Goal: Task Accomplishment & Management: Manage account settings

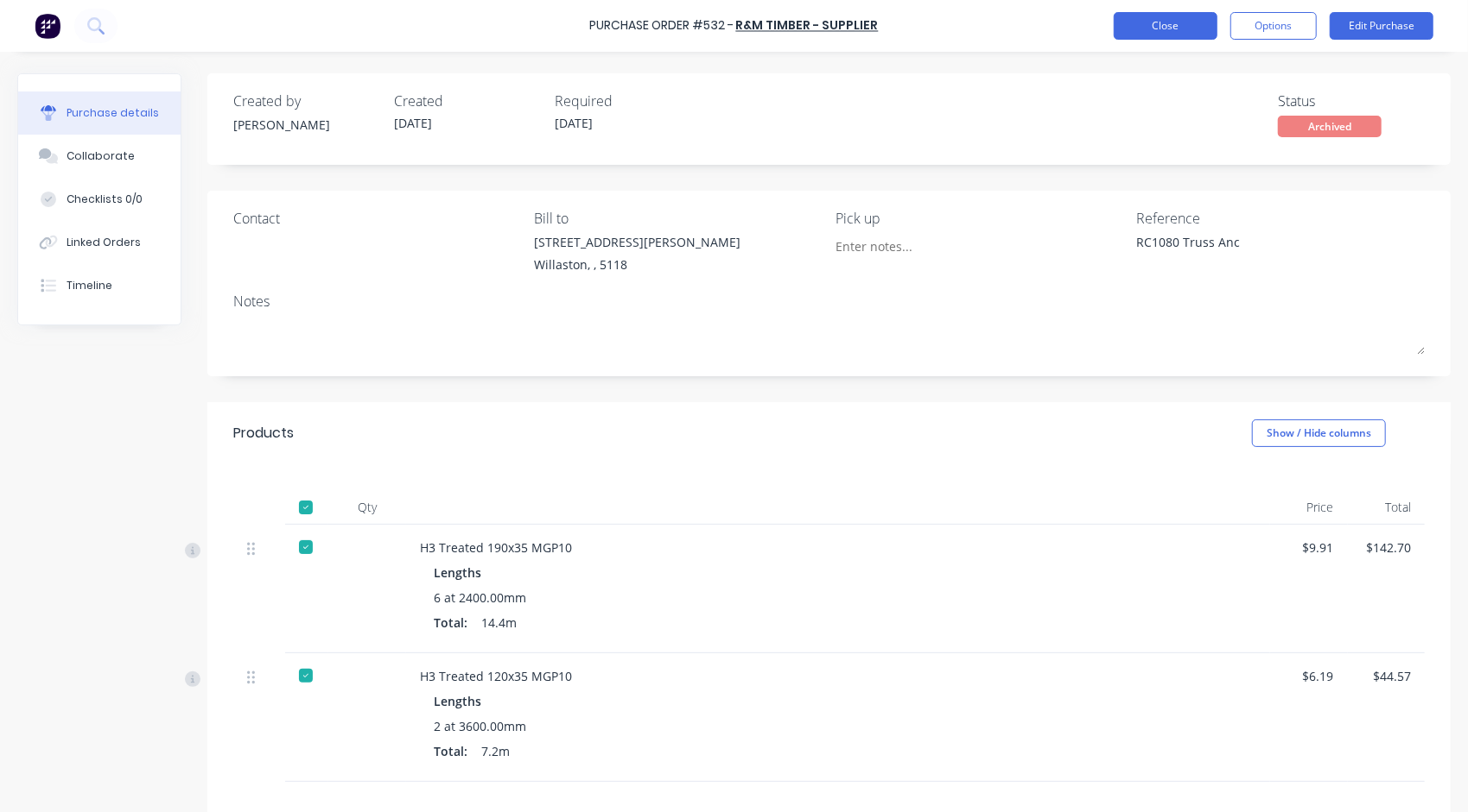
click at [1178, 22] on button "Close" at bounding box center [1166, 25] width 104 height 28
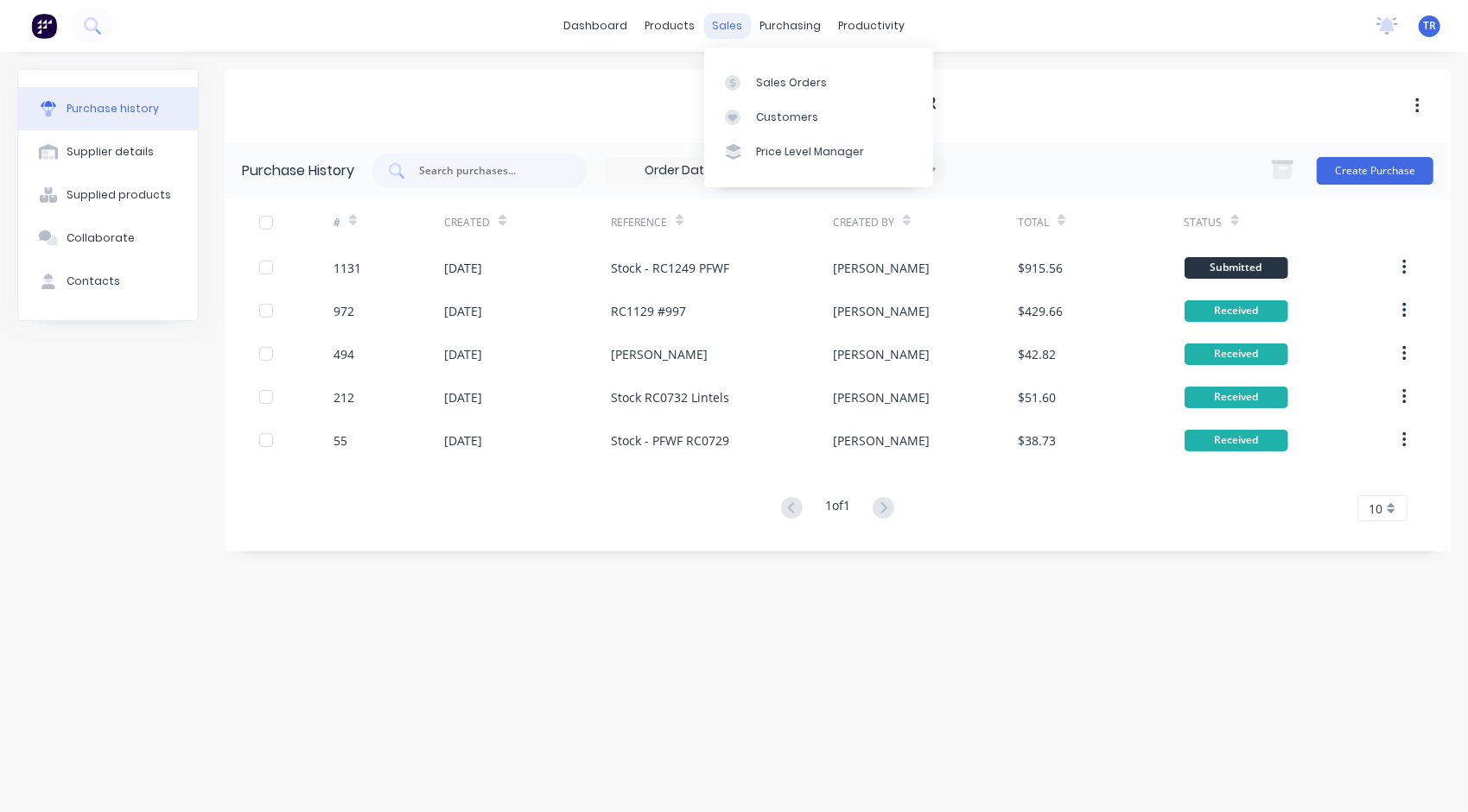
click at [740, 26] on div "sales" at bounding box center [726, 25] width 48 height 26
click at [760, 82] on div "Sales Orders" at bounding box center [791, 82] width 71 height 15
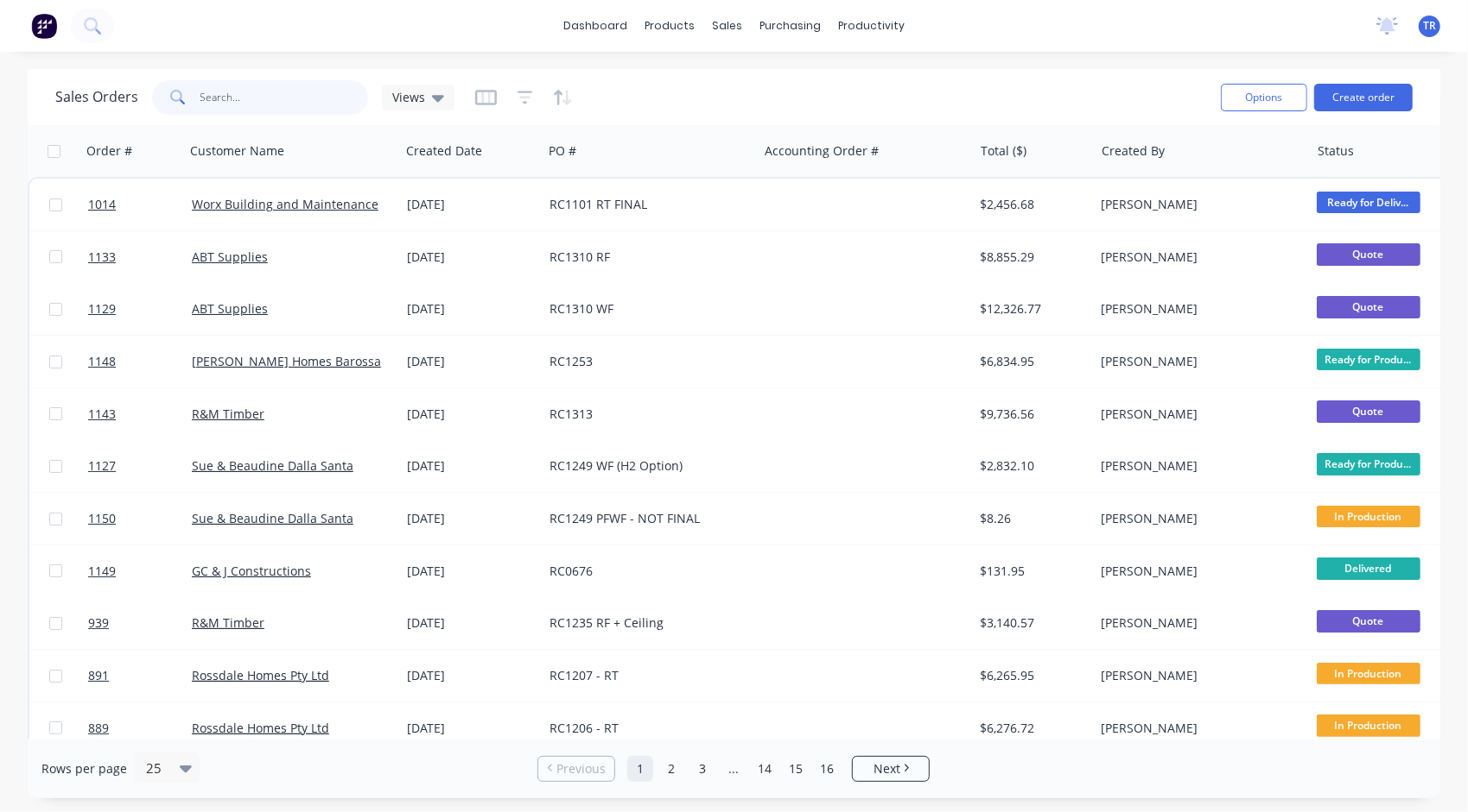
click at [204, 97] on input "text" at bounding box center [284, 98] width 169 height 35
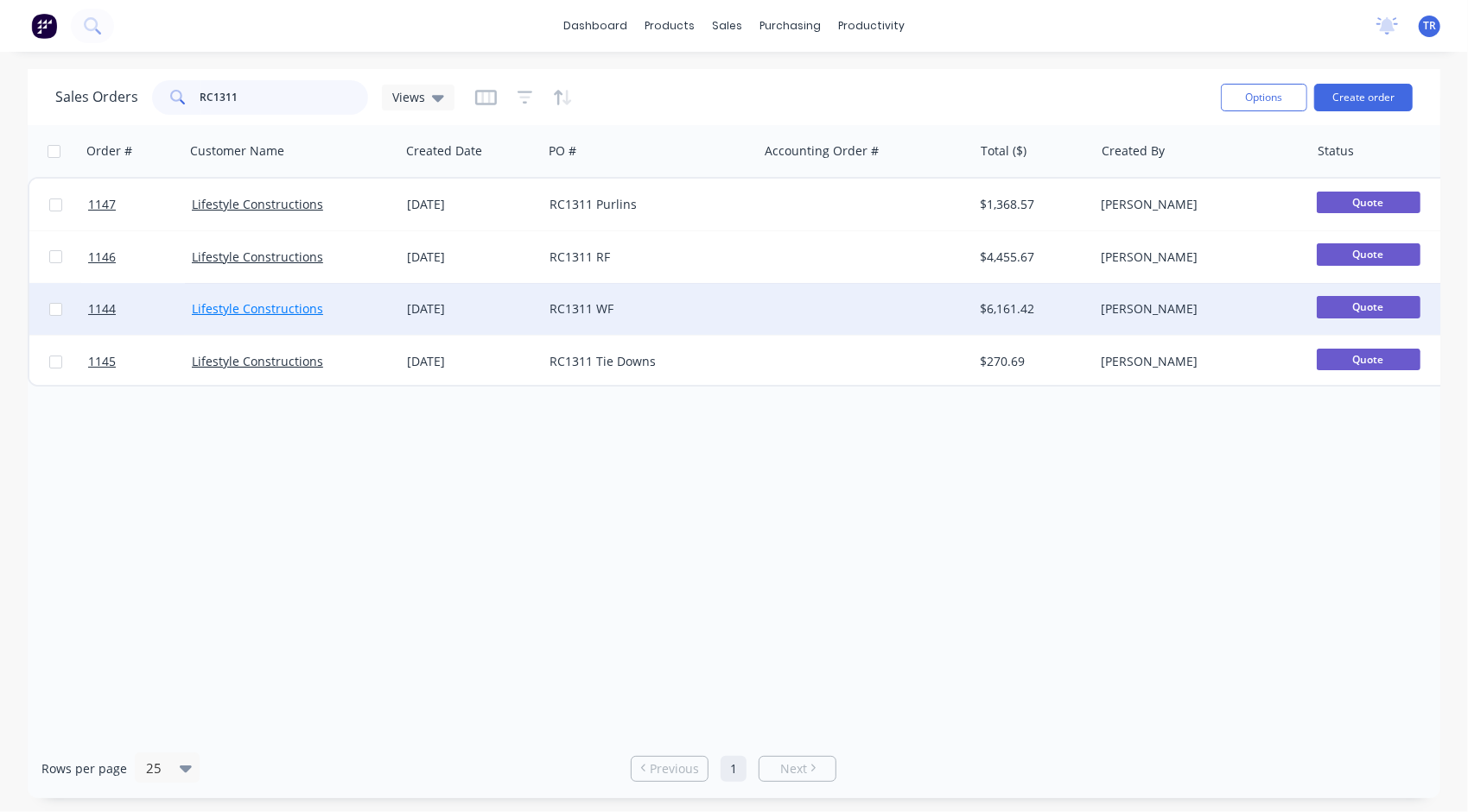
type input "RC1311"
click at [273, 315] on link "Lifestyle Constructions" at bounding box center [257, 308] width 131 height 16
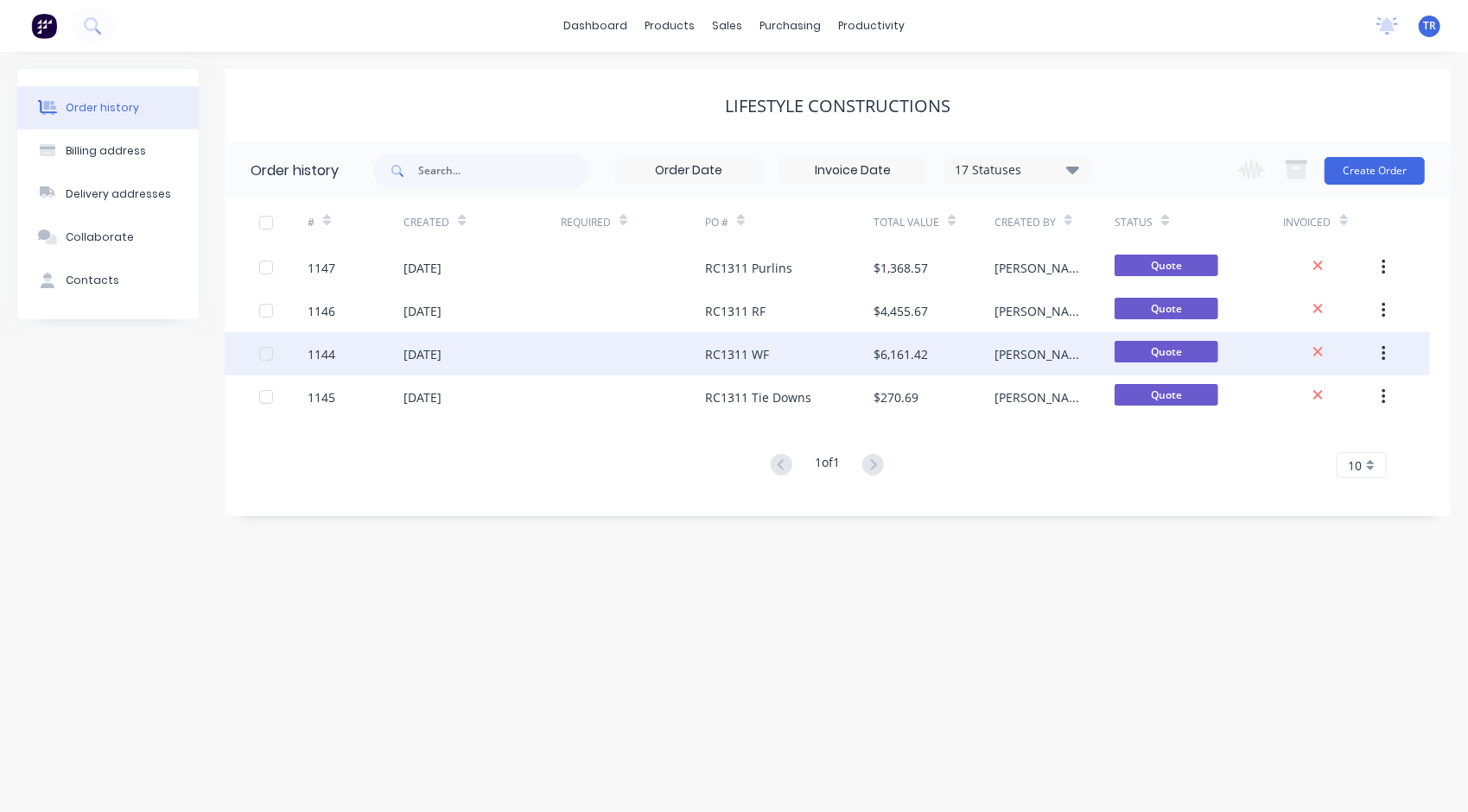
click at [730, 349] on div "RC1311 WF" at bounding box center [736, 354] width 64 height 18
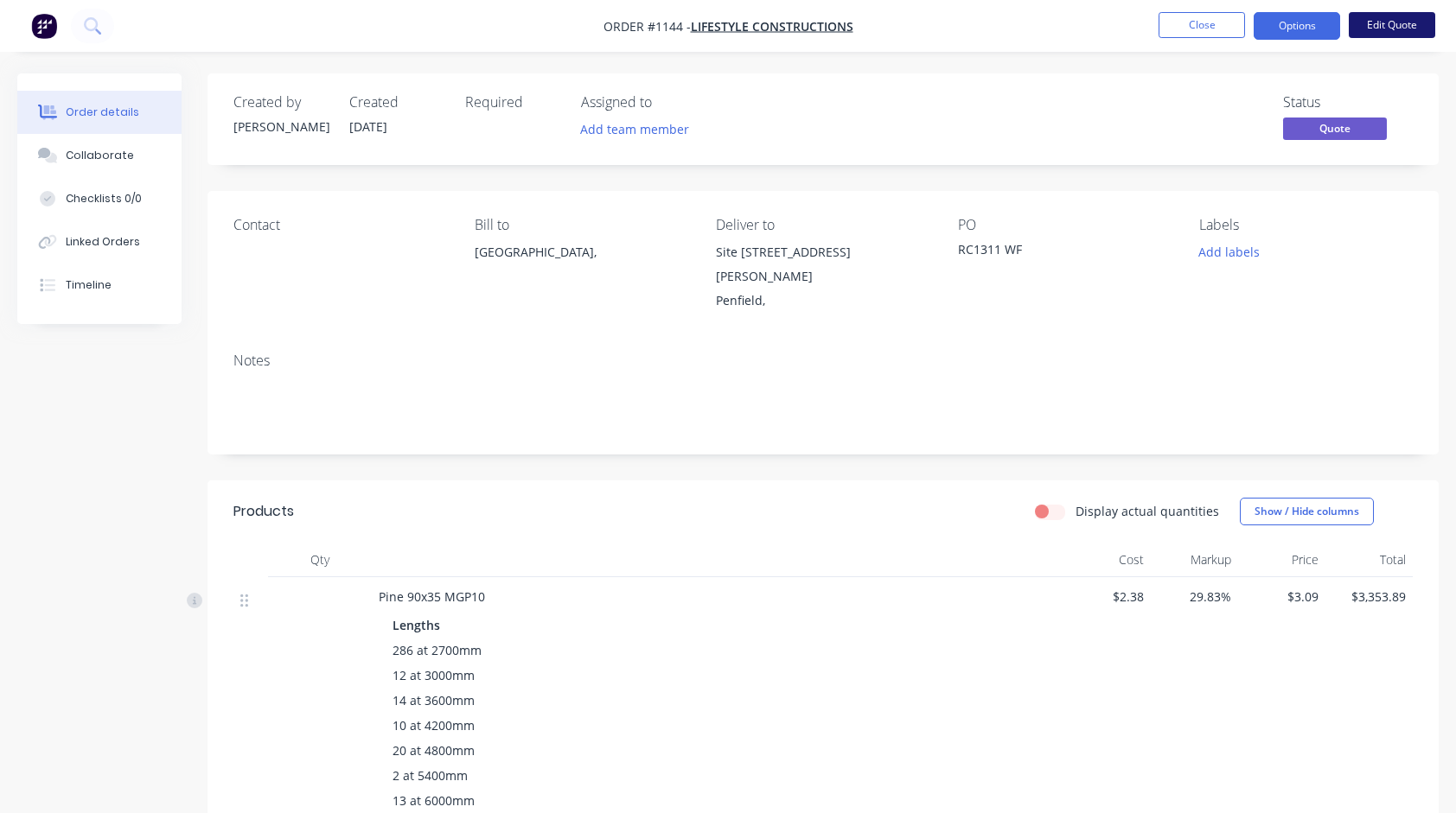
click at [1410, 30] on button "Edit Quote" at bounding box center [1392, 24] width 86 height 26
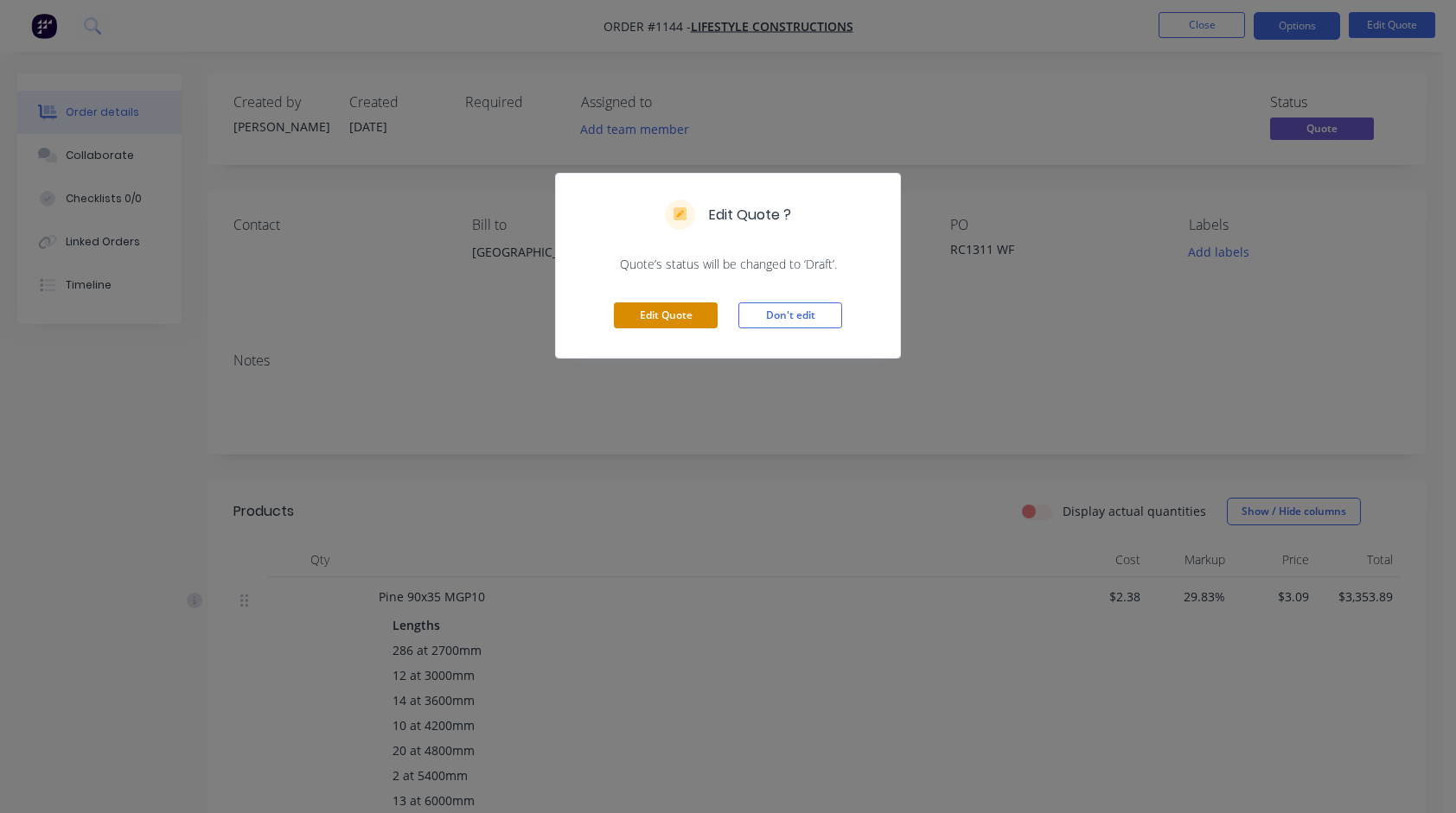
click at [680, 312] on button "Edit Quote" at bounding box center [666, 315] width 104 height 26
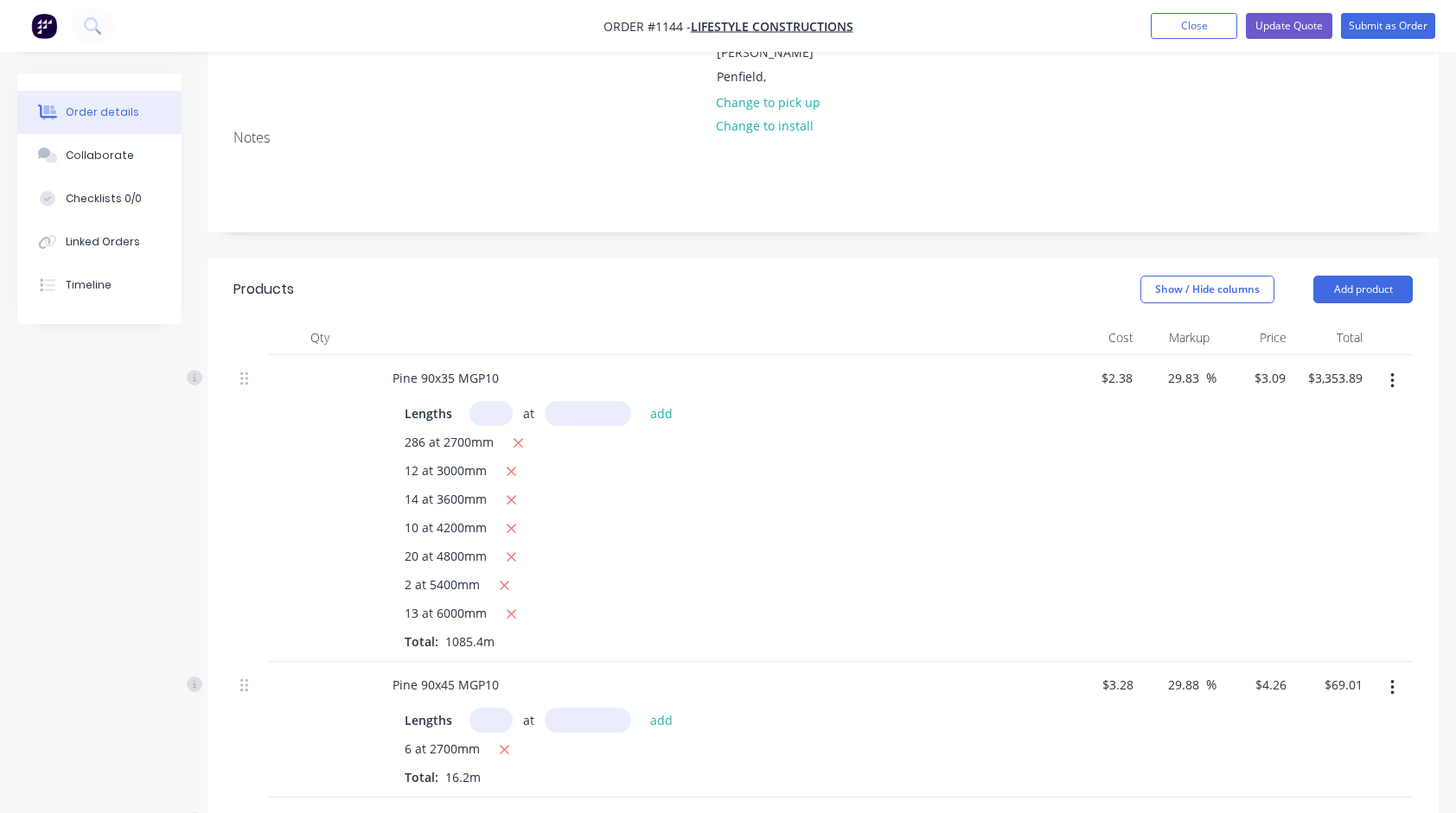
scroll to position [345, 0]
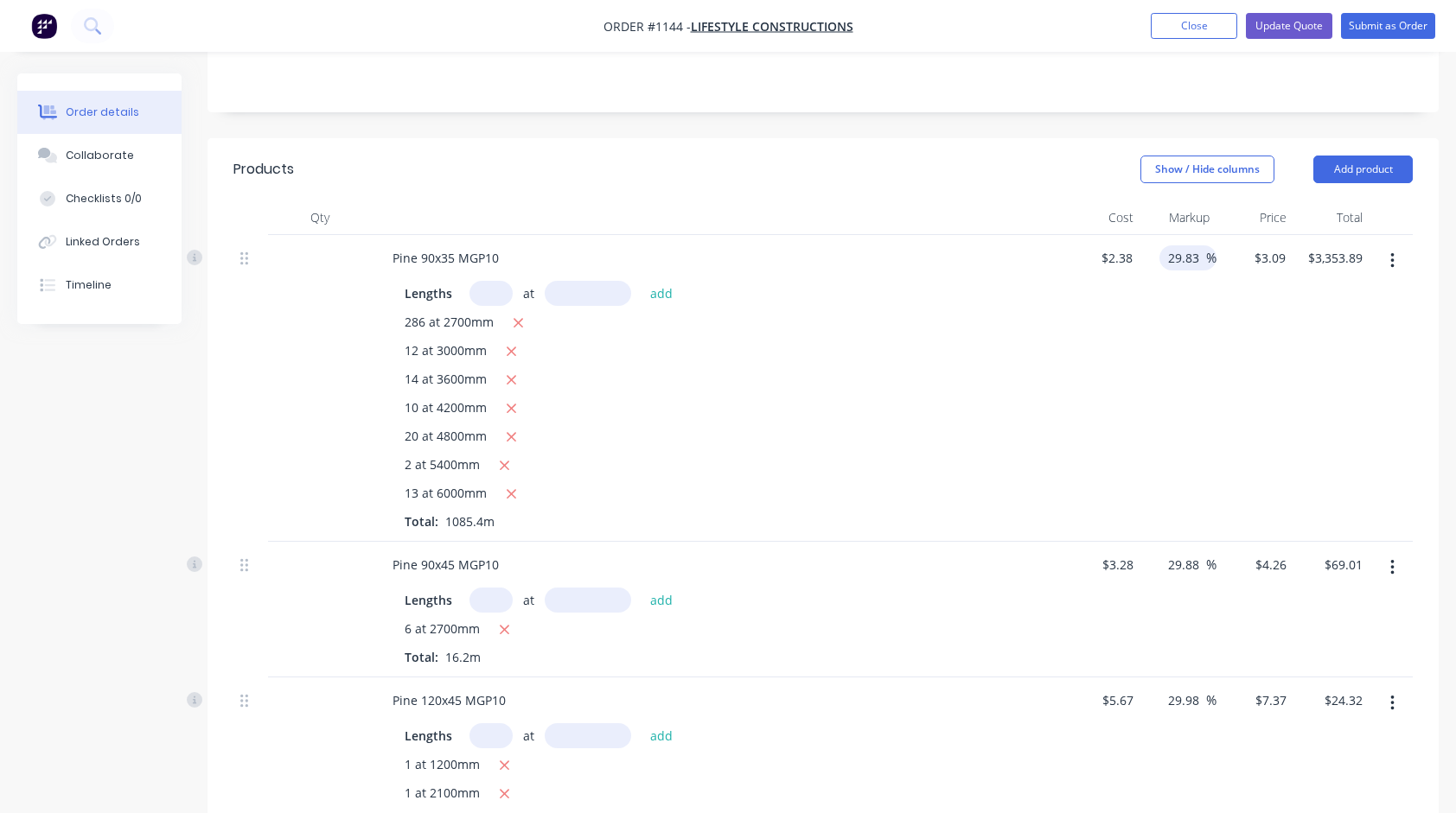
click at [1196, 246] on input "29.83" at bounding box center [1186, 258] width 39 height 25
type input "24.5"
type input "$2.9631"
type input "$3,216.15"
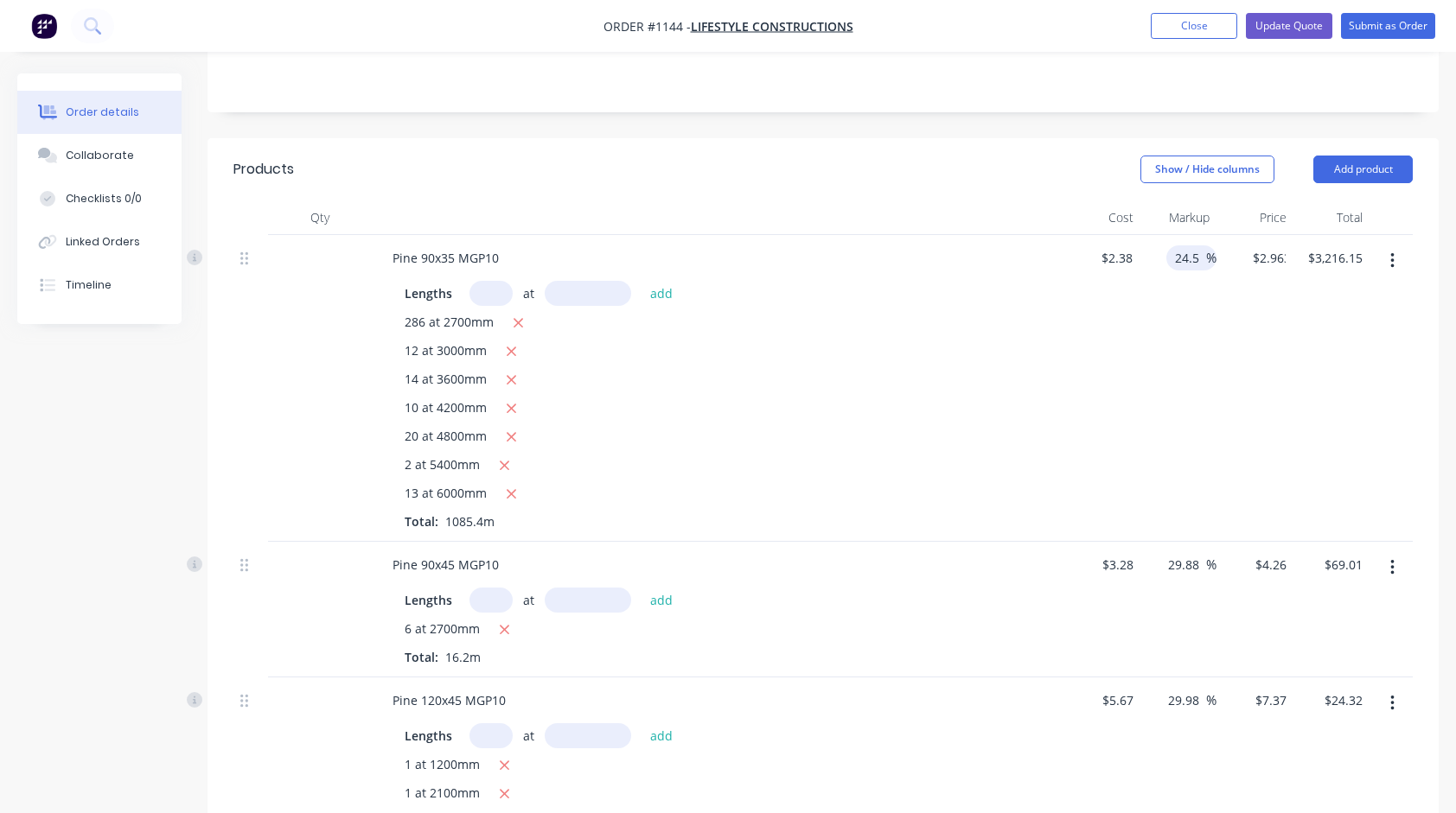
click at [1302, 429] on div "$3,216.15 $3,353.89" at bounding box center [1331, 389] width 77 height 307
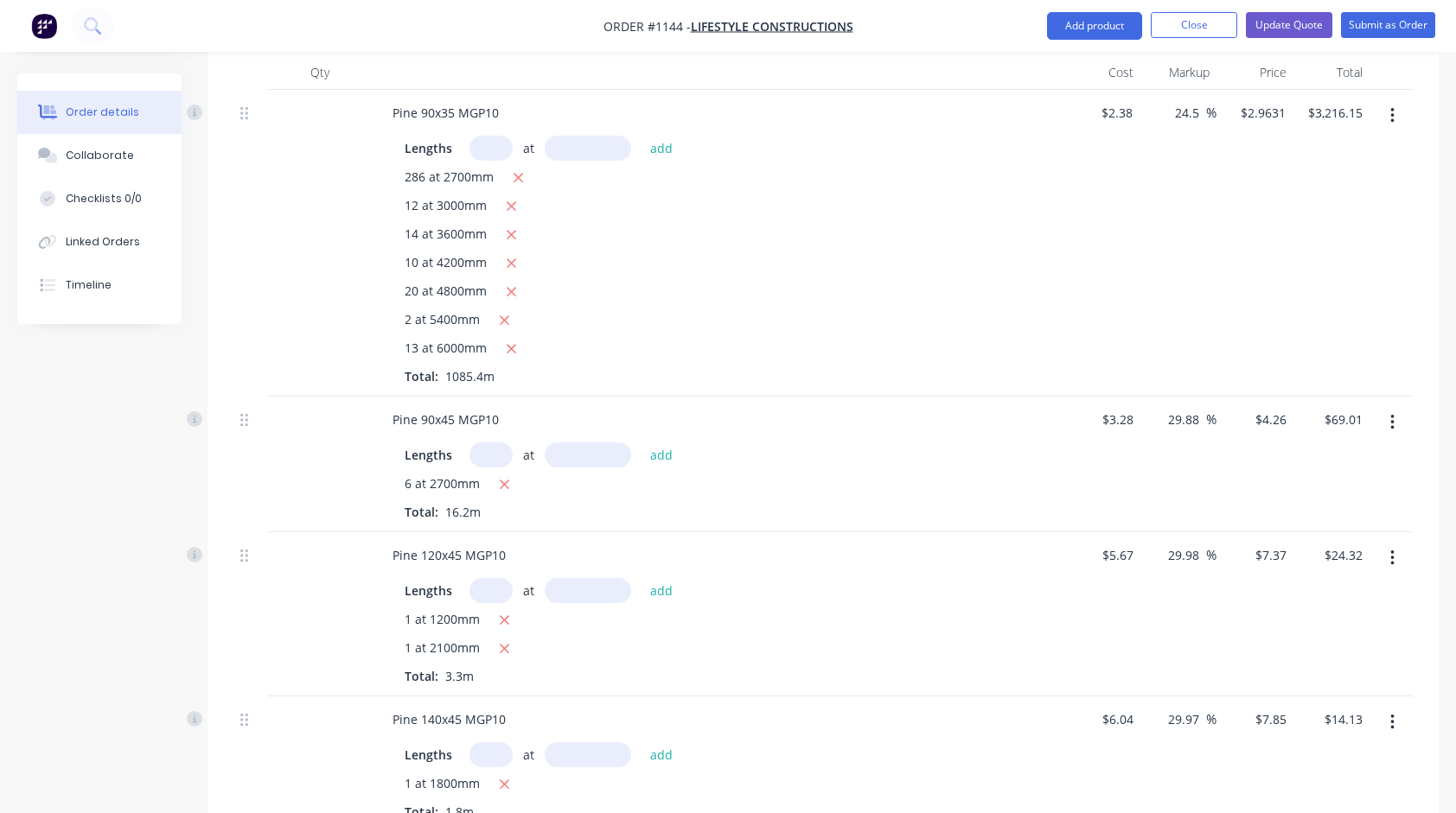
scroll to position [519, 0]
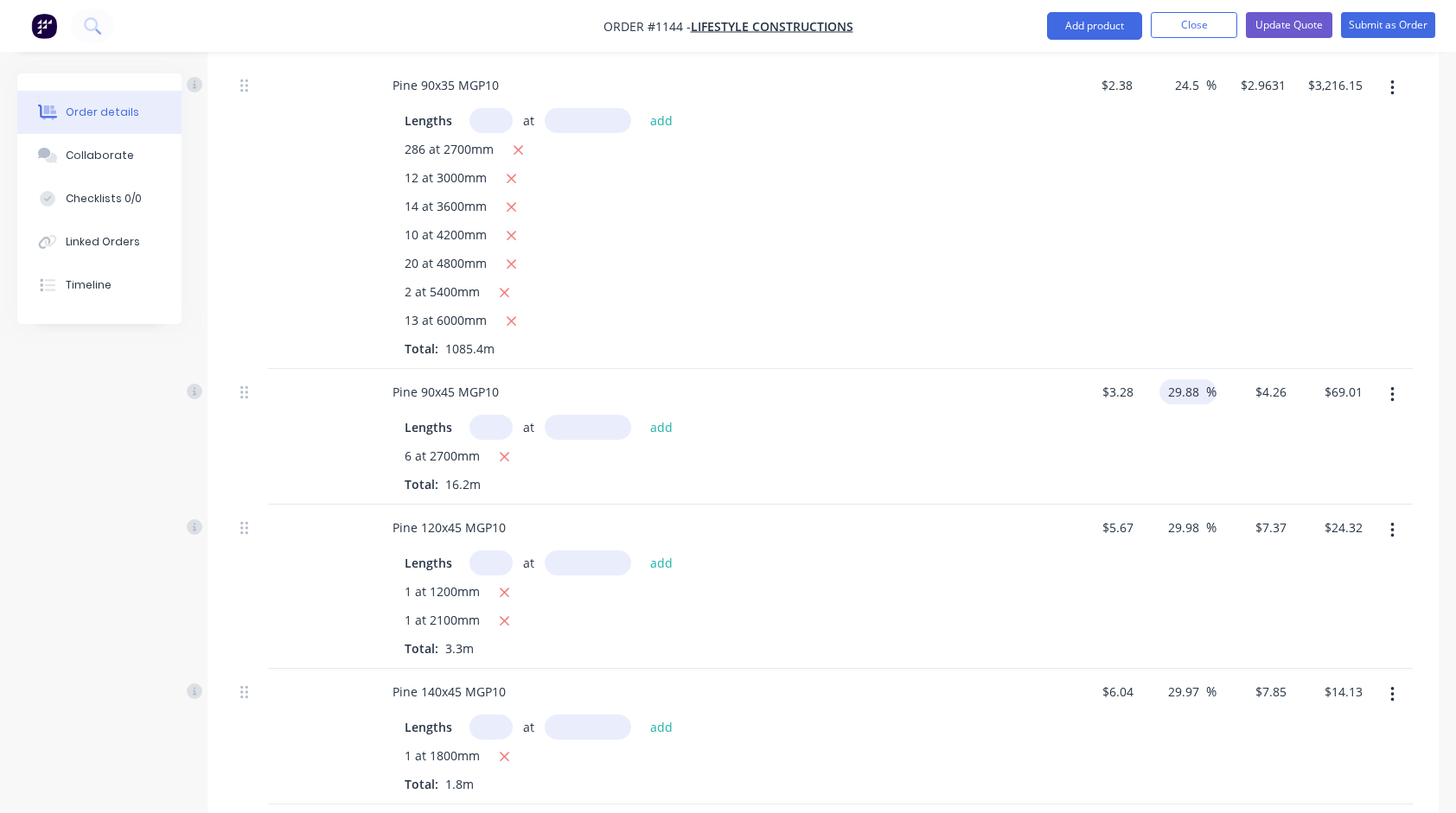
click at [1190, 380] on input "29.88" at bounding box center [1186, 392] width 39 height 25
type input "24.5"
type input "$4.0836"
type input "$66.15"
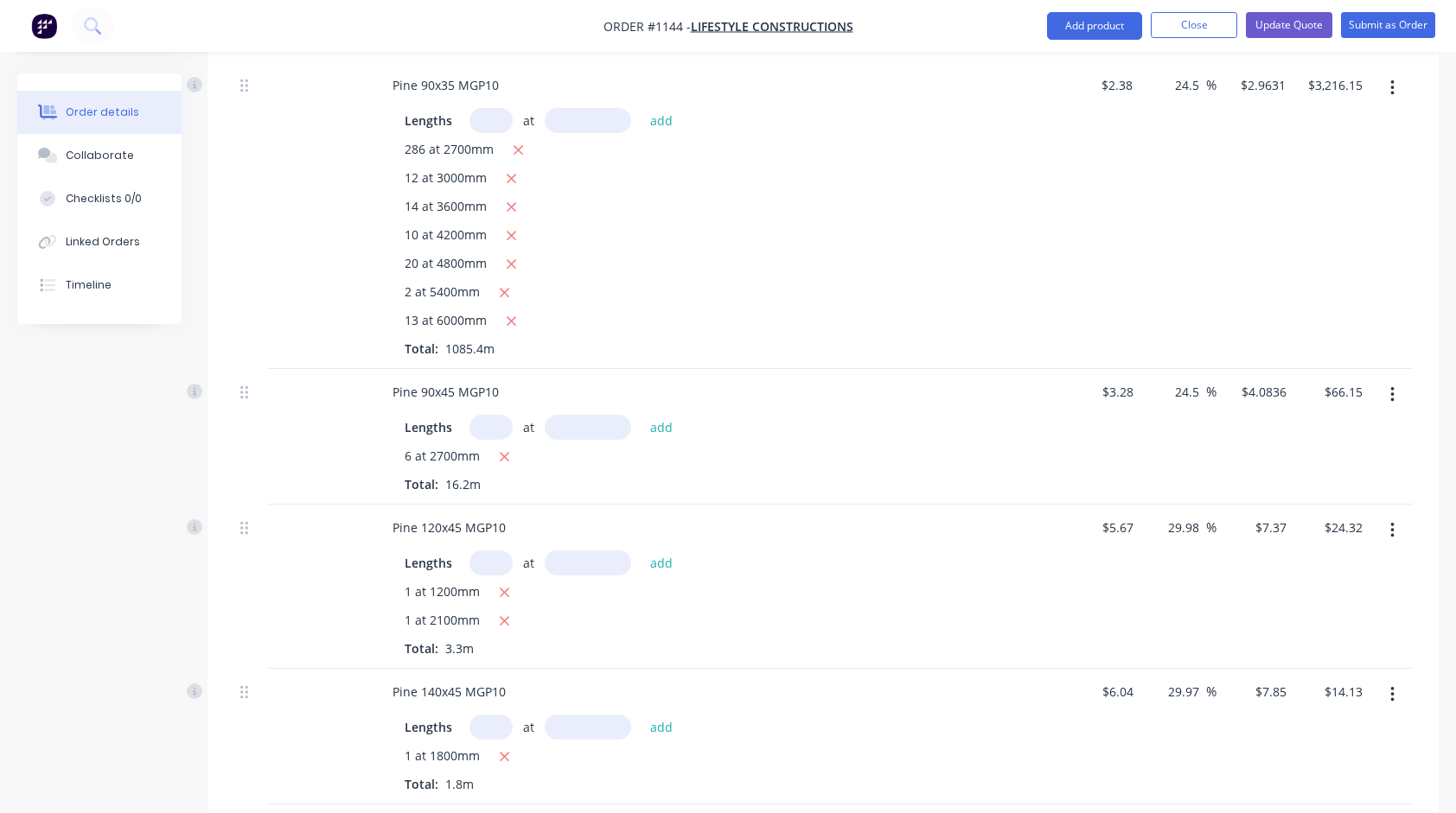
click at [1184, 424] on div "24.5 24.5 %" at bounding box center [1180, 436] width 77 height 136
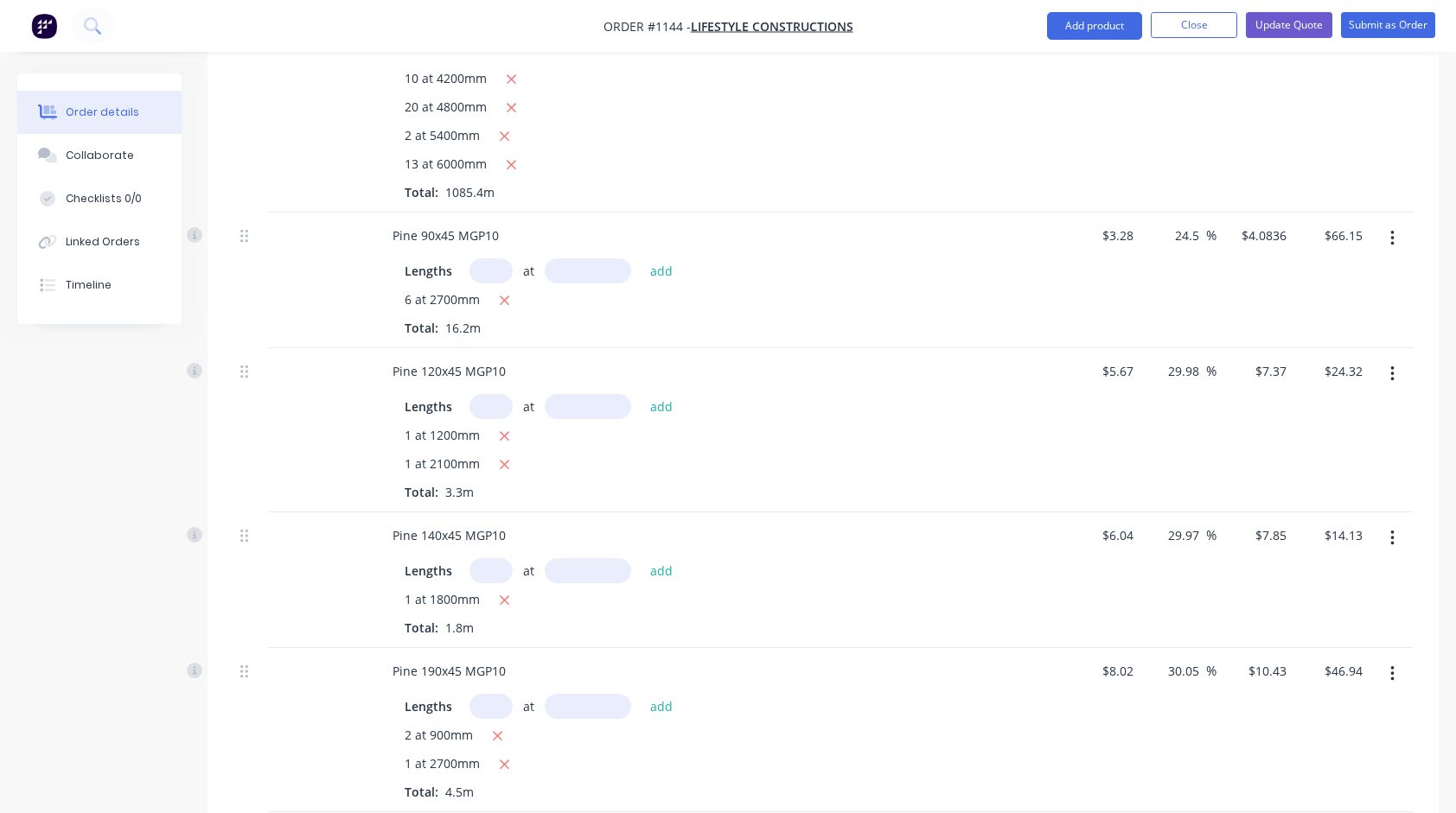
scroll to position [692, 0]
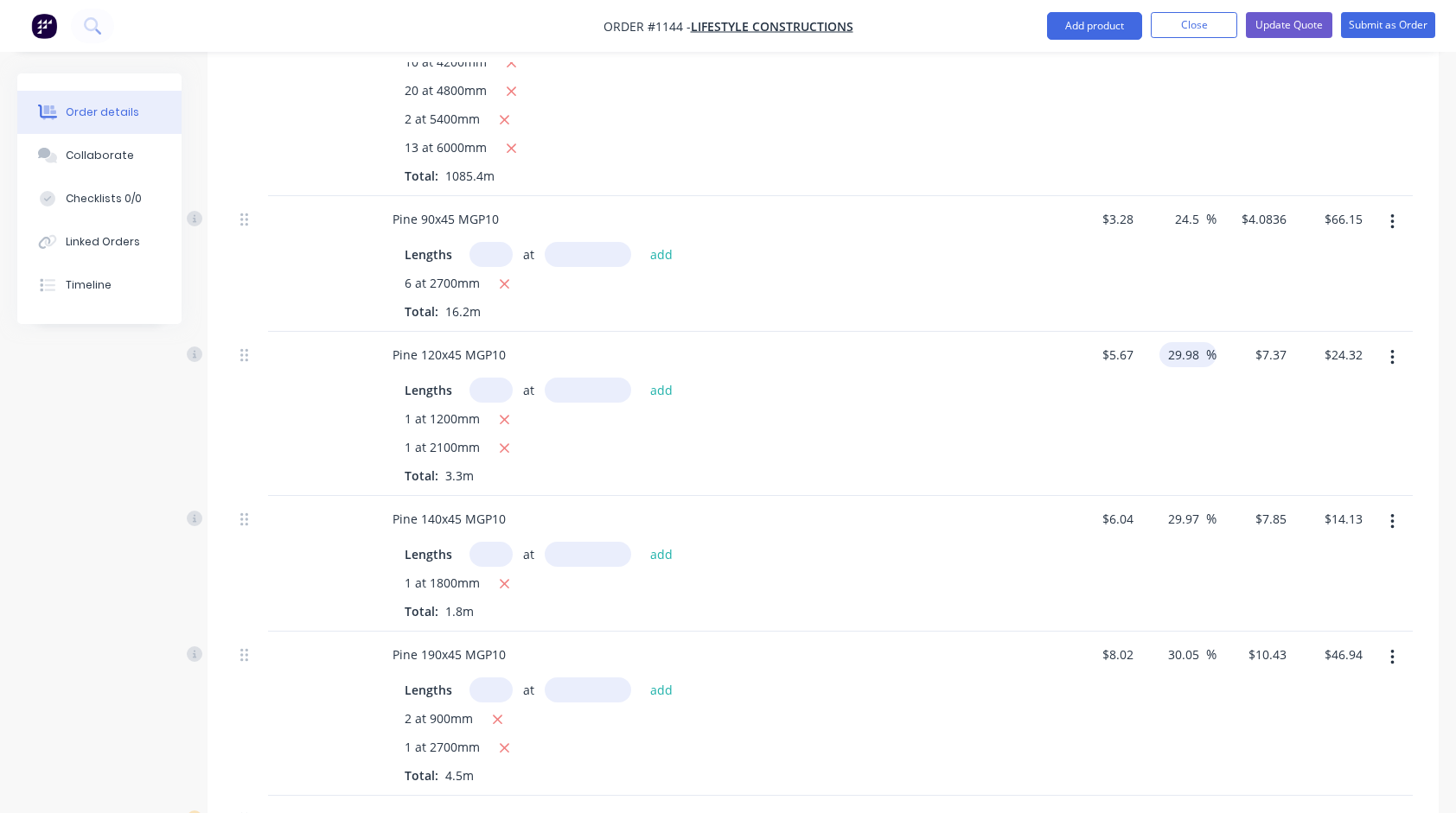
click at [1200, 342] on input "29.98" at bounding box center [1186, 354] width 39 height 25
type input "24.5"
type input "$7.0592"
type input "$23.30"
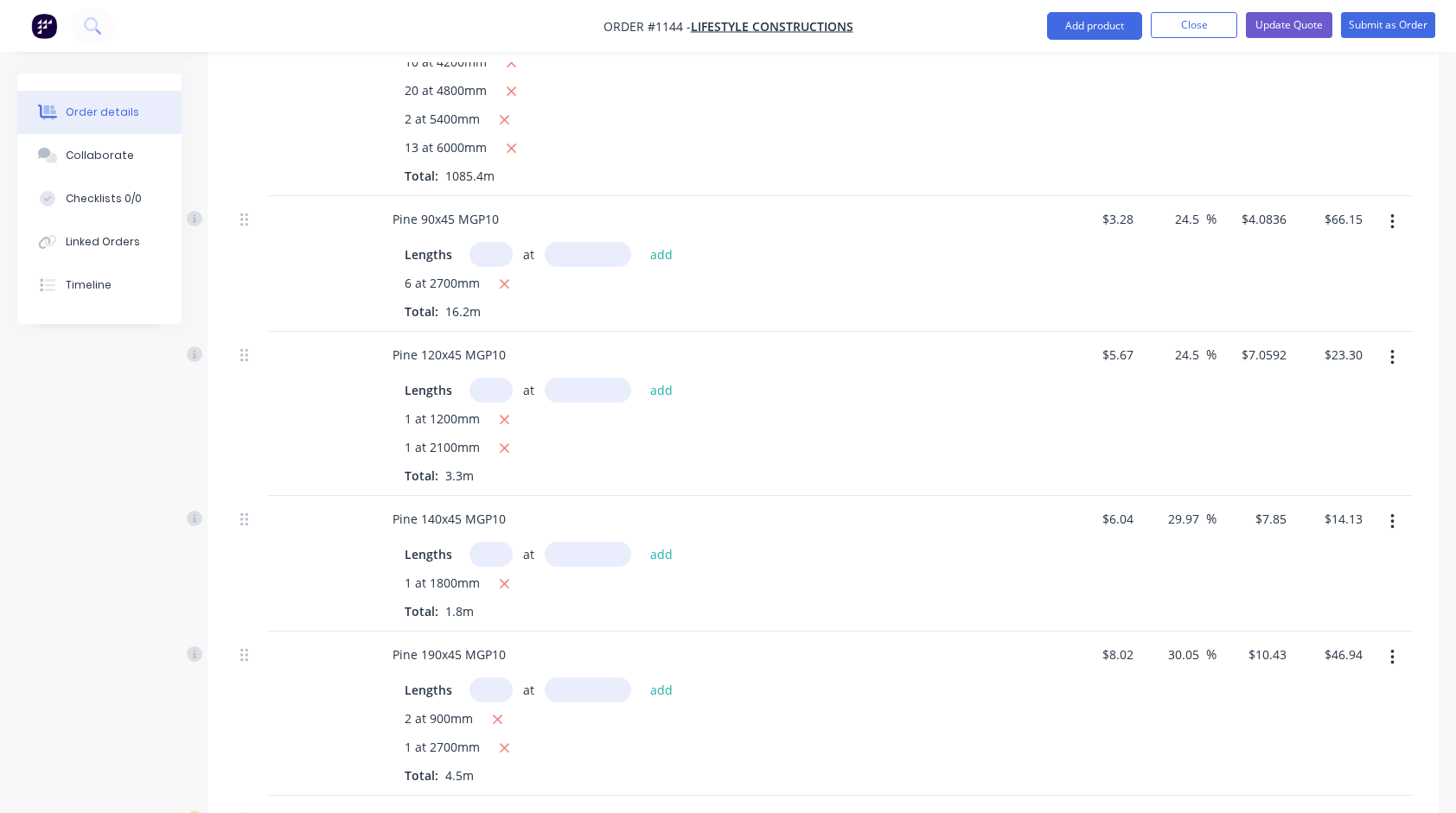
click at [1188, 388] on div "24.5 24.5 %" at bounding box center [1180, 414] width 77 height 164
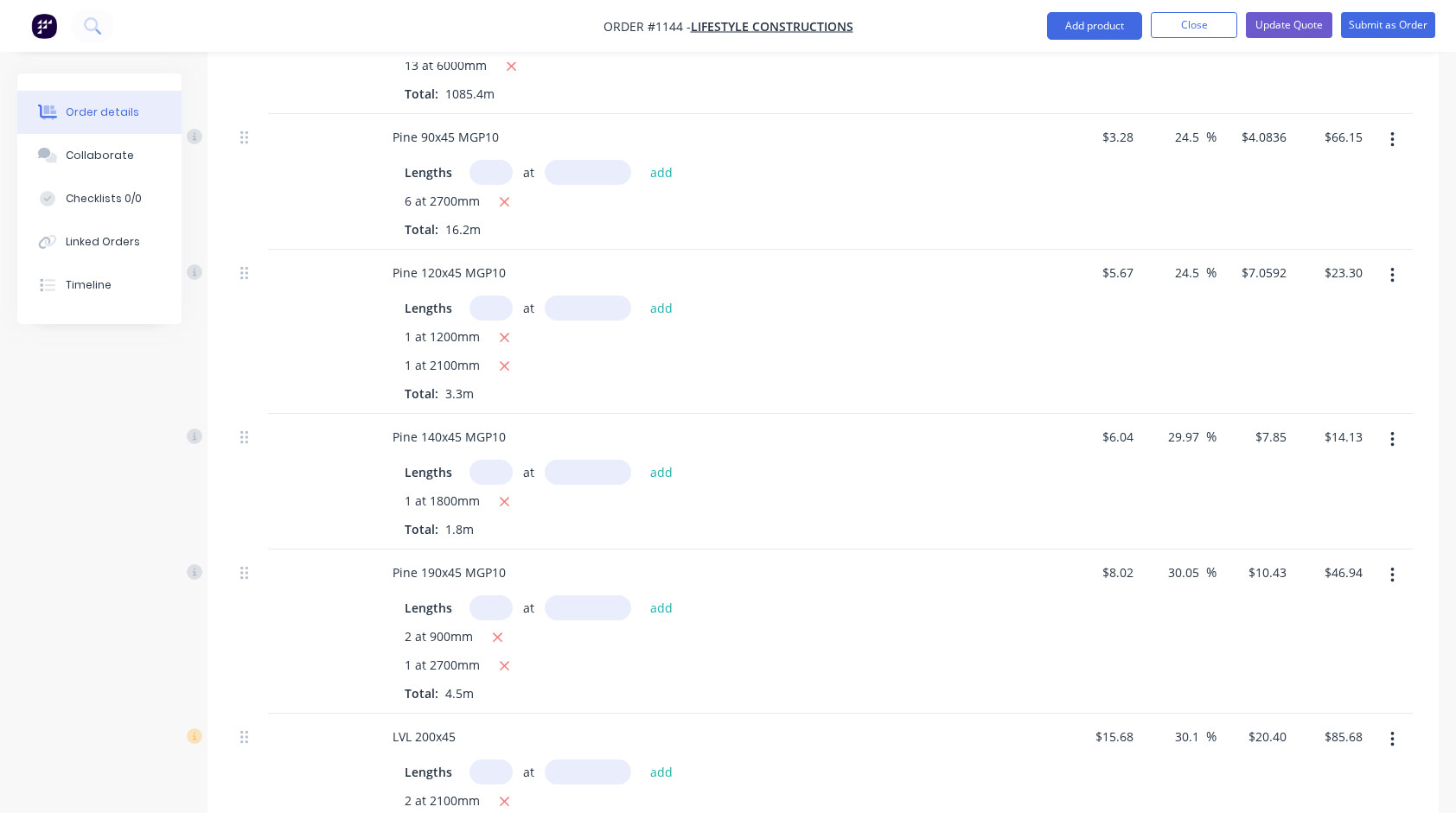
scroll to position [778, 0]
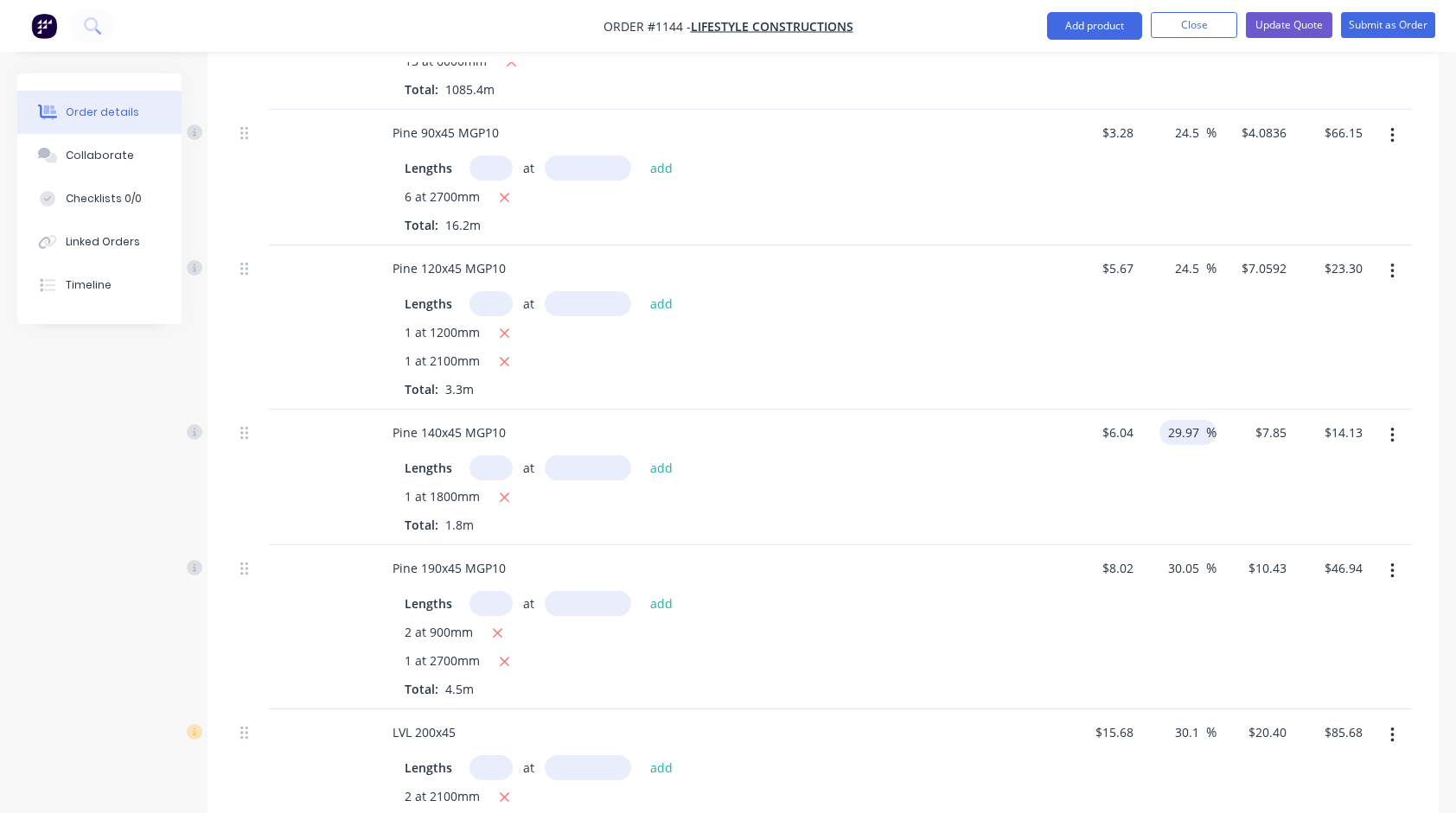
click at [1180, 420] on input "29.97" at bounding box center [1186, 433] width 39 height 25
click at [1180, 420] on input "29.97" at bounding box center [1186, 433] width 39 height 25
type input "24.5"
type input "$7.5198"
type input "$13.54"
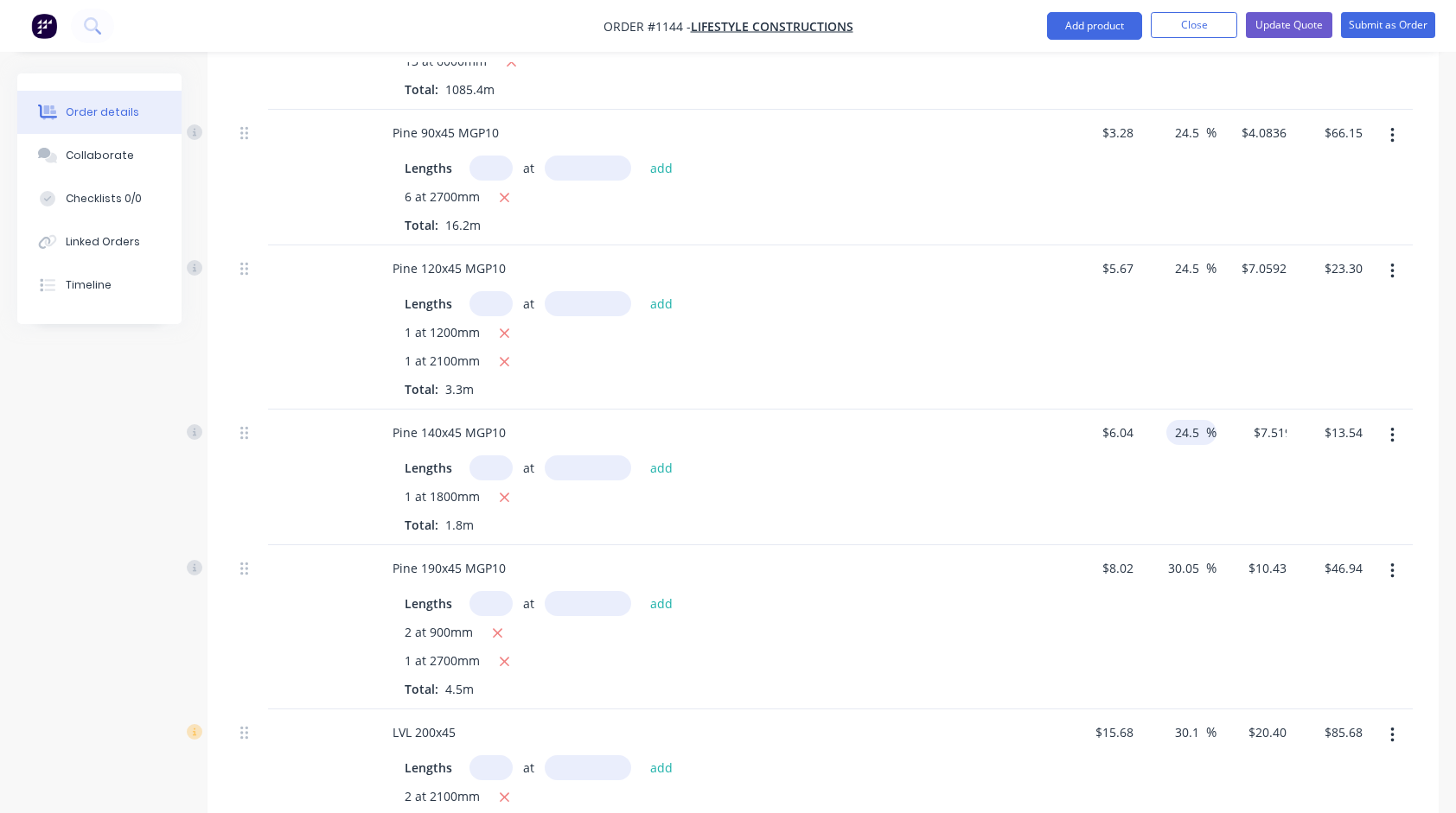
click at [1111, 472] on div "$6.04 $6.04" at bounding box center [1102, 477] width 77 height 136
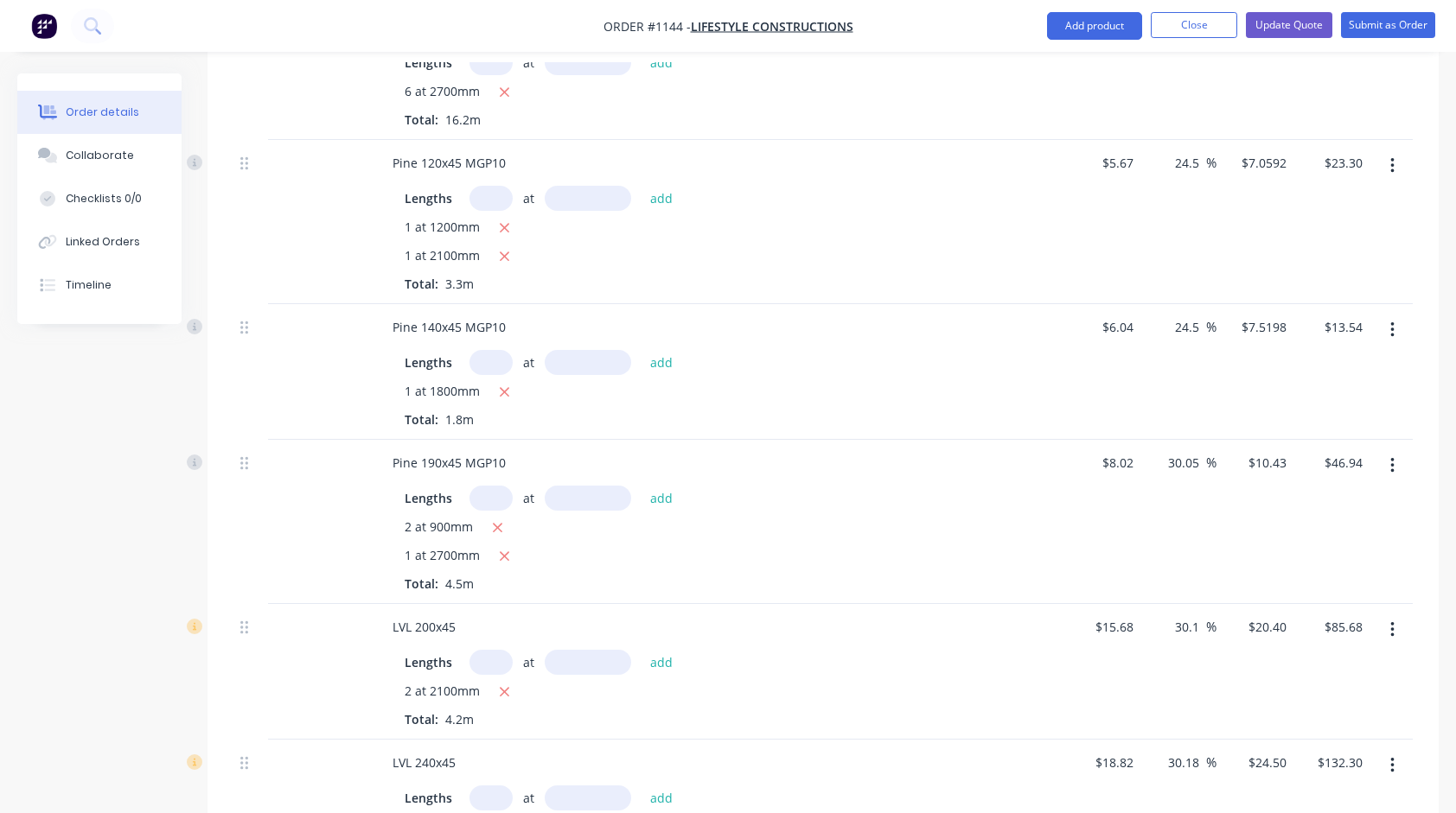
scroll to position [951, 0]
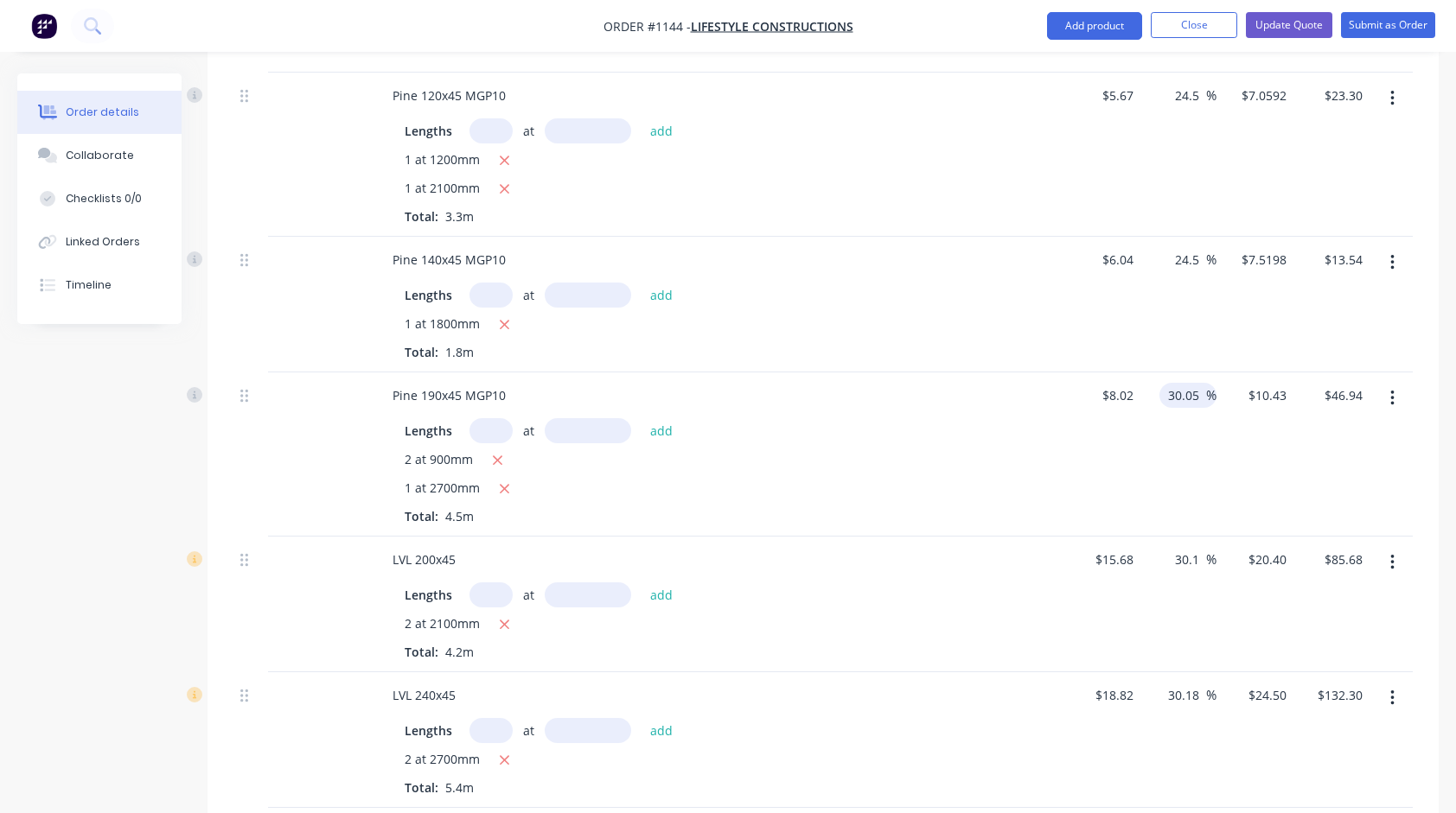
click at [1180, 383] on input "30.05" at bounding box center [1186, 396] width 39 height 25
type input "24.5"
type input "$9.9849"
type input "$44.93"
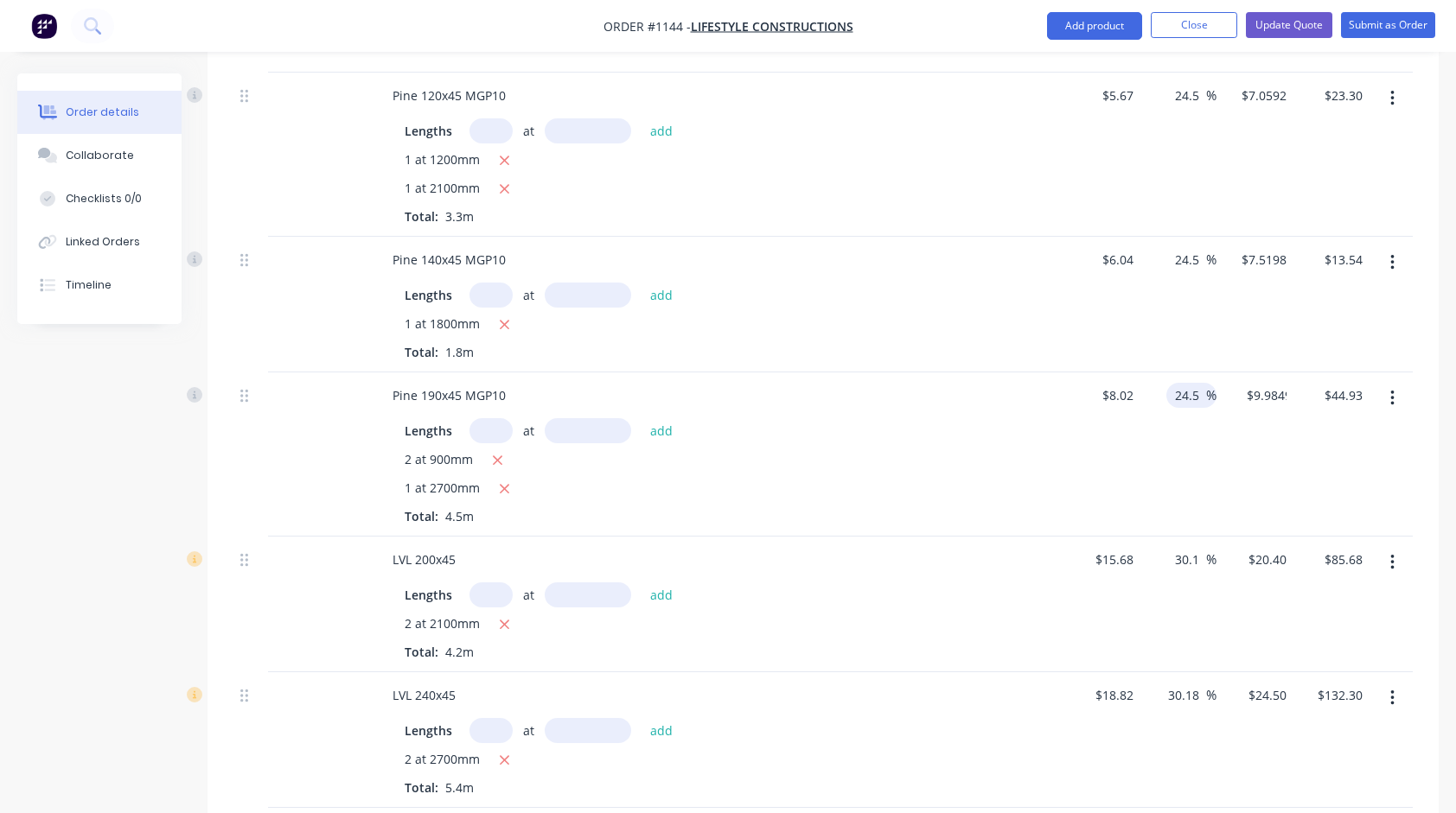
click at [1168, 419] on div "24.5 24.5 %" at bounding box center [1180, 454] width 77 height 164
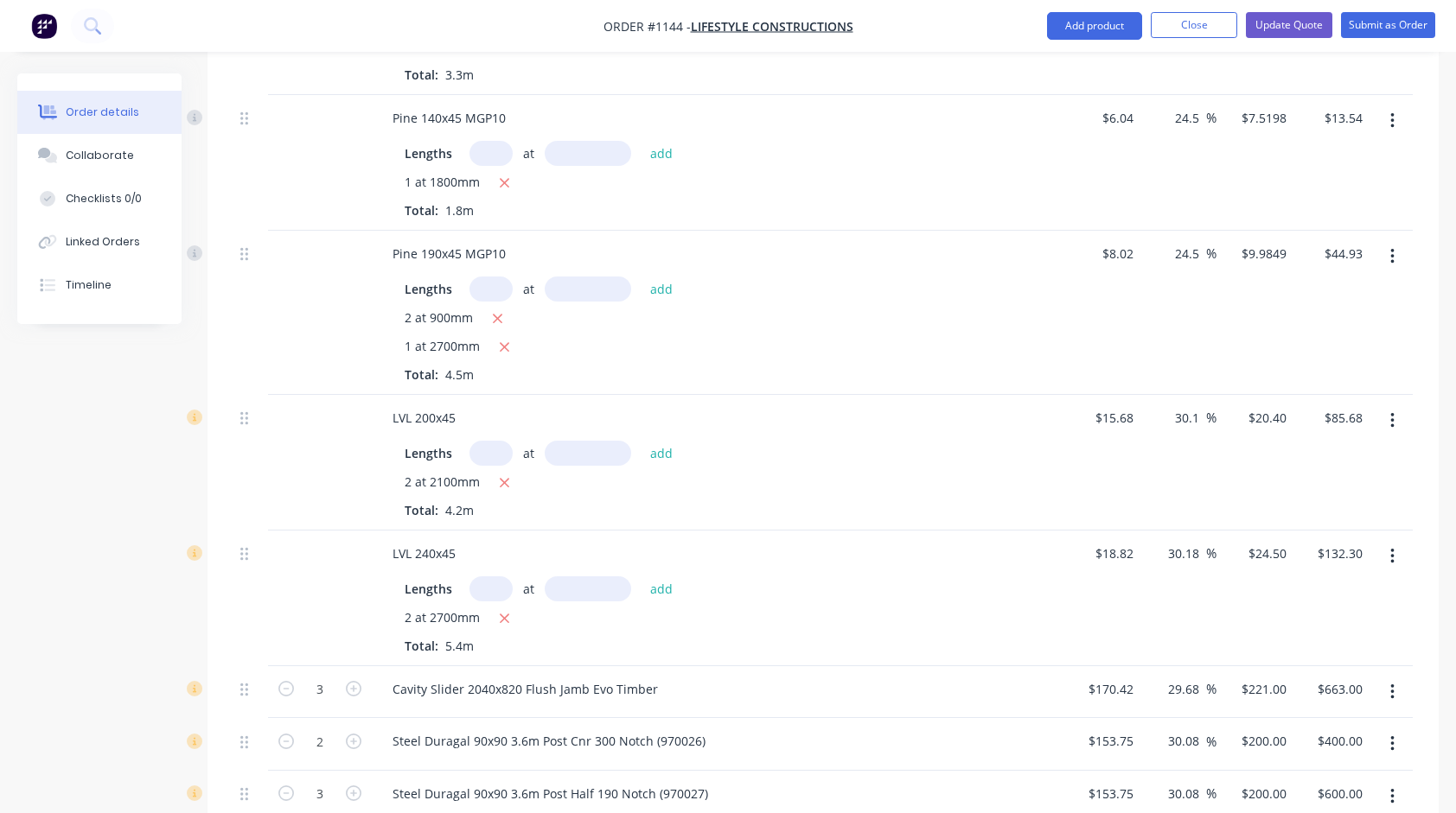
scroll to position [1123, 0]
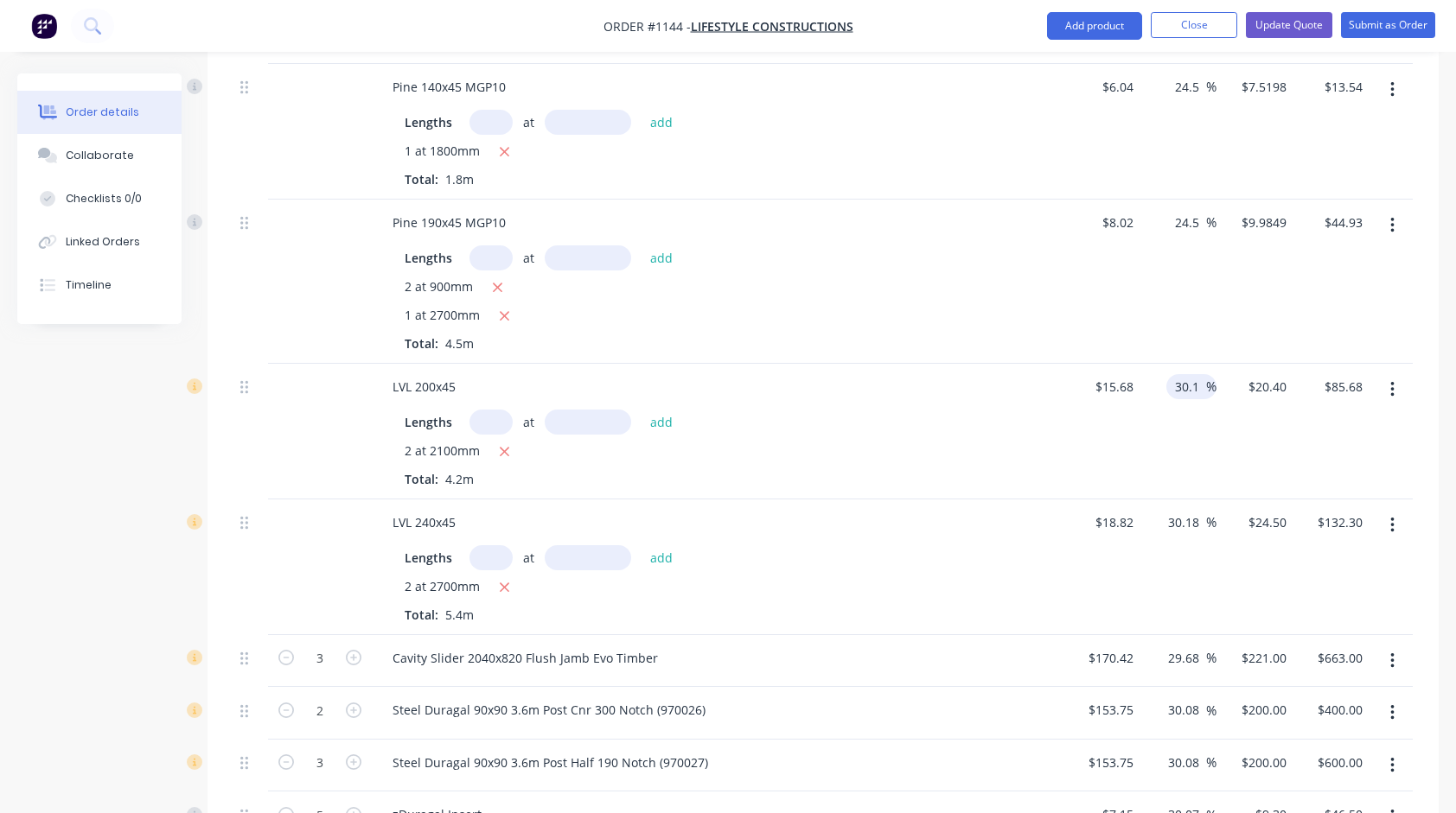
click at [1191, 374] on input "30.1" at bounding box center [1189, 387] width 33 height 25
type input "24.5"
type input "$19.5216"
type input "$81.99"
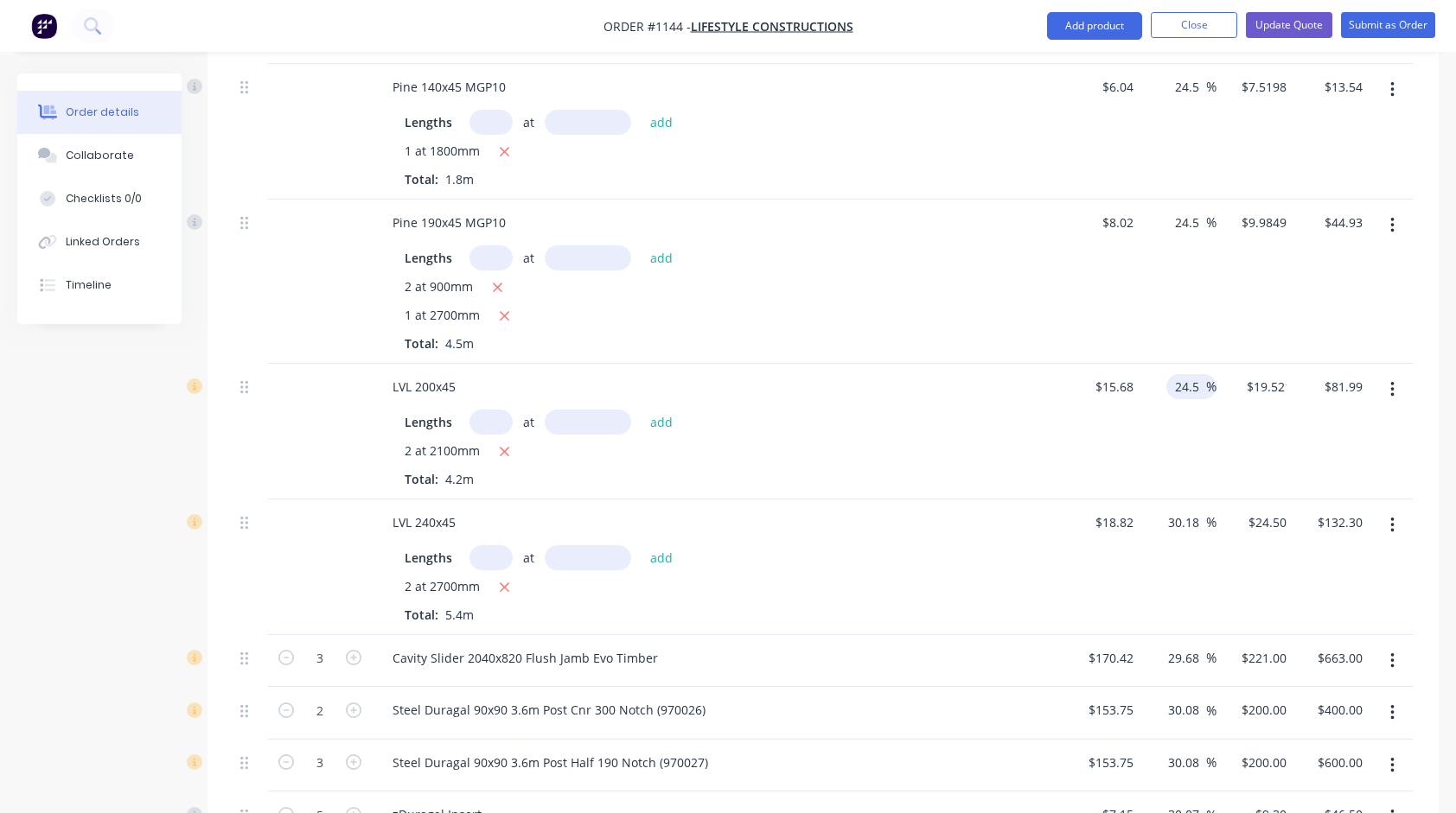
click at [1186, 417] on div "24.5 24.5 %" at bounding box center [1180, 432] width 77 height 136
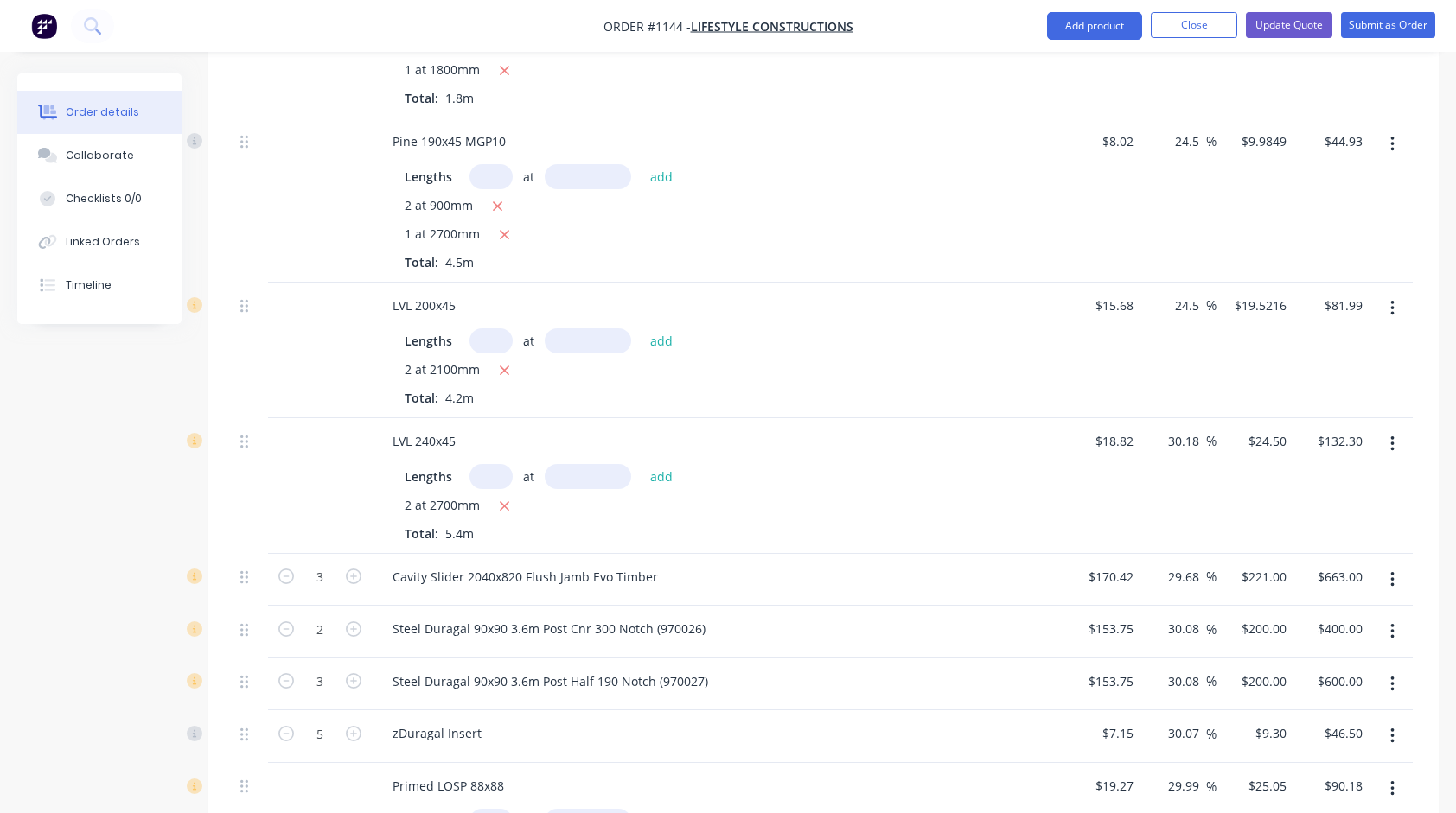
scroll to position [1211, 0]
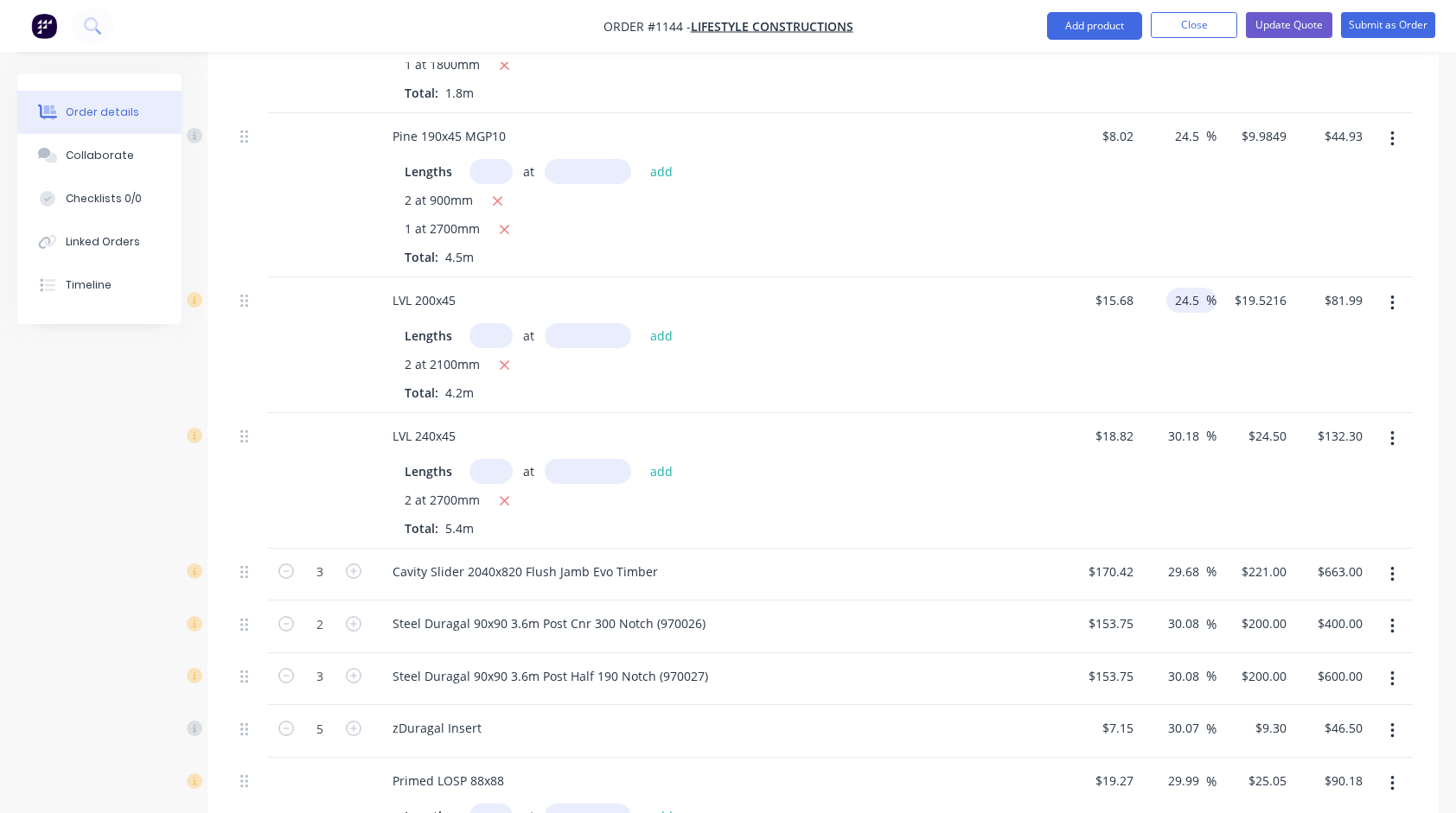
click at [1194, 288] on input "24.5" at bounding box center [1189, 301] width 33 height 25
type input "17.5"
type input "$18.424"
type input "$77.38"
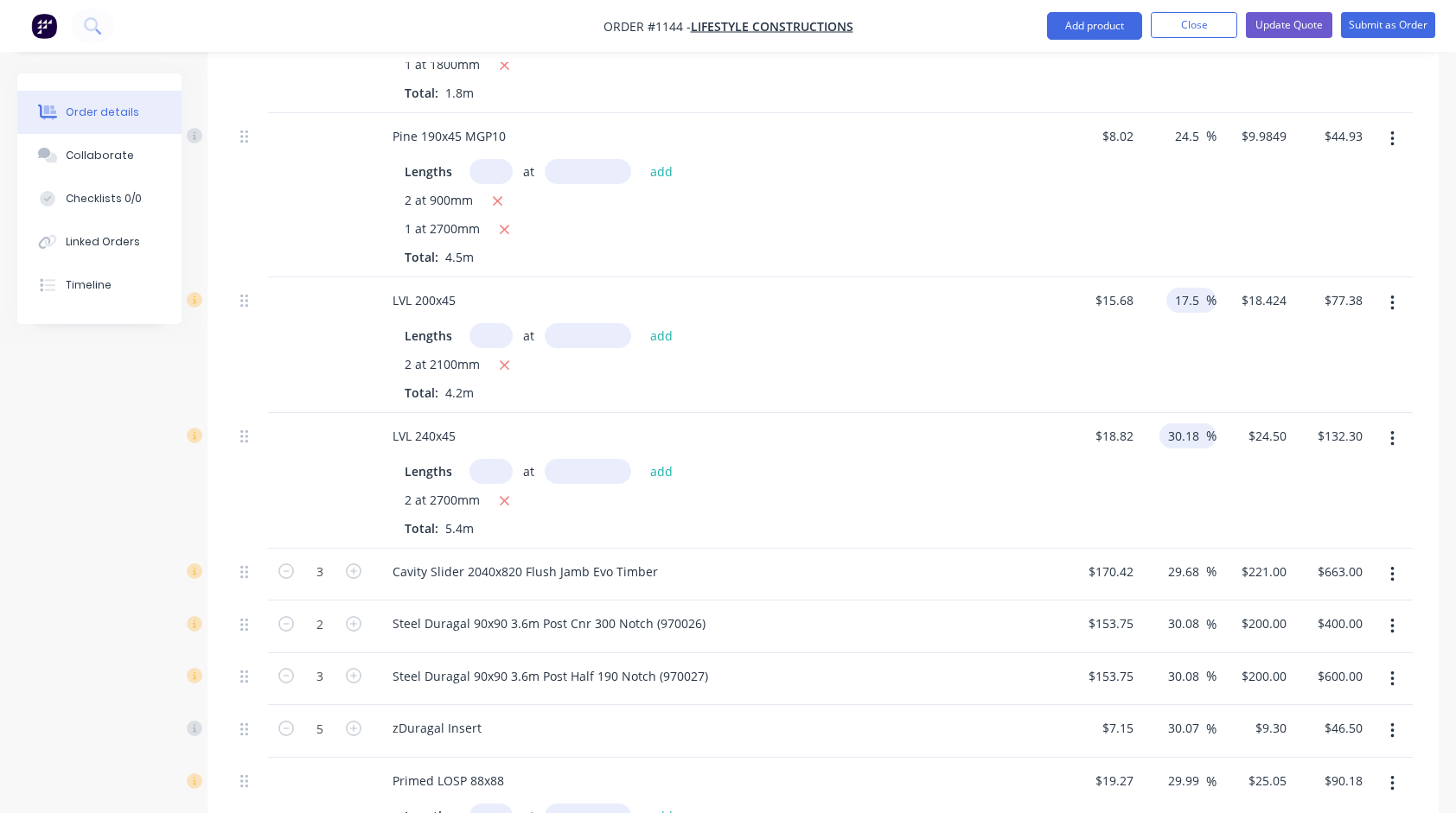
click at [1180, 424] on input "30.18" at bounding box center [1186, 436] width 39 height 25
type input "17.5"
type input "$22.1135"
type input "$119.41"
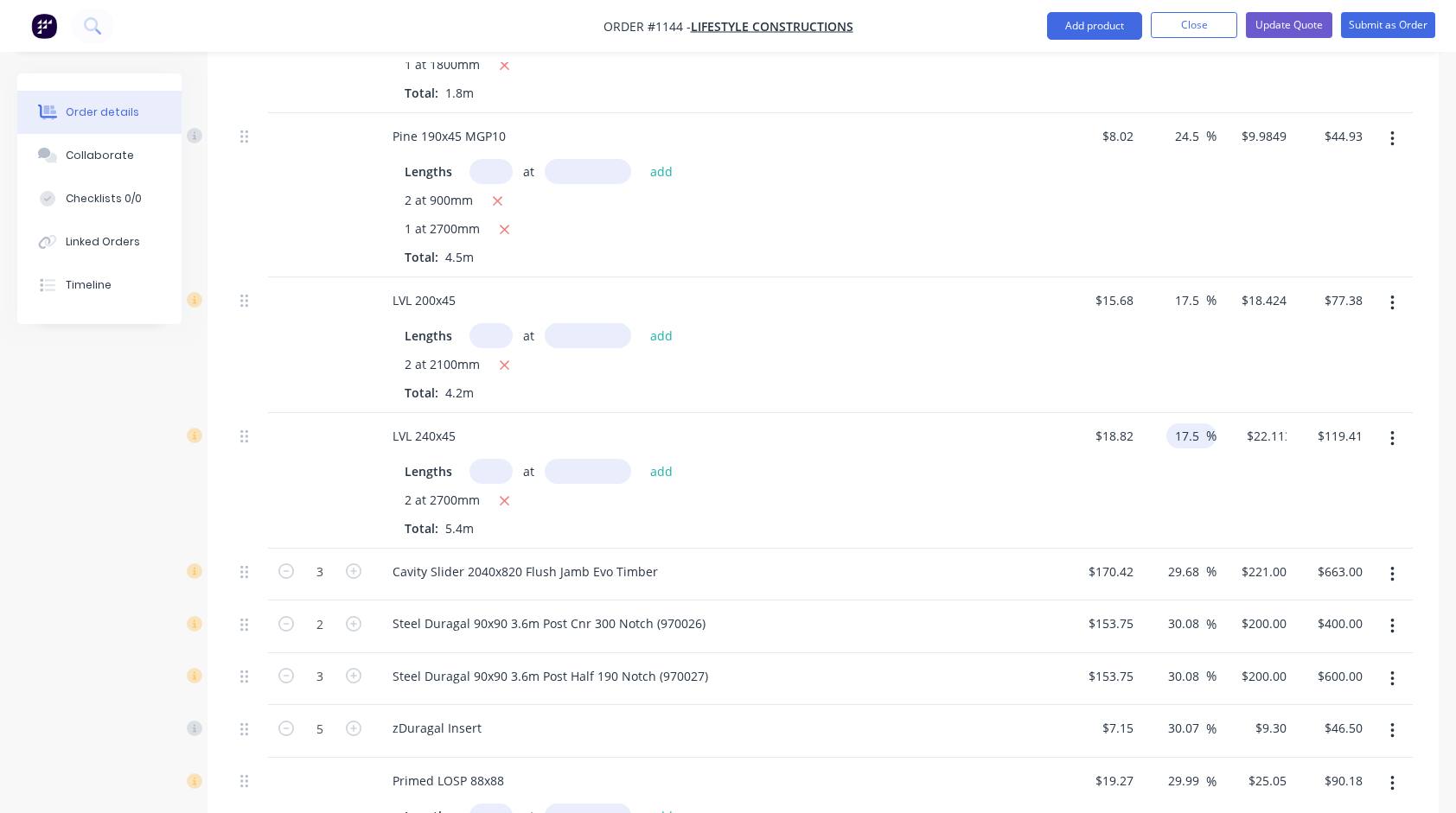
click at [1198, 487] on div "17.5 17.5 %" at bounding box center [1180, 480] width 77 height 136
click at [1188, 559] on input "29.68" at bounding box center [1186, 572] width 39 height 25
drag, startPoint x: 1188, startPoint y: 552, endPoint x: 1185, endPoint y: 536, distance: 16.3
click at [1192, 559] on input "29.68" at bounding box center [1186, 572] width 39 height 25
type input "25"
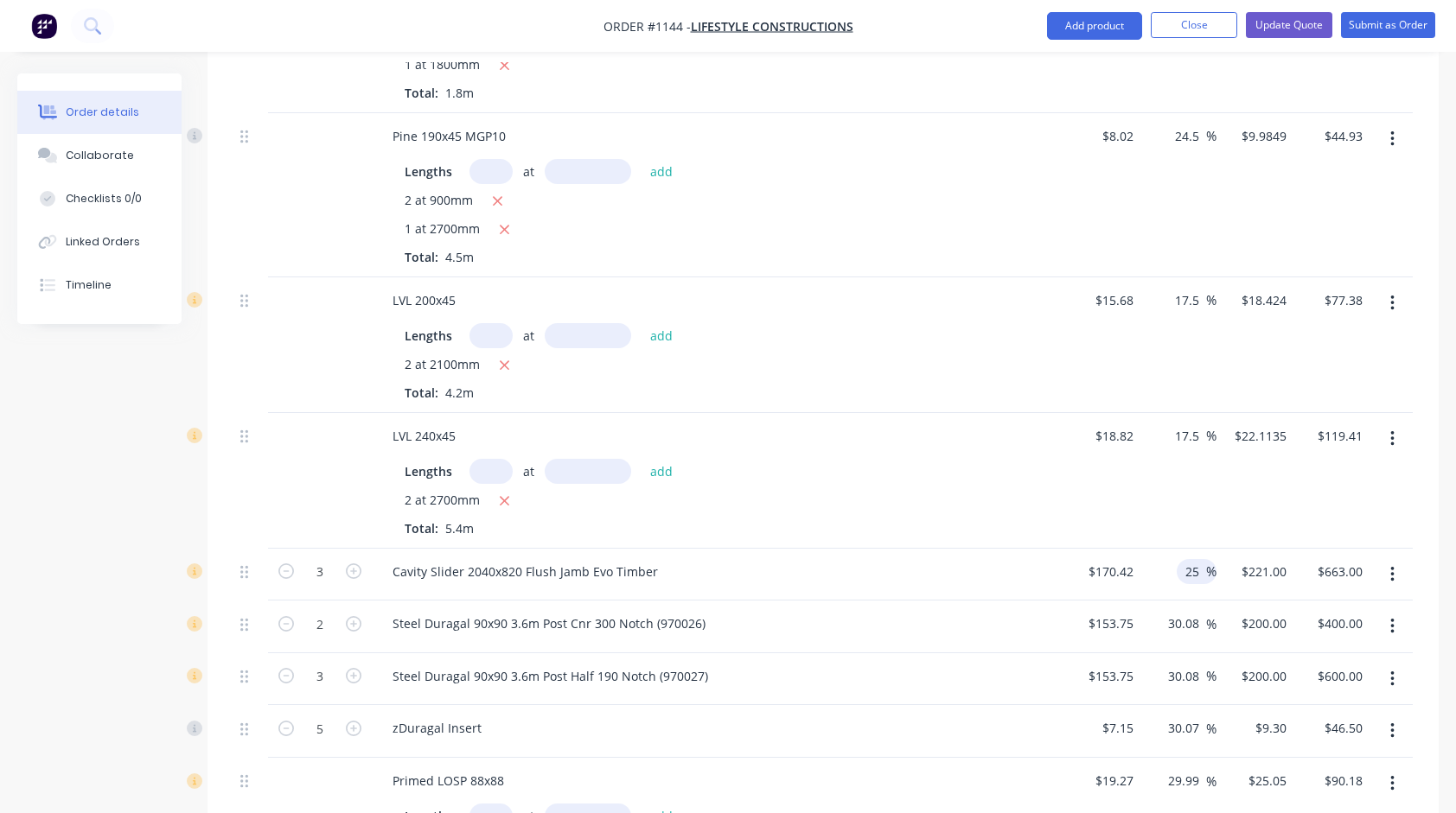
type input "$213.025"
type input "$639.08"
click at [992, 491] on div "2 at 2700mm" at bounding box center [717, 502] width 626 height 22
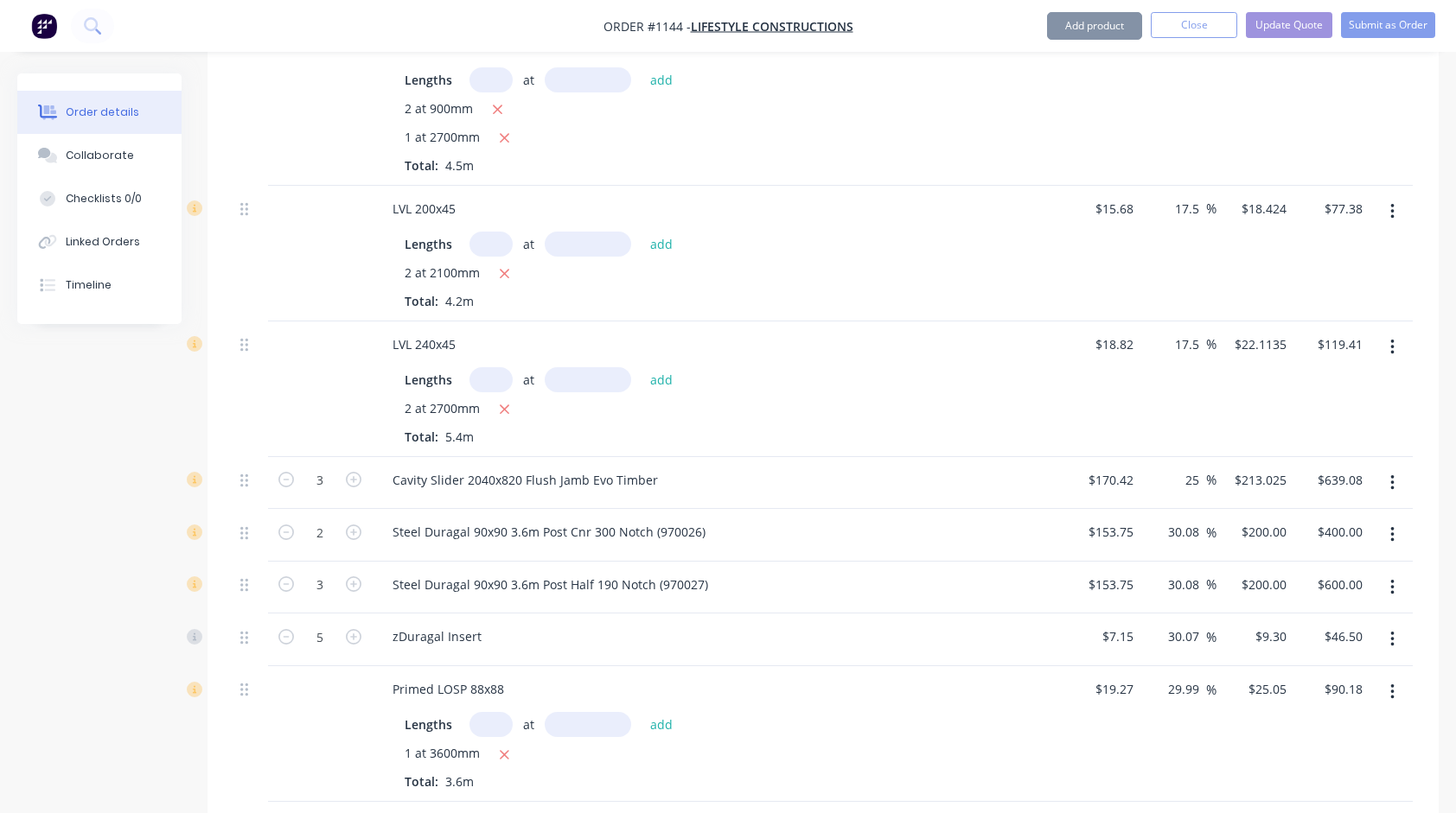
scroll to position [1383, 0]
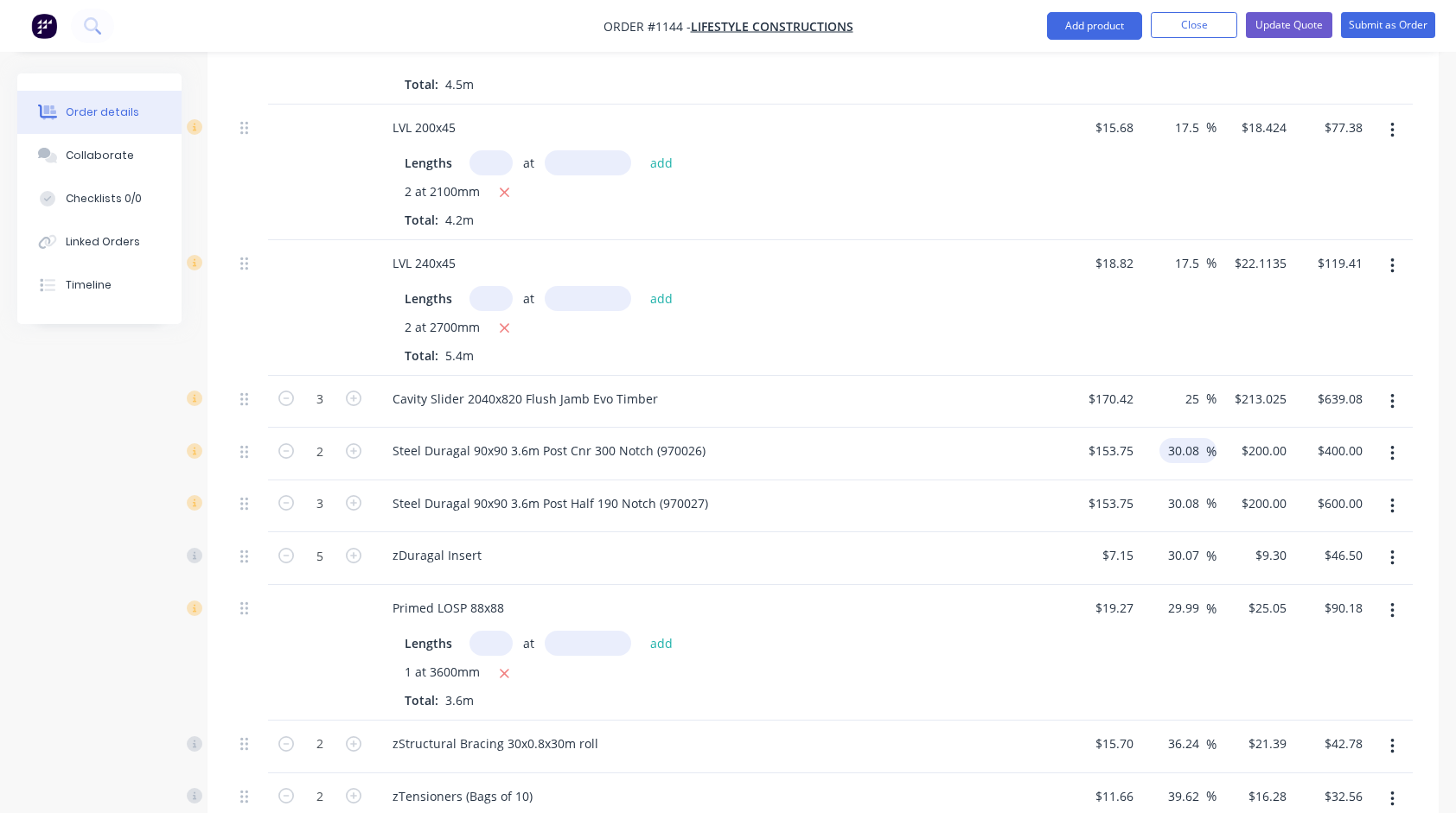
click at [1183, 438] on input "30.08" at bounding box center [1186, 450] width 39 height 25
type input "25"
type input "$192.1875"
type input "$384.38"
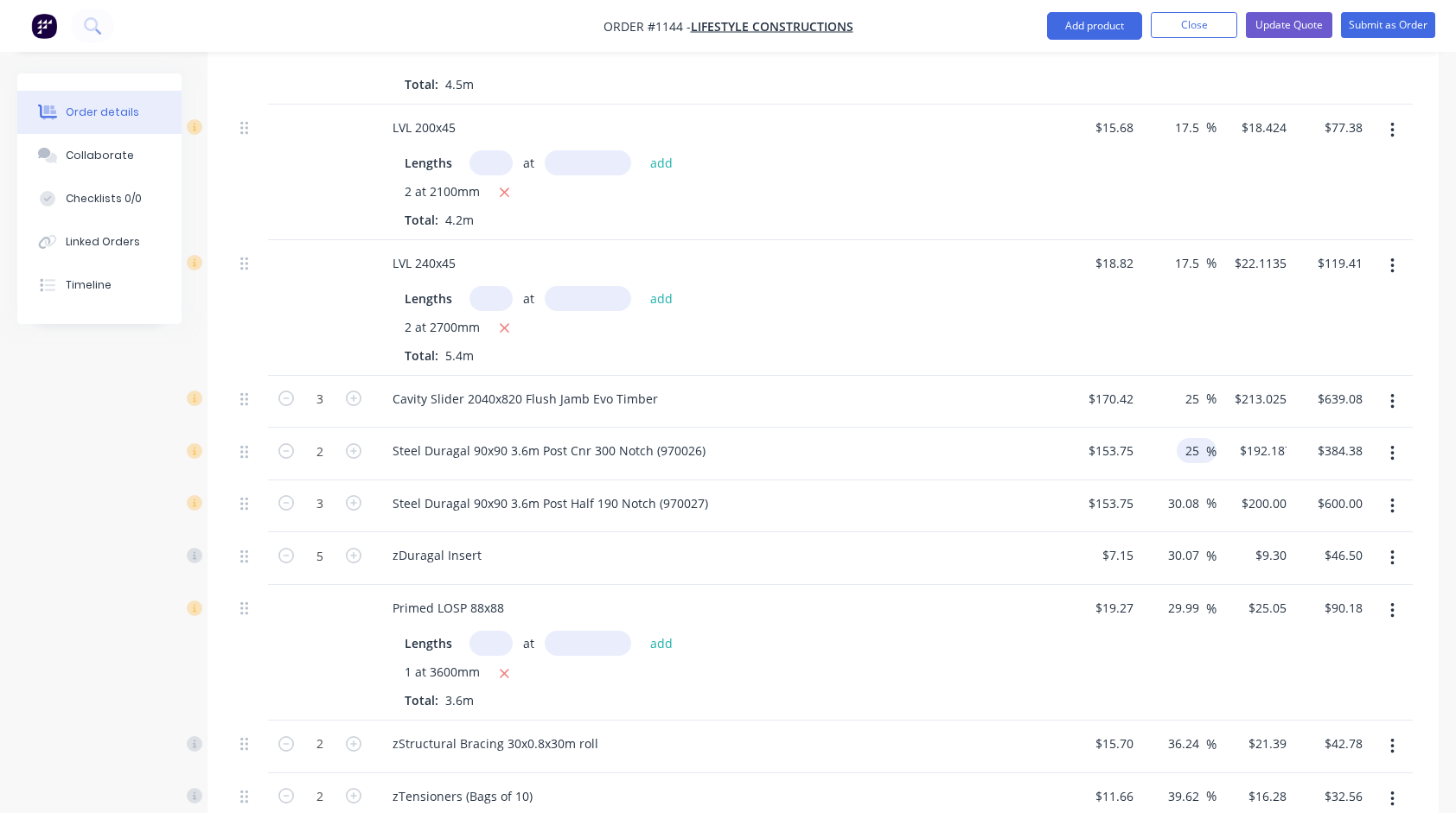
click at [945, 438] on div "Steel Duragal 90x90 3.6m Post Cnr 300 Notch (970026)" at bounding box center [717, 450] width 678 height 25
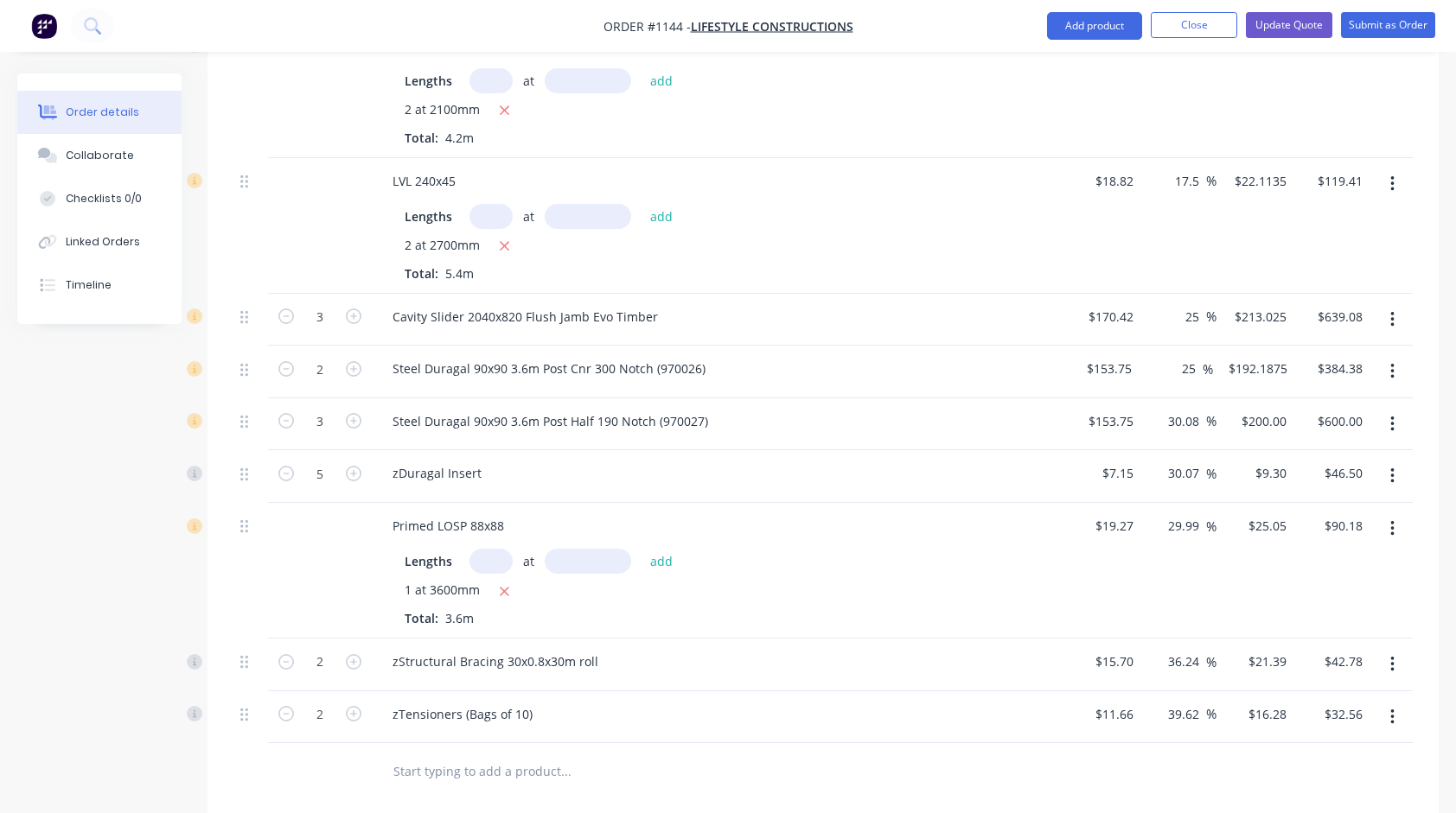
scroll to position [1469, 0]
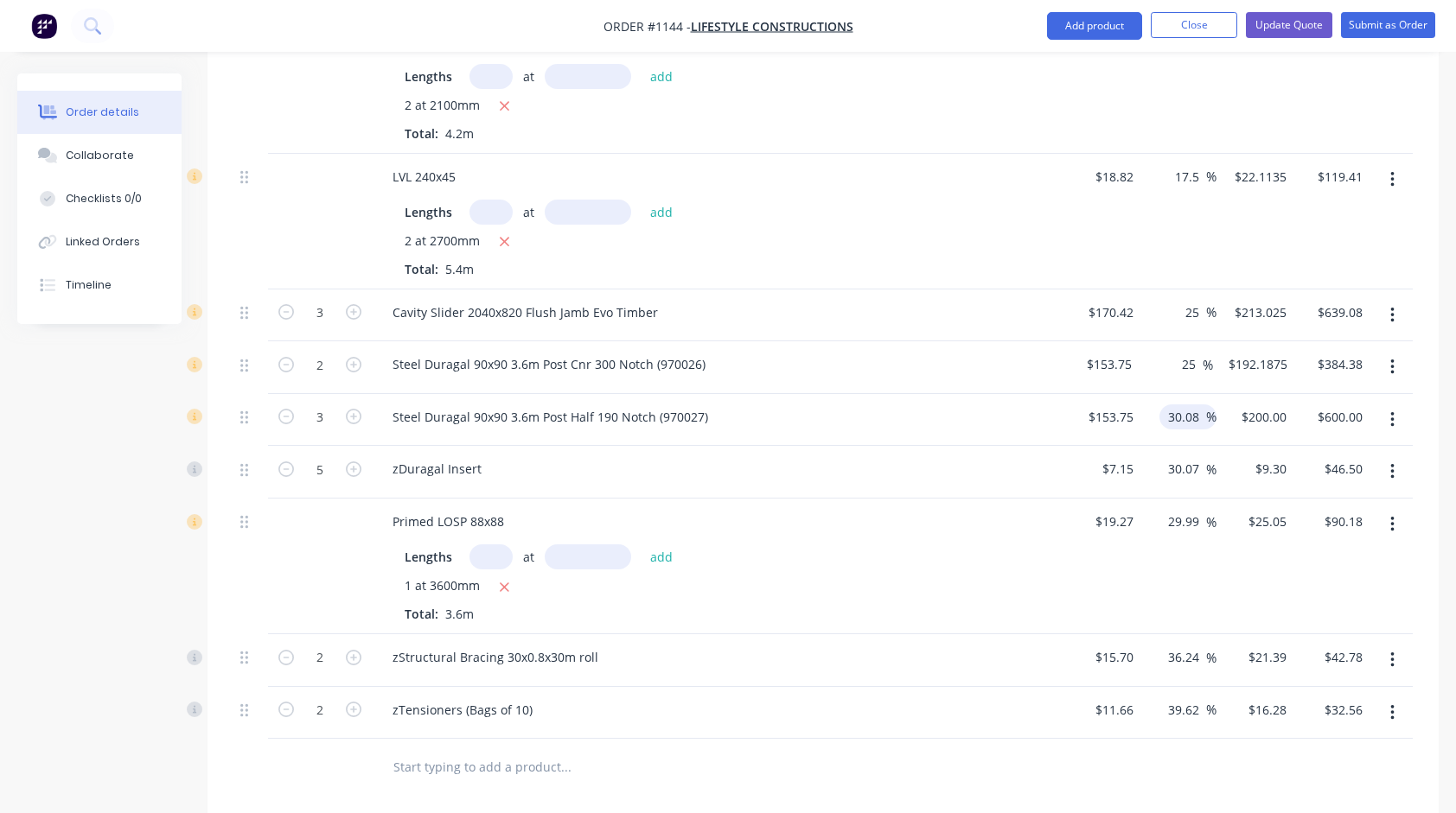
click at [1186, 405] on input "30.08" at bounding box center [1186, 417] width 39 height 25
type input "25"
type input "$192.1875"
type input "$576.56"
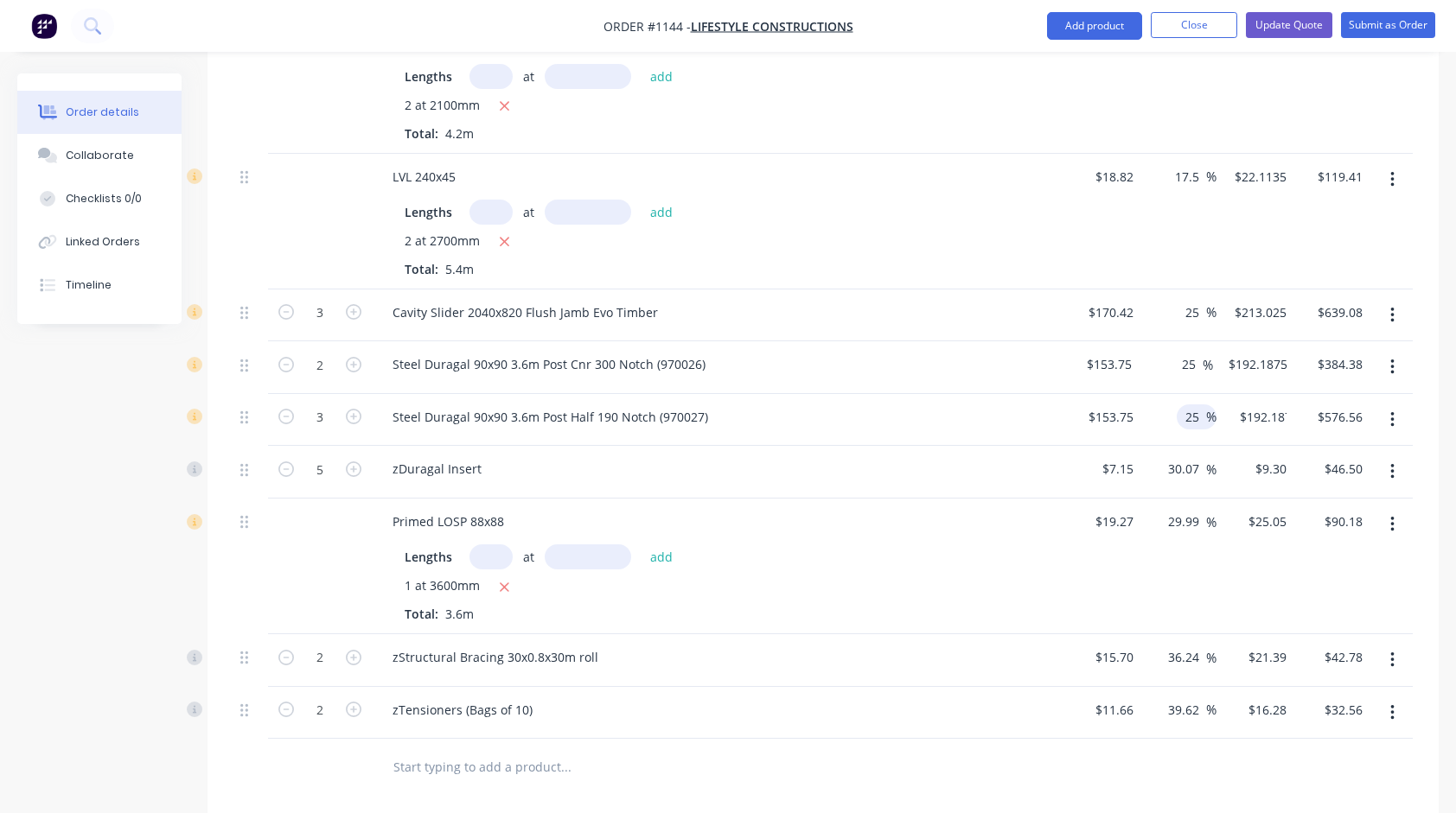
click at [920, 499] on div "Primed LOSP 88x88 Lengths at add 1 at 3600mm Total: 3.6m" at bounding box center [717, 566] width 692 height 136
click at [1188, 457] on input "30.07" at bounding box center [1186, 469] width 39 height 25
type input "25"
type input "$8.9375"
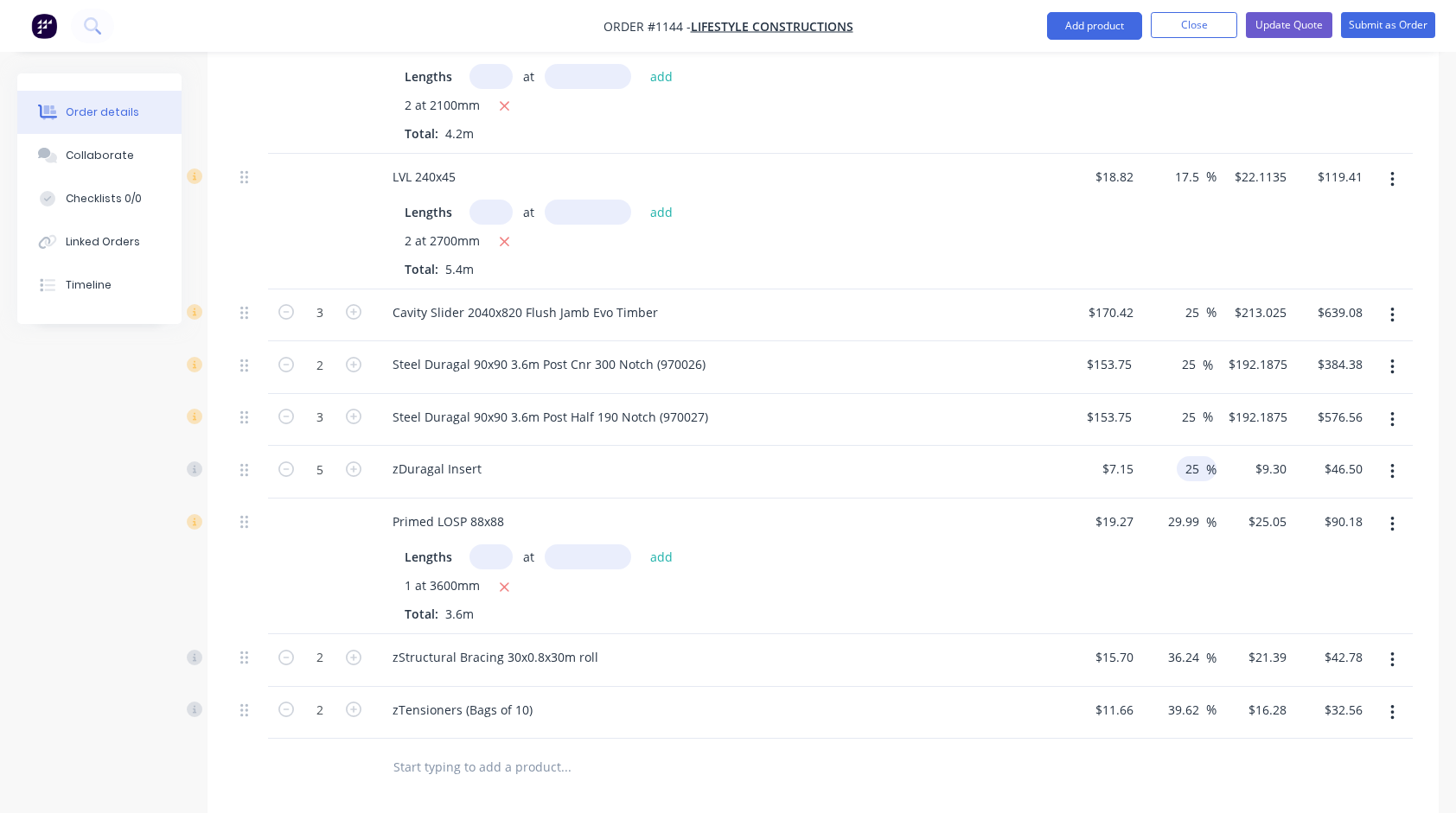
type input "$44.69"
click at [1006, 499] on div "Primed LOSP 88x88 Lengths at add 1 at 3600mm Total: 3.6m" at bounding box center [717, 566] width 692 height 136
click at [1196, 509] on input "29.99" at bounding box center [1186, 521] width 39 height 25
type input "25"
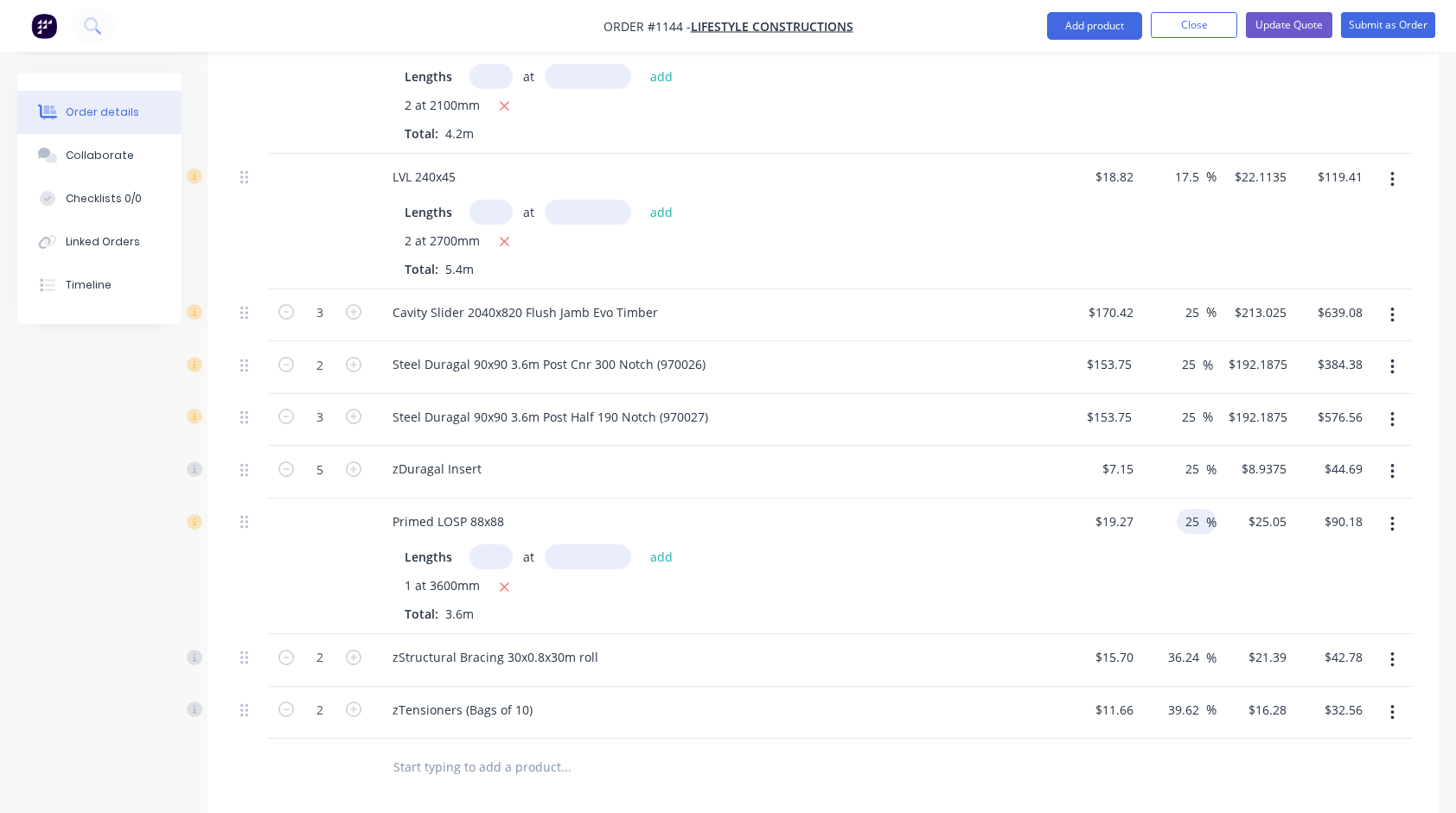
type input "$24.0875"
type input "$86.72"
click at [993, 509] on div "Primed LOSP 88x88" at bounding box center [717, 521] width 678 height 25
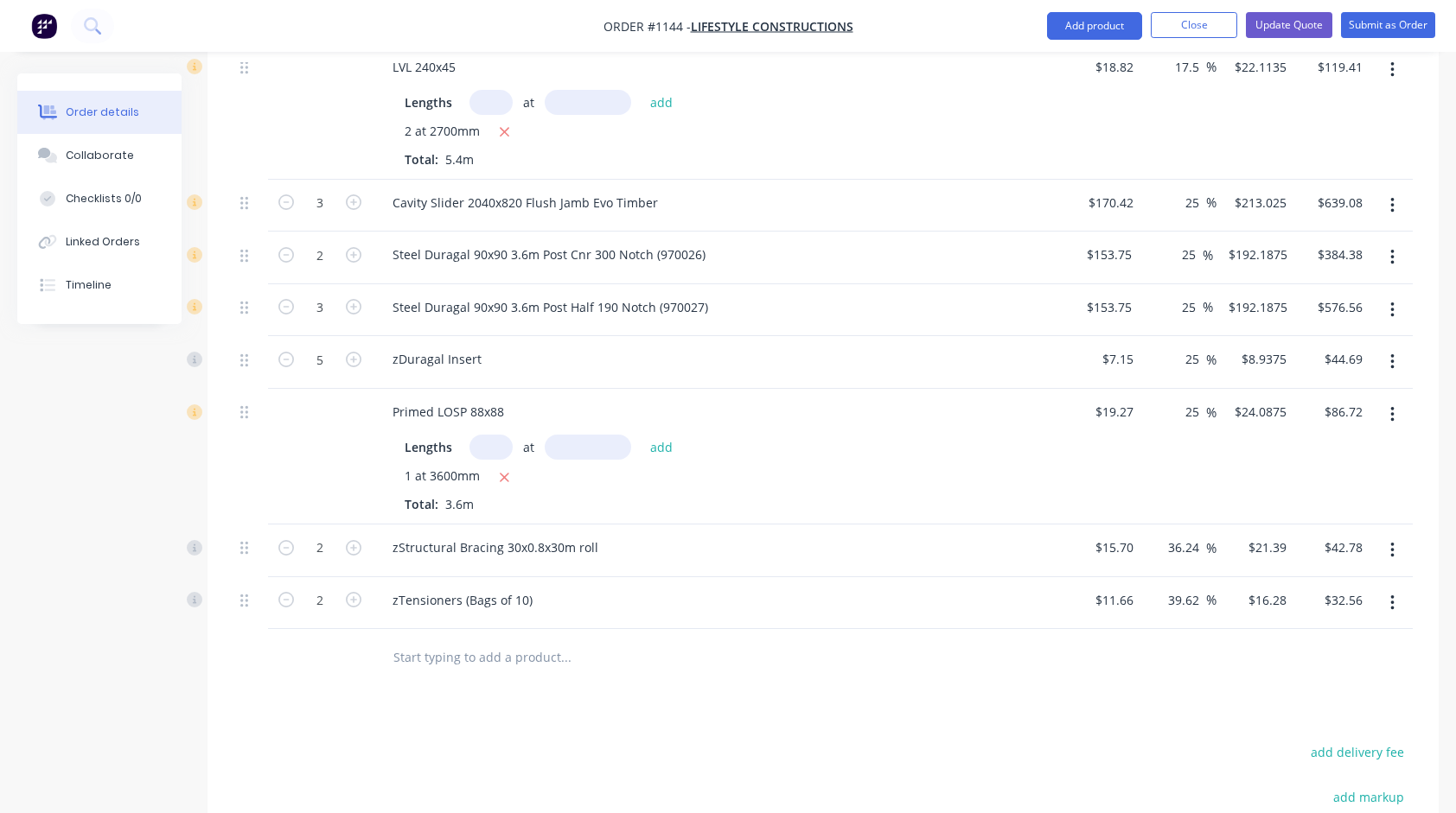
scroll to position [1642, 0]
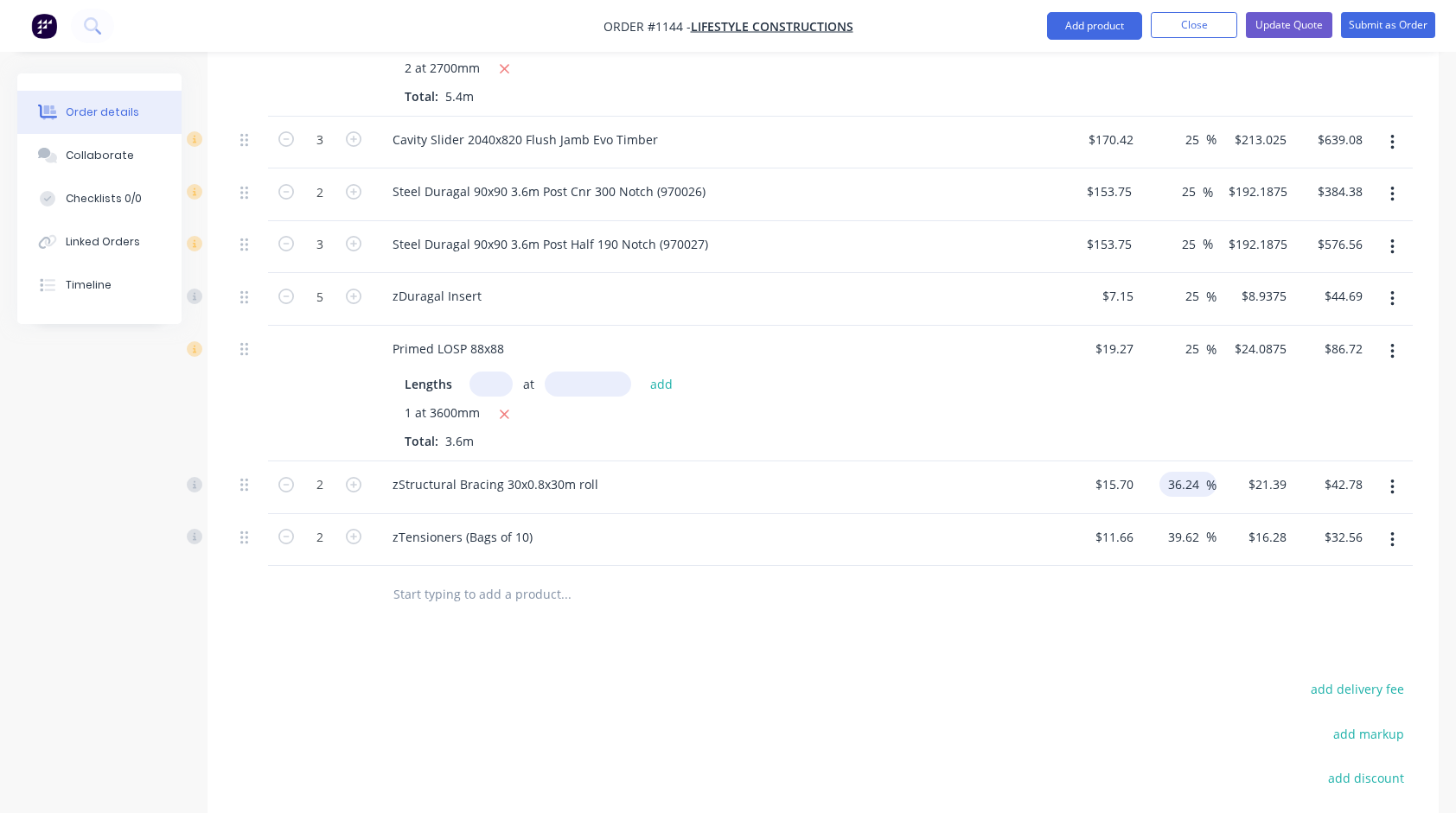
click at [1190, 472] on input "36.24" at bounding box center [1186, 485] width 39 height 25
type input "35"
type input "$21.195"
type input "$42.39"
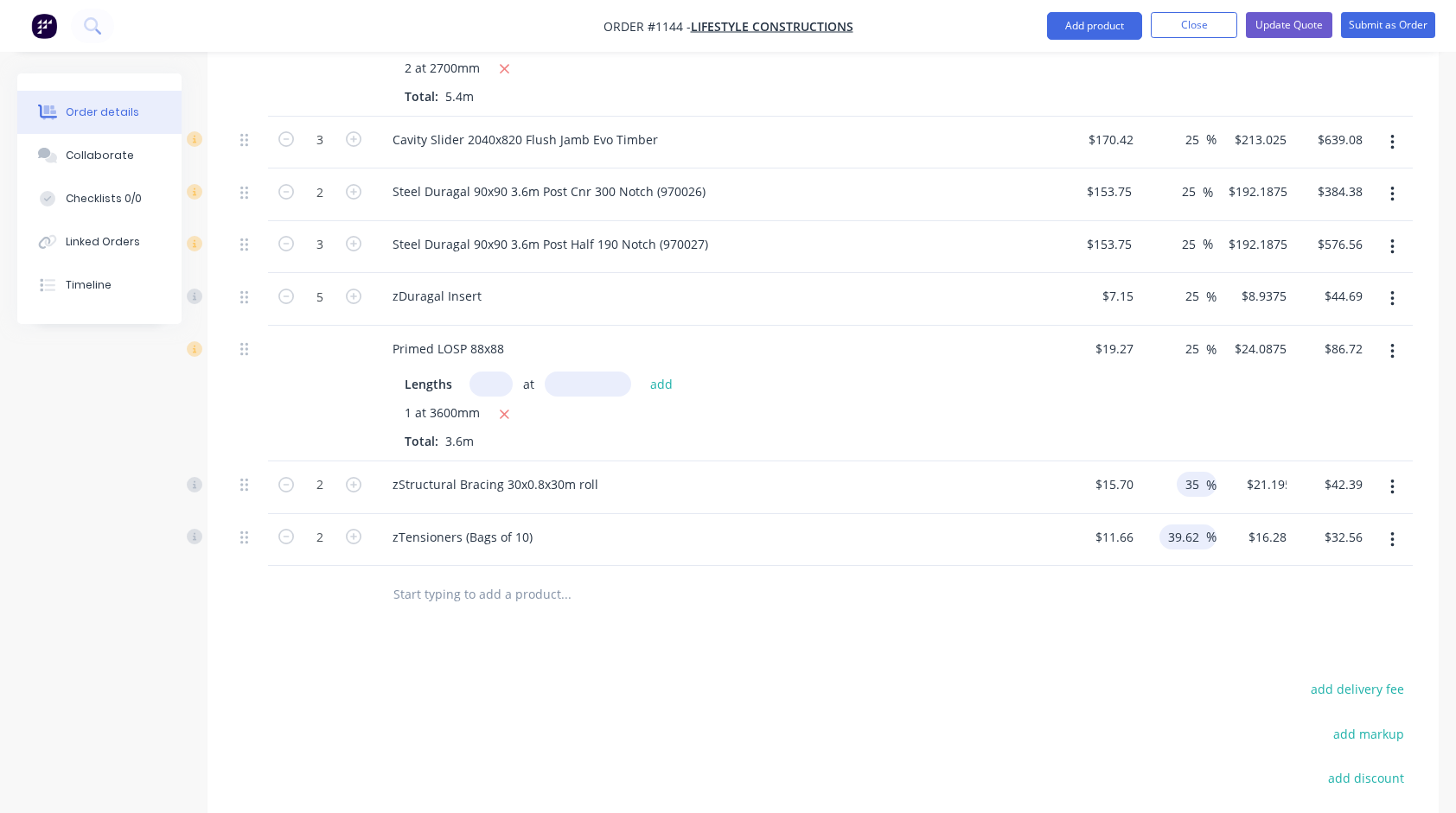
click at [1188, 525] on input "39.62" at bounding box center [1186, 538] width 39 height 25
type input "35"
type input "$15.741"
type input "$31.48"
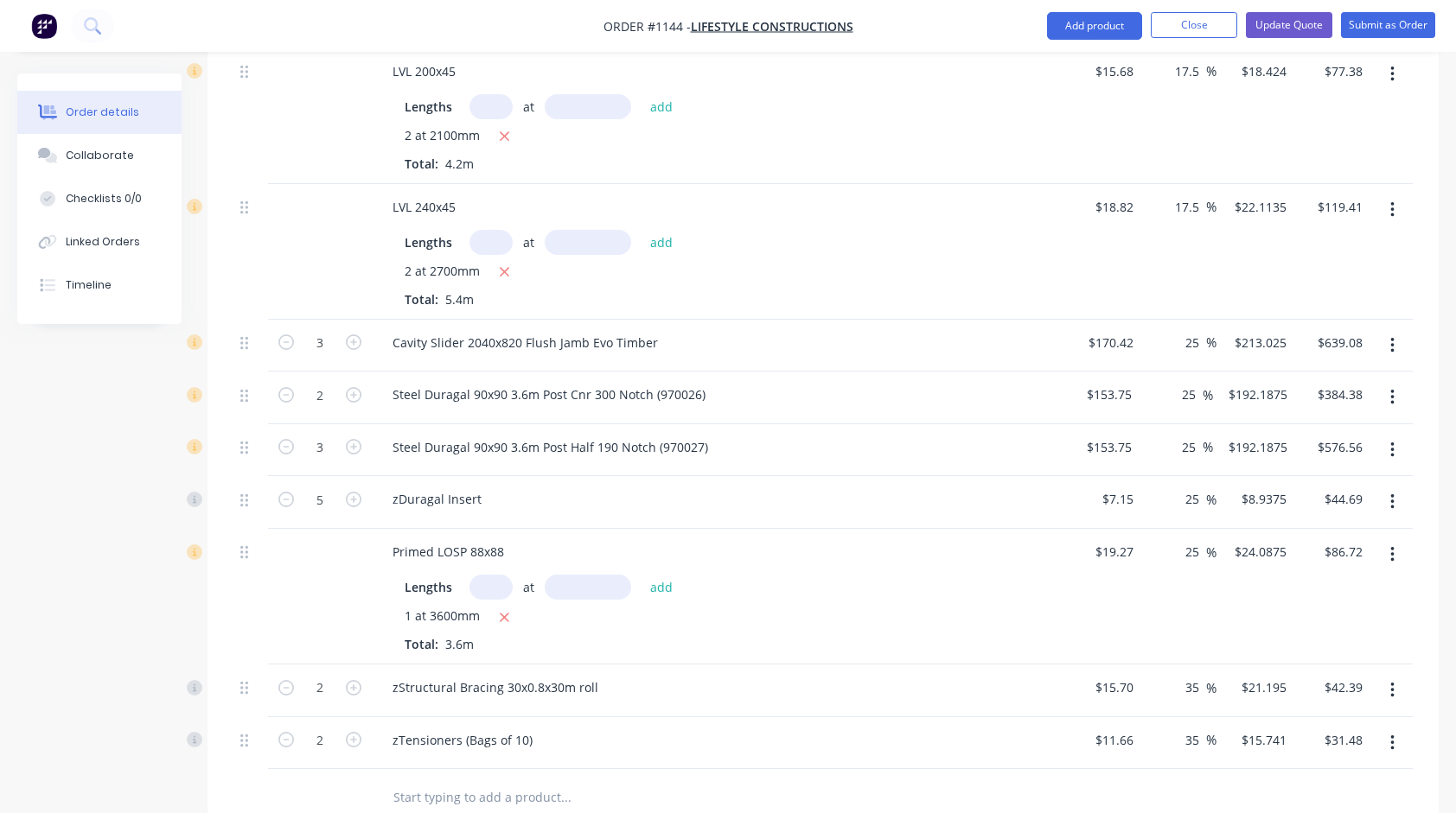
scroll to position [1432, 0]
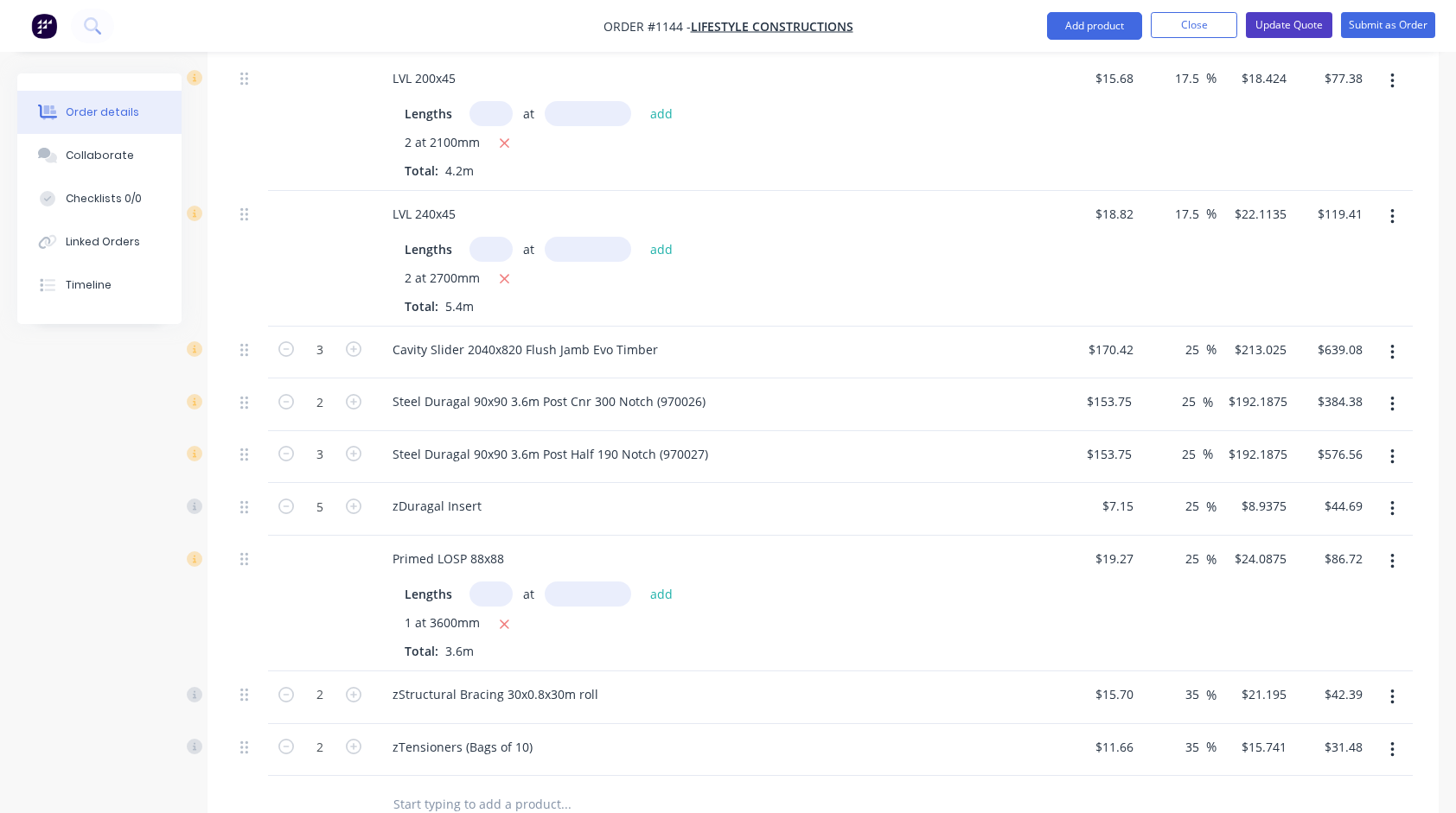
click at [1283, 24] on button "Update Quote" at bounding box center [1289, 24] width 86 height 26
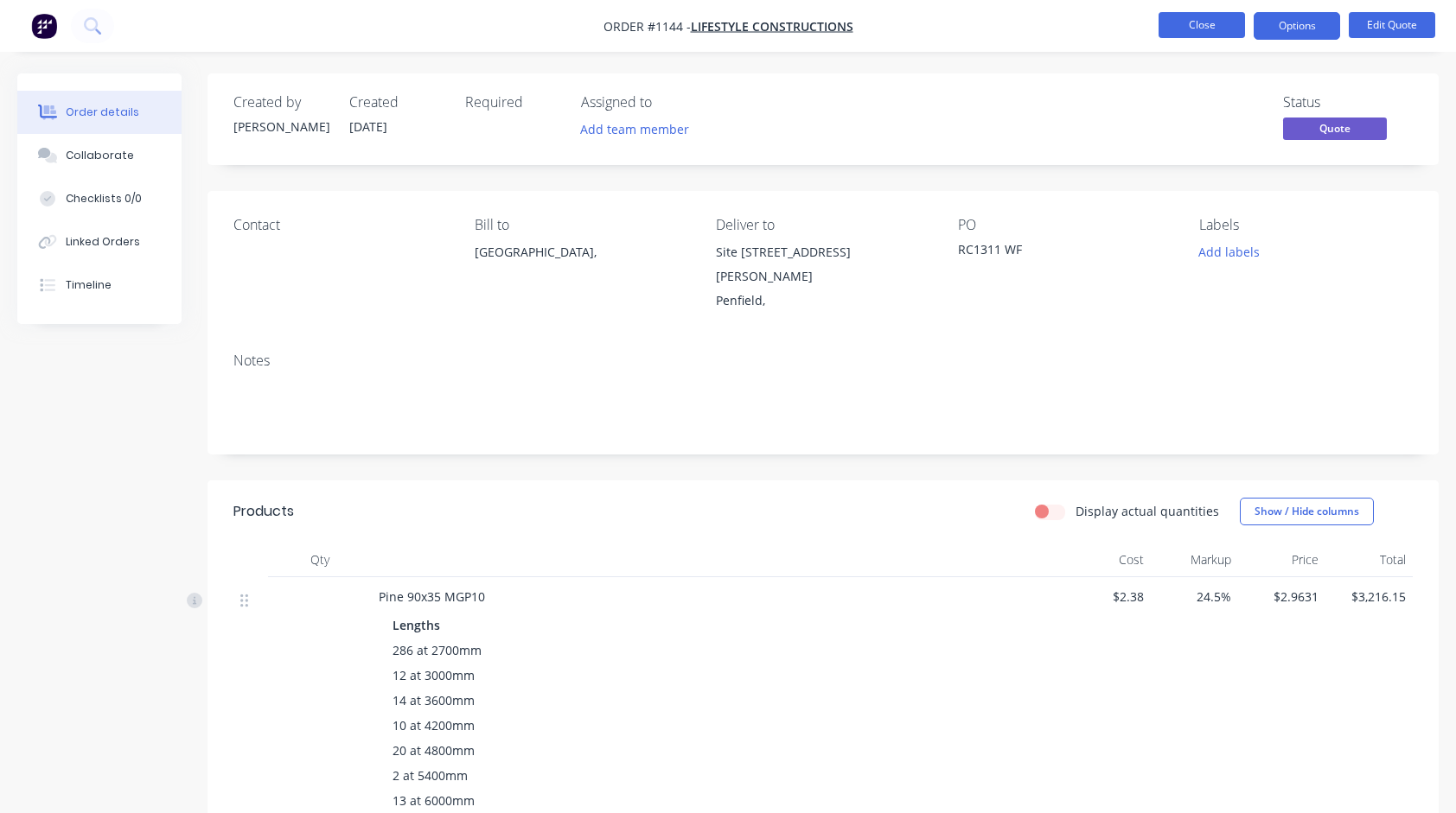
click at [1189, 28] on button "Close" at bounding box center [1202, 24] width 86 height 26
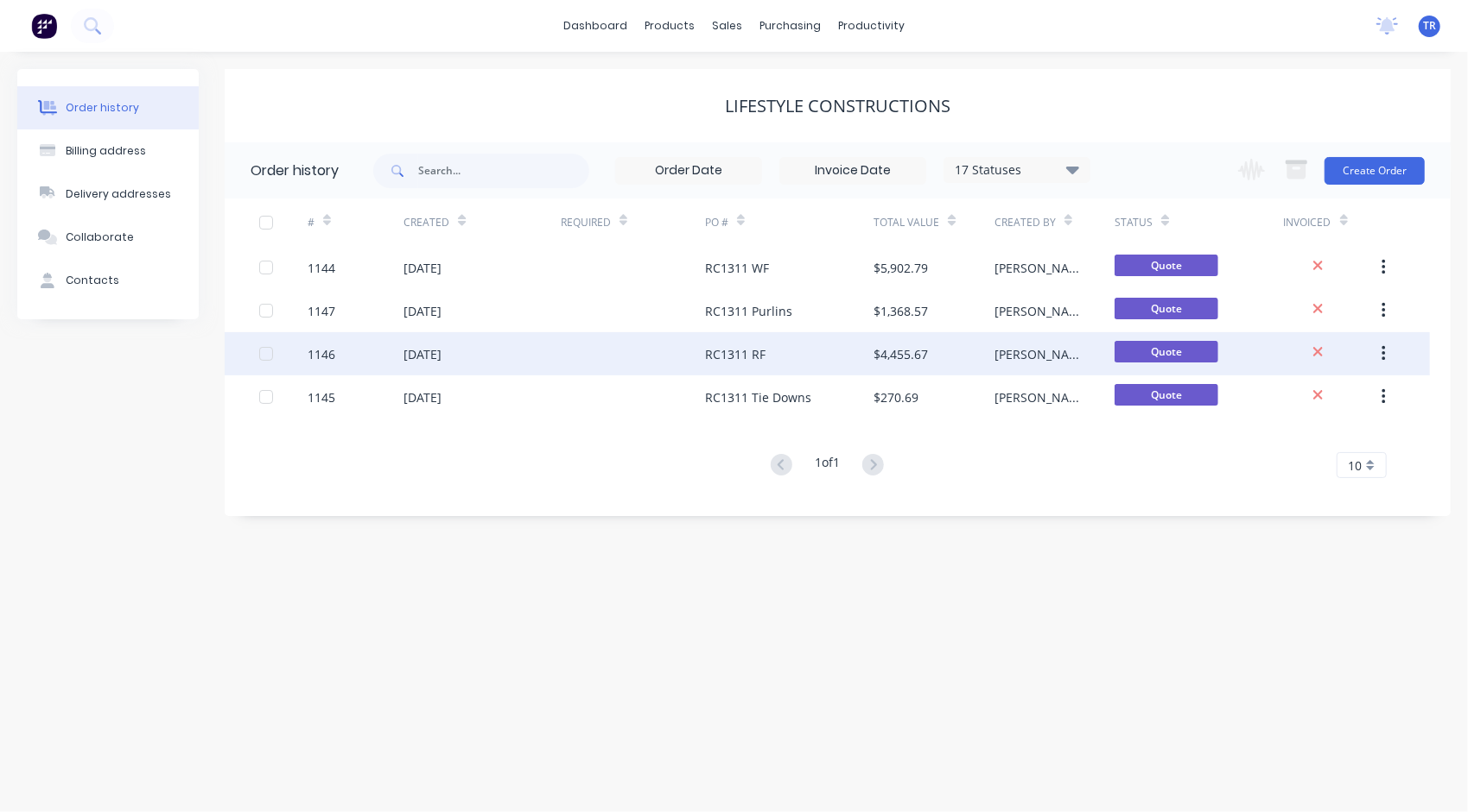
click at [734, 358] on div "RC1311 RF" at bounding box center [734, 354] width 60 height 18
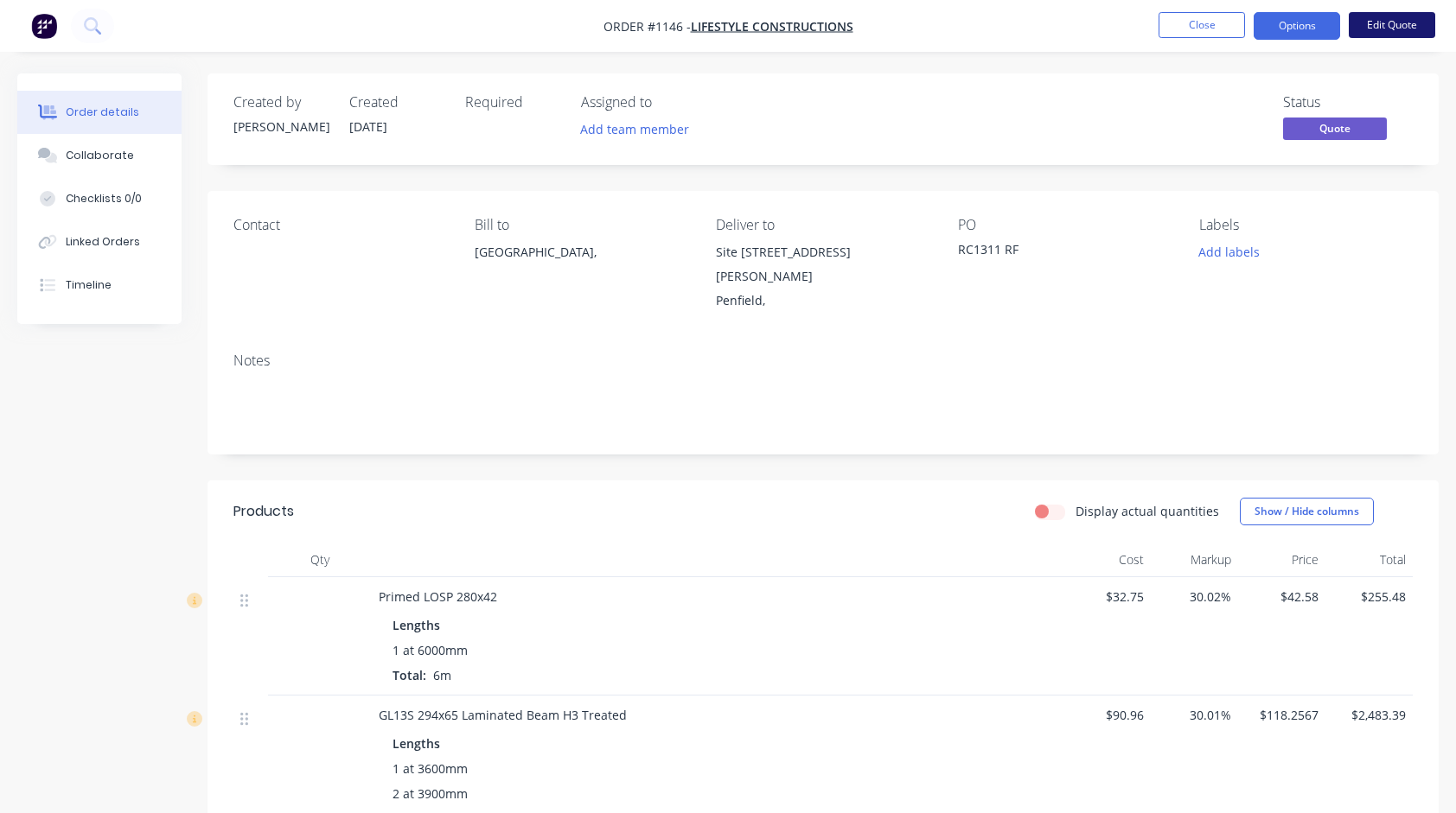
click at [1408, 31] on button "Edit Quote" at bounding box center [1392, 24] width 86 height 26
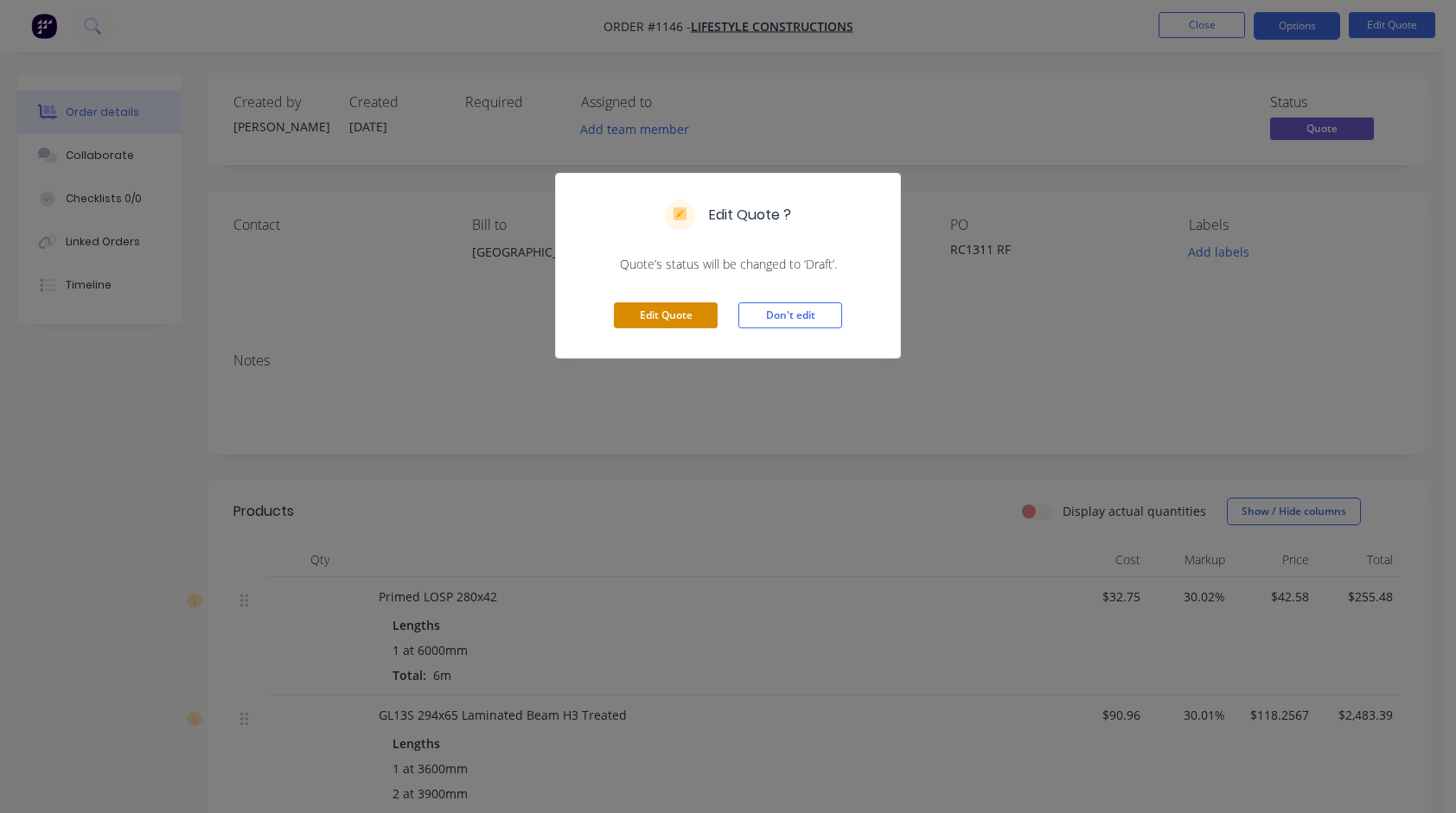
click at [672, 314] on button "Edit Quote" at bounding box center [666, 315] width 104 height 26
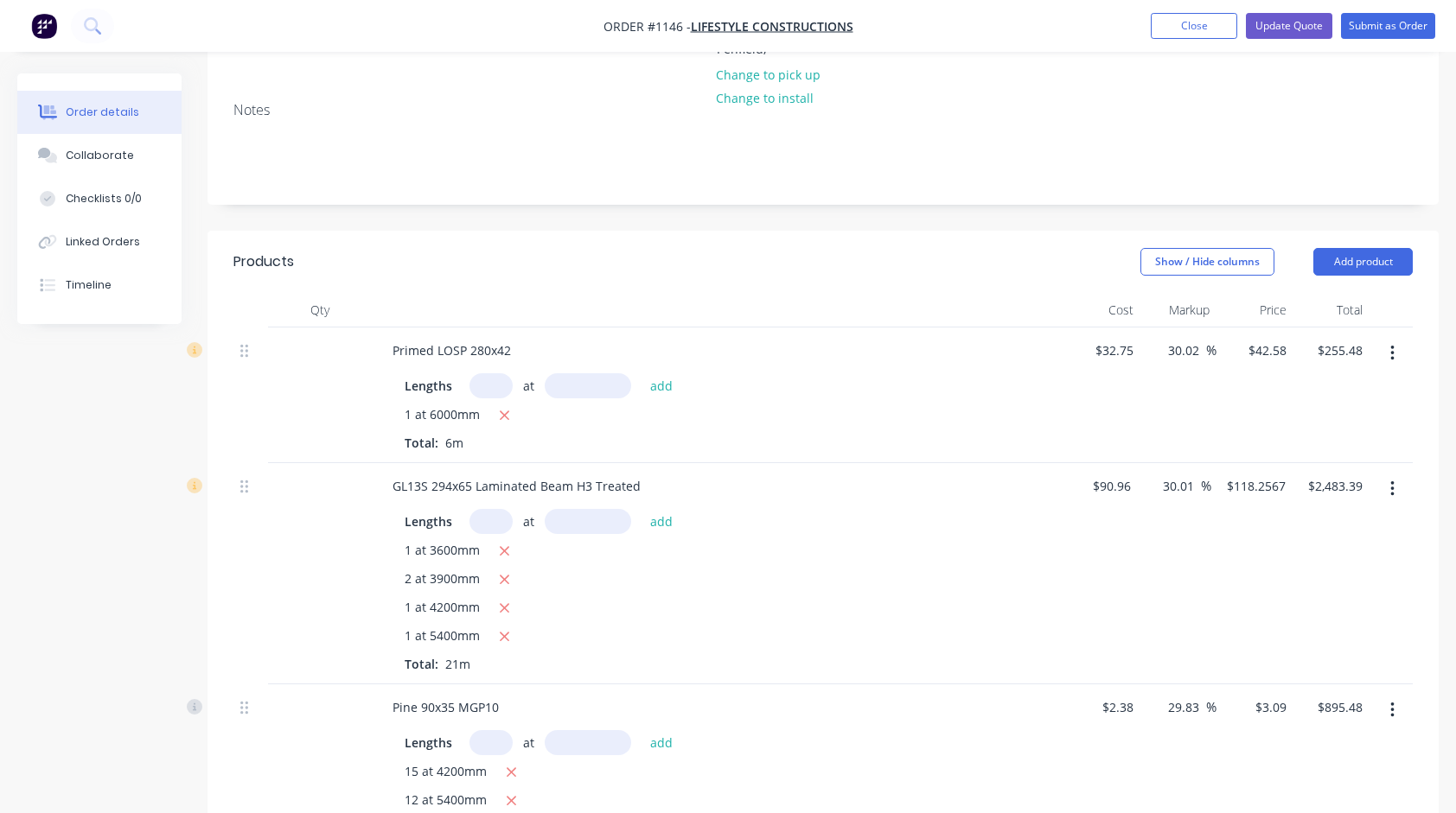
scroll to position [259, 0]
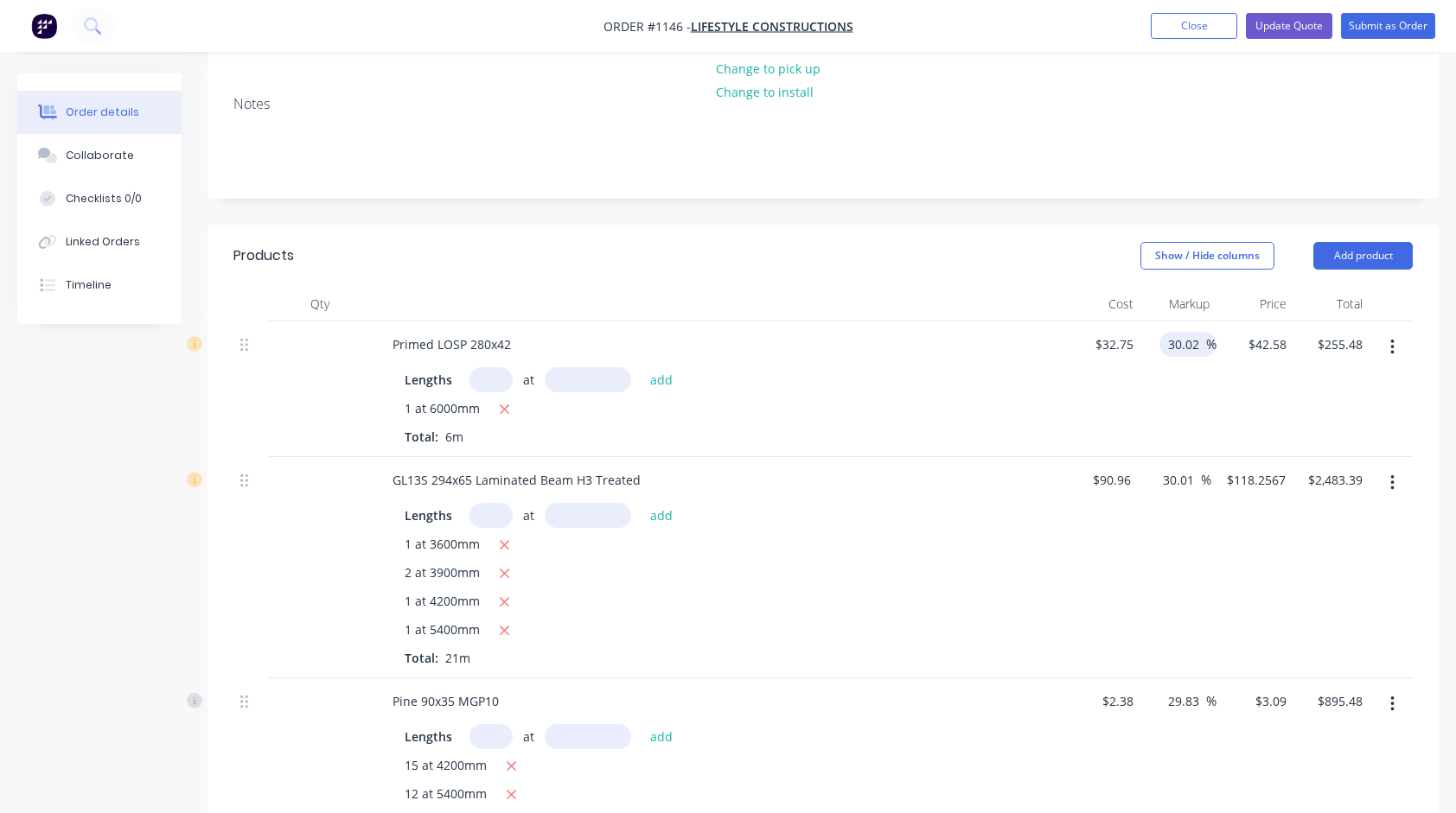
click at [1195, 332] on input "30.02" at bounding box center [1186, 345] width 39 height 25
type input "25"
type input "$40.9375"
type input "$245.63"
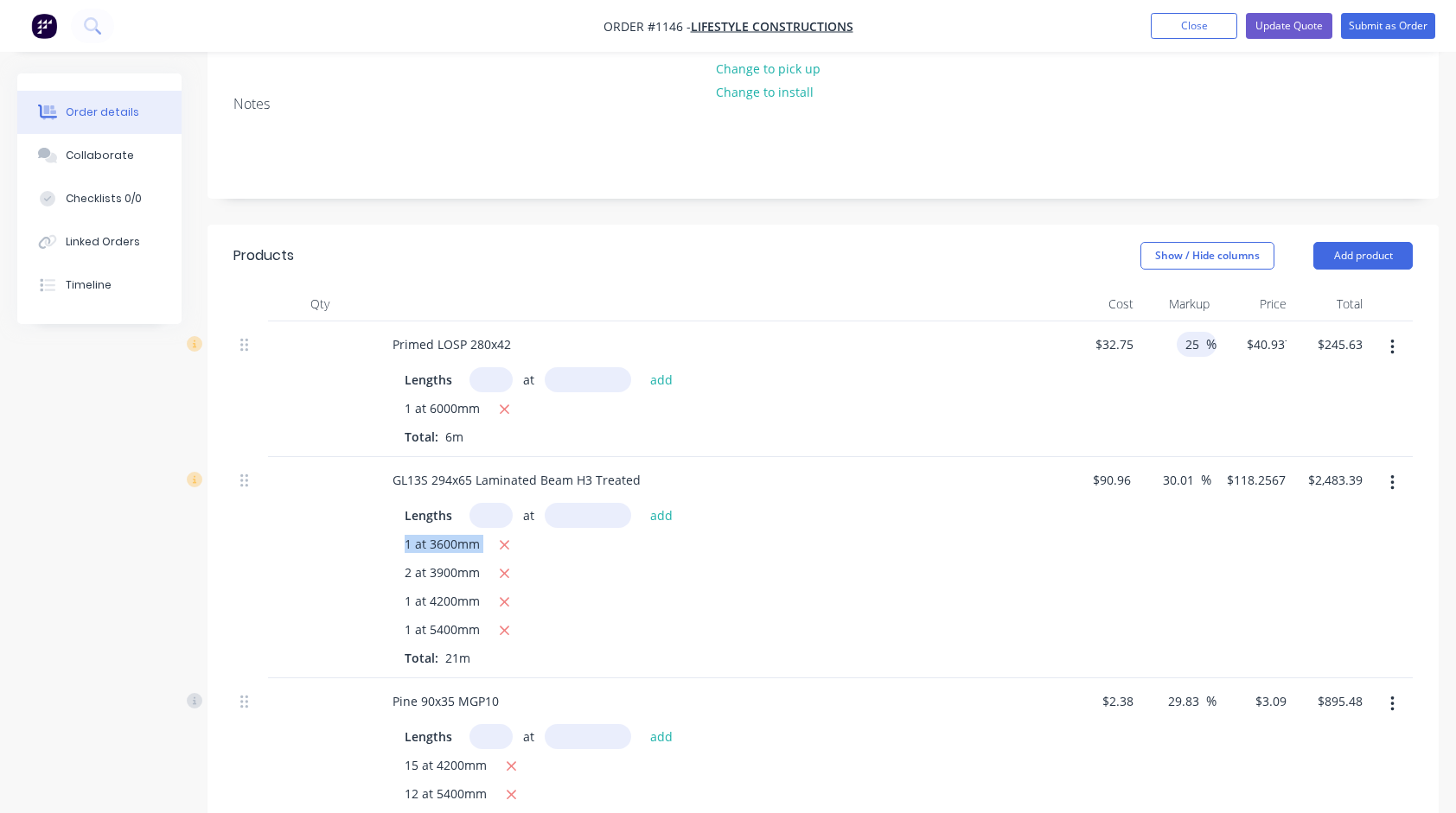
click at [986, 509] on div "Lengths at add 1 at 3600mm 2 at 3900mm 1 at 4200mm 1 at 5400mm Total: 21m" at bounding box center [717, 585] width 626 height 164
drag, startPoint x: 986, startPoint y: 509, endPoint x: 913, endPoint y: 549, distance: 83.2
click at [913, 564] on div "2 at 3900mm" at bounding box center [717, 574] width 626 height 22
click at [1188, 468] on input "30.01" at bounding box center [1181, 480] width 39 height 25
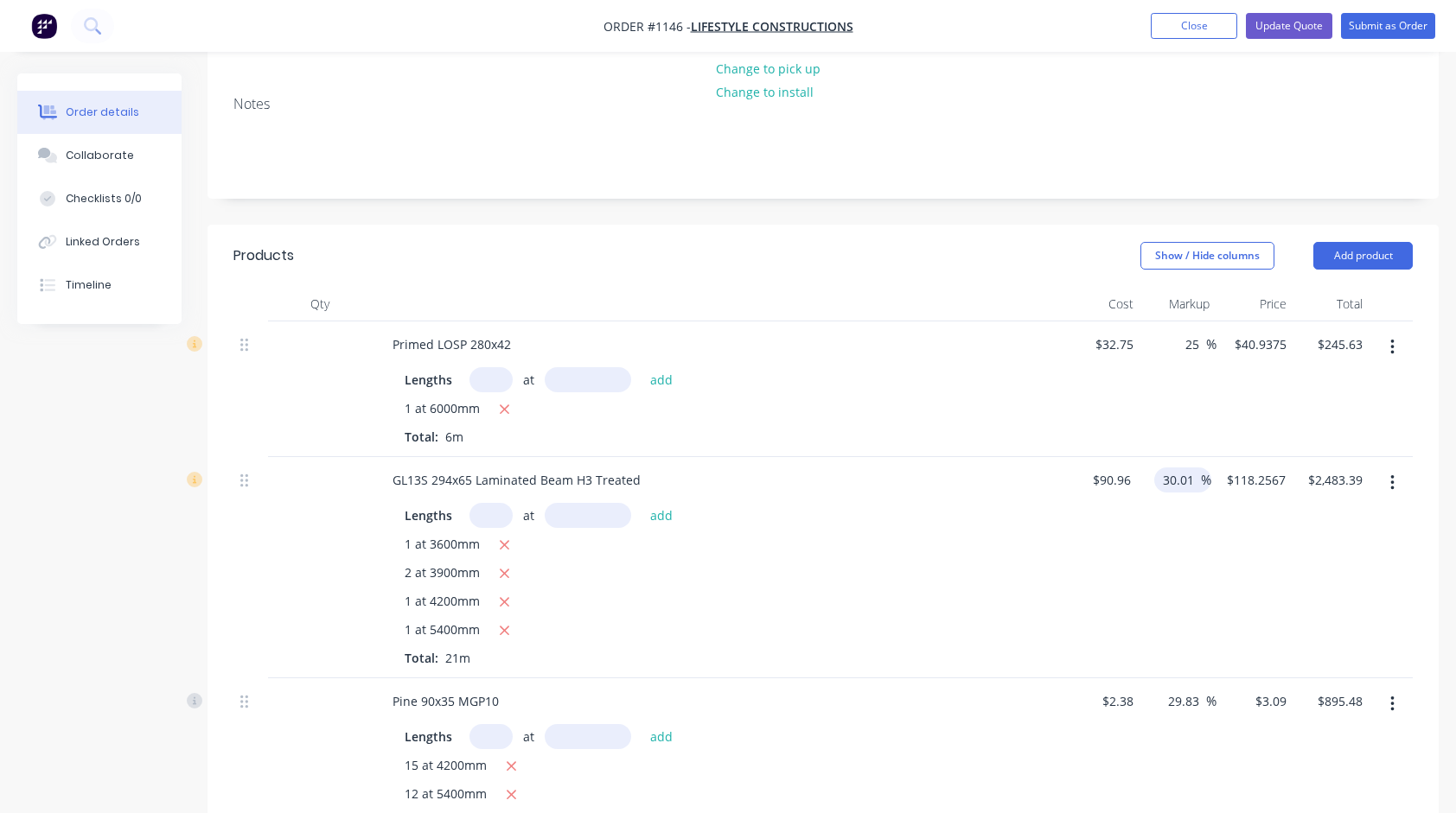
click at [1193, 468] on input "30.01" at bounding box center [1181, 480] width 39 height 25
type input "17.5"
type input "$106.878"
type input "$2,244.44"
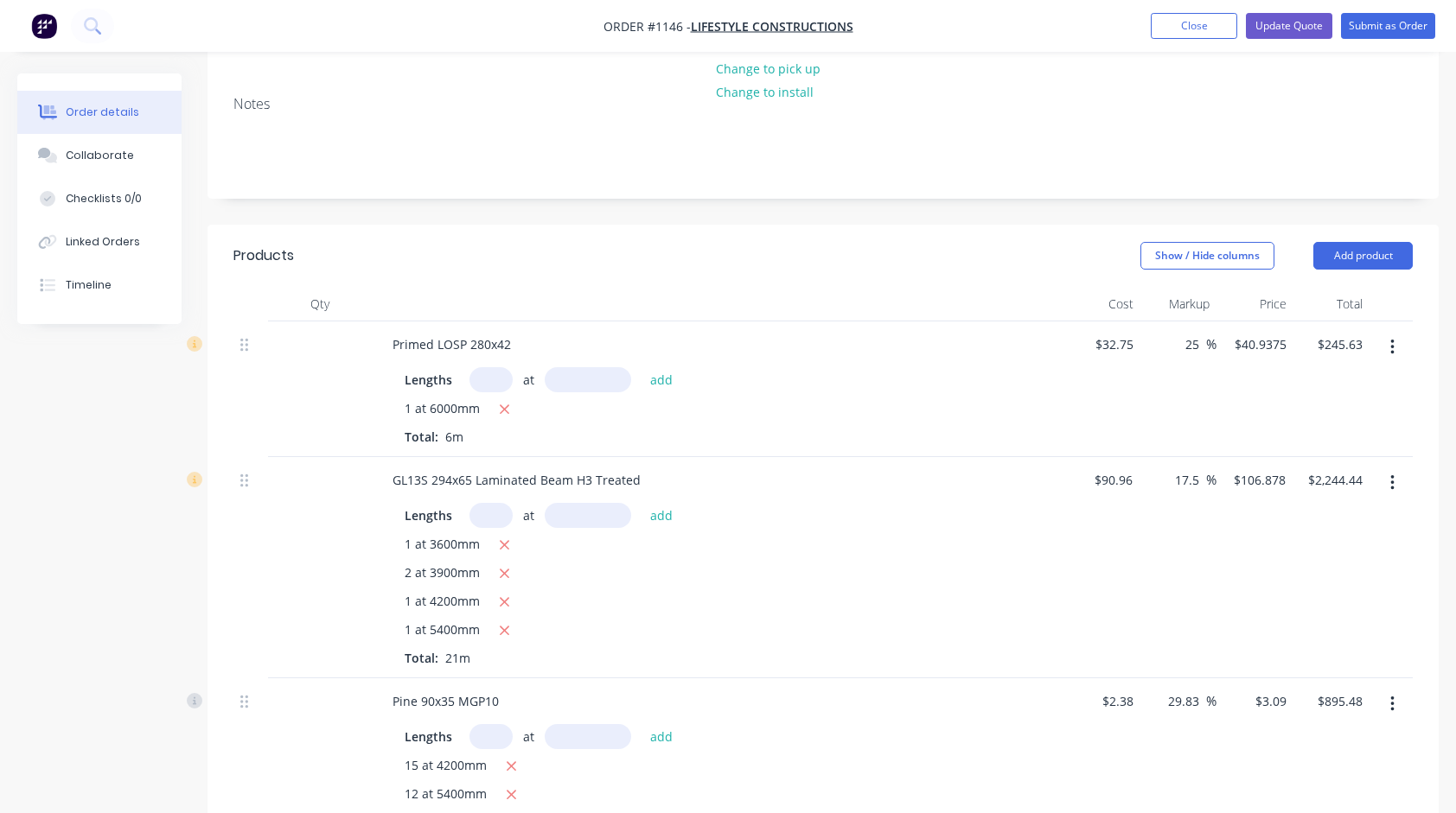
click at [1113, 547] on div "$90.96 $90.96" at bounding box center [1101, 568] width 76 height 222
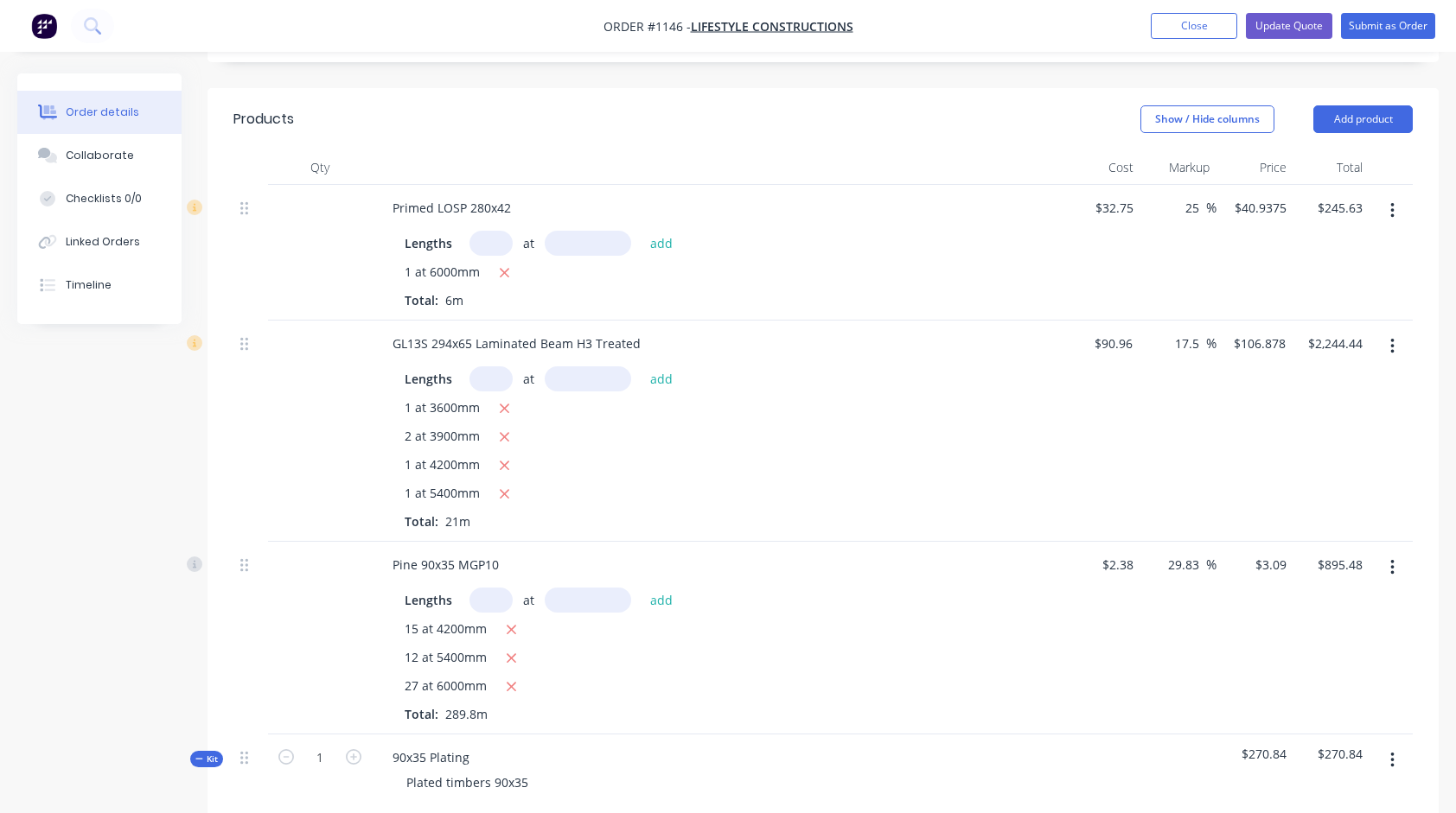
scroll to position [433, 0]
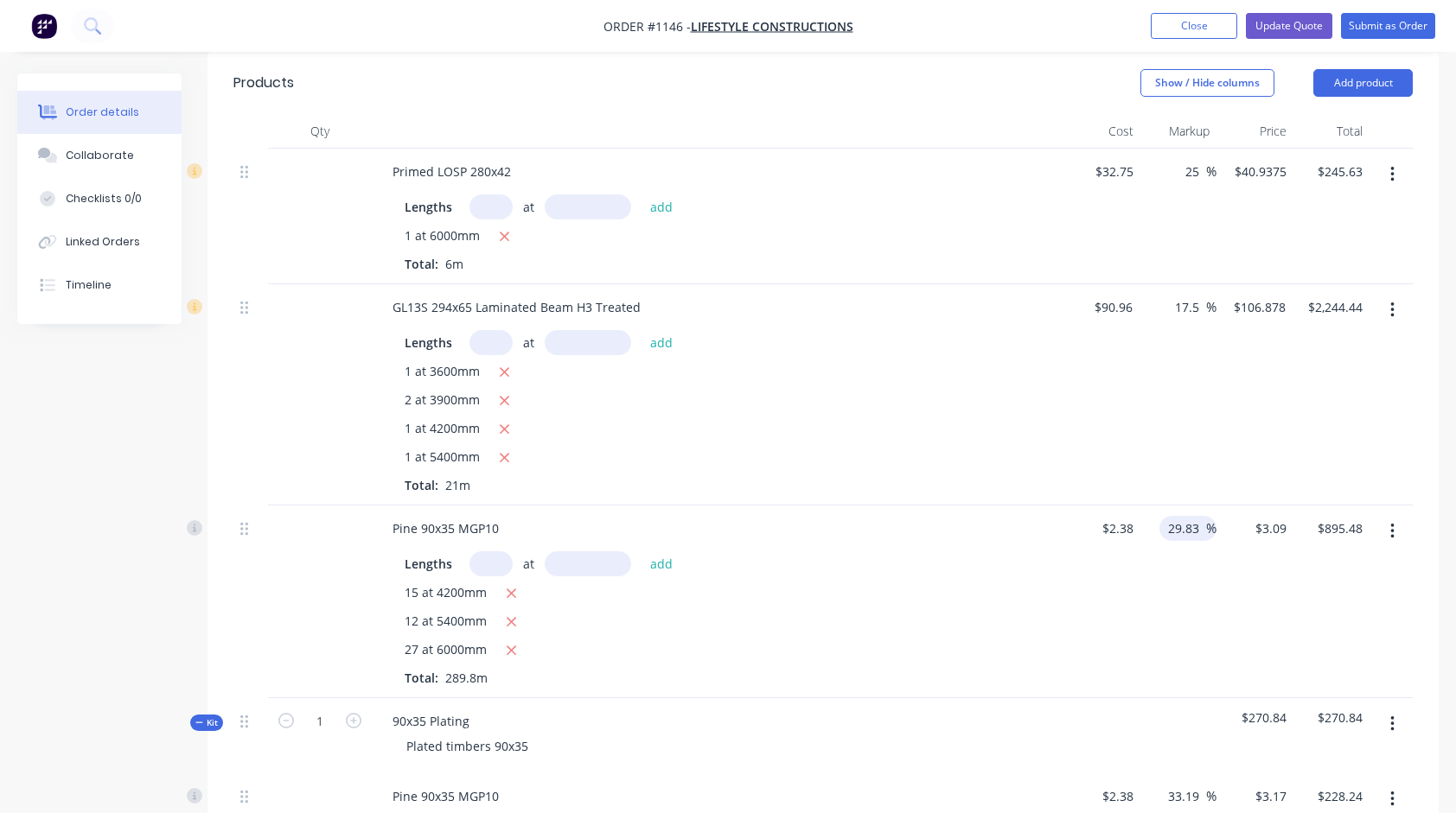
click at [1197, 516] on input "29.83" at bounding box center [1186, 529] width 39 height 25
type input "24.5"
type input "$2.9631"
type input "$858.71"
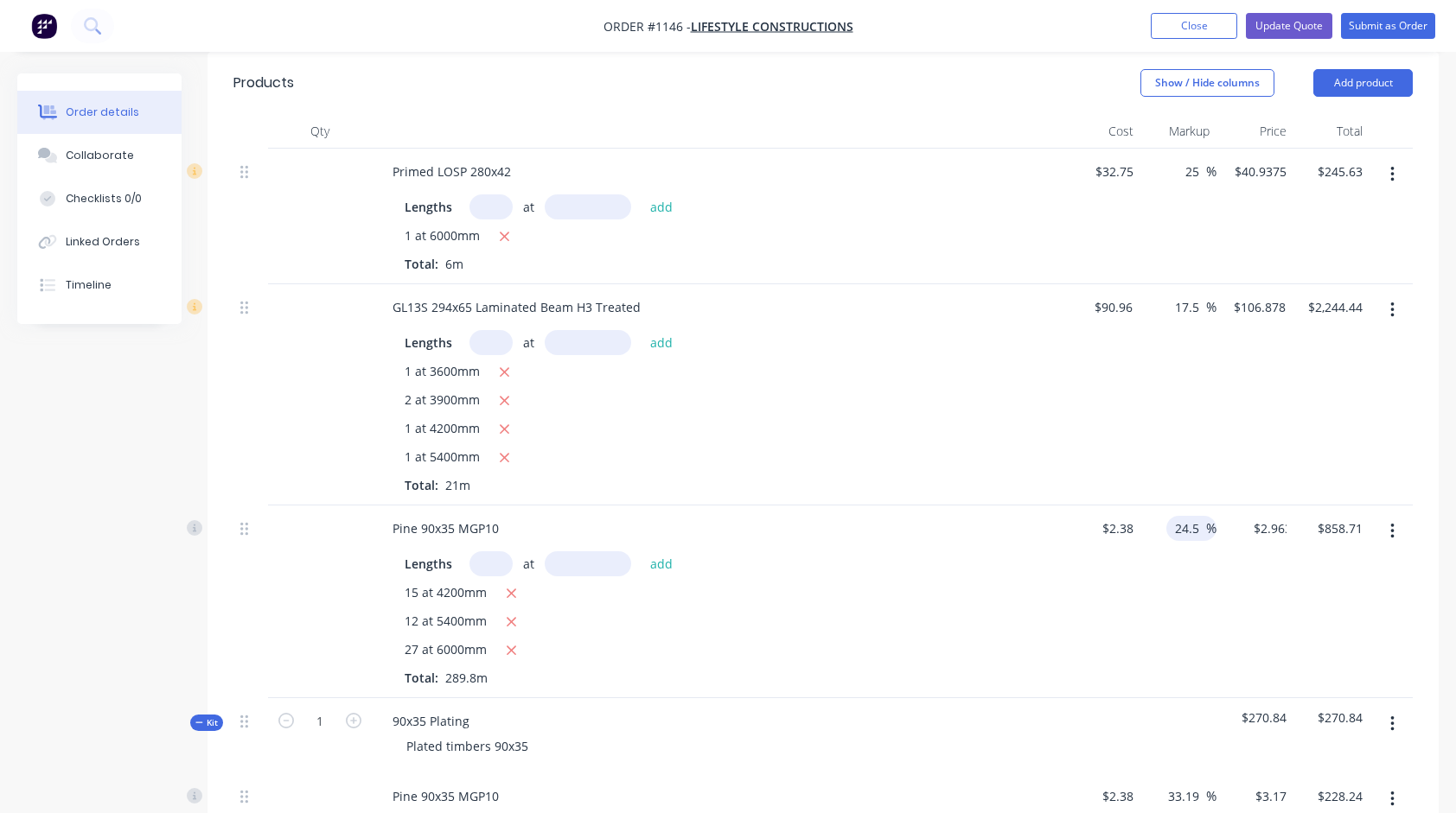
click at [952, 583] on div "15 at 4200mm" at bounding box center [717, 594] width 626 height 22
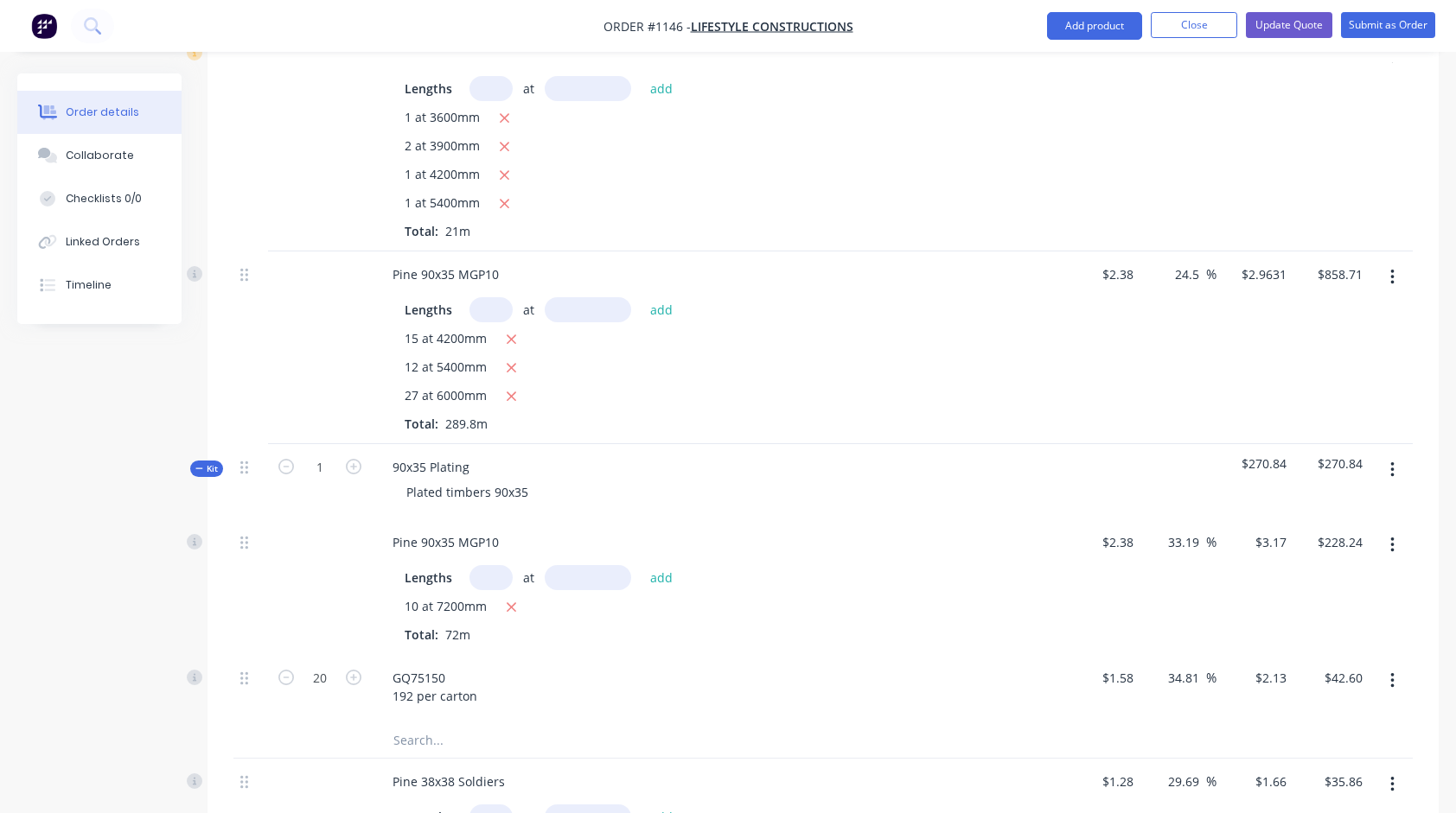
scroll to position [692, 0]
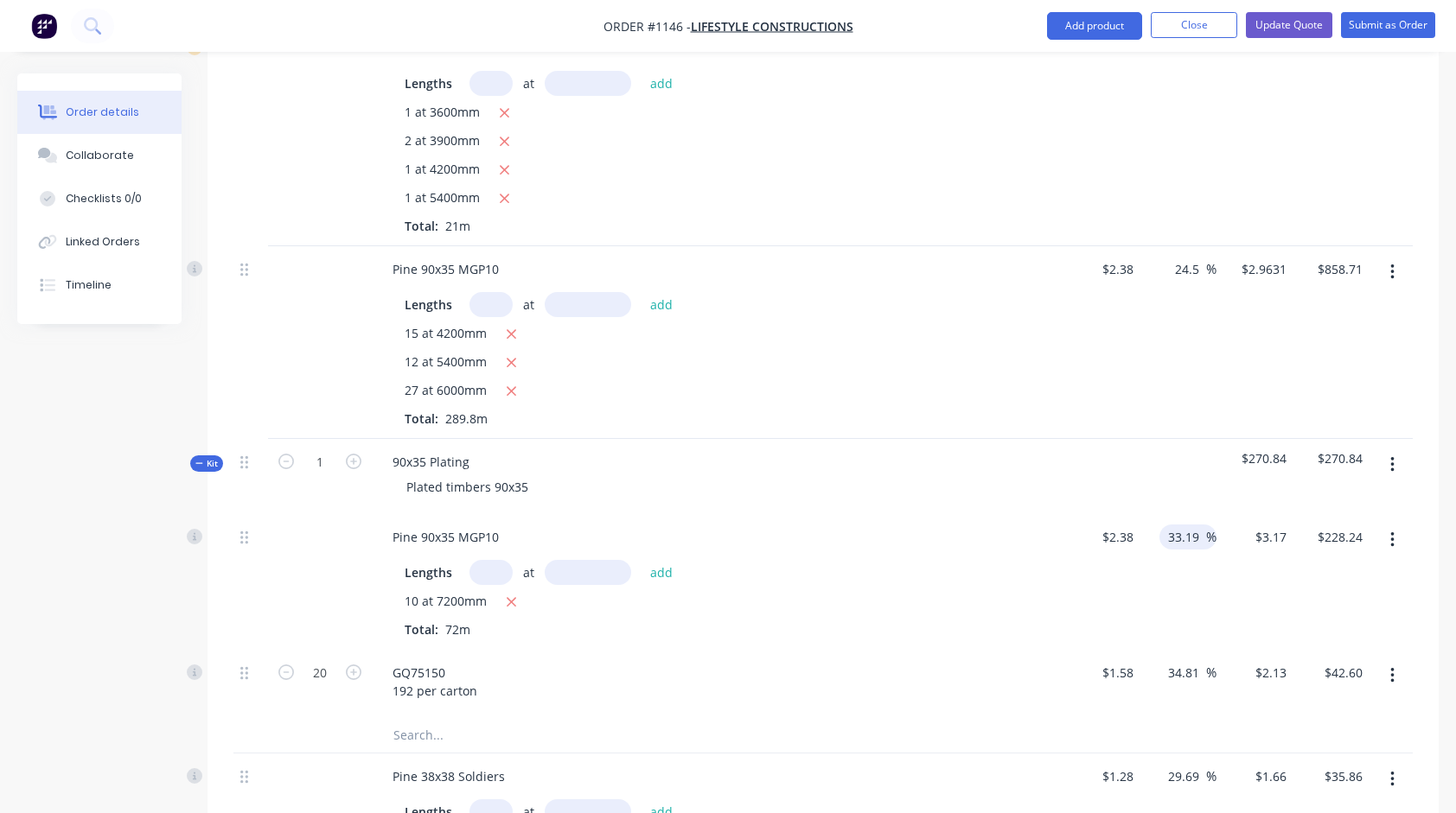
click at [1183, 525] on input "33.19" at bounding box center [1186, 538] width 39 height 25
type input "30"
type input "$3.094"
type input "$222.77"
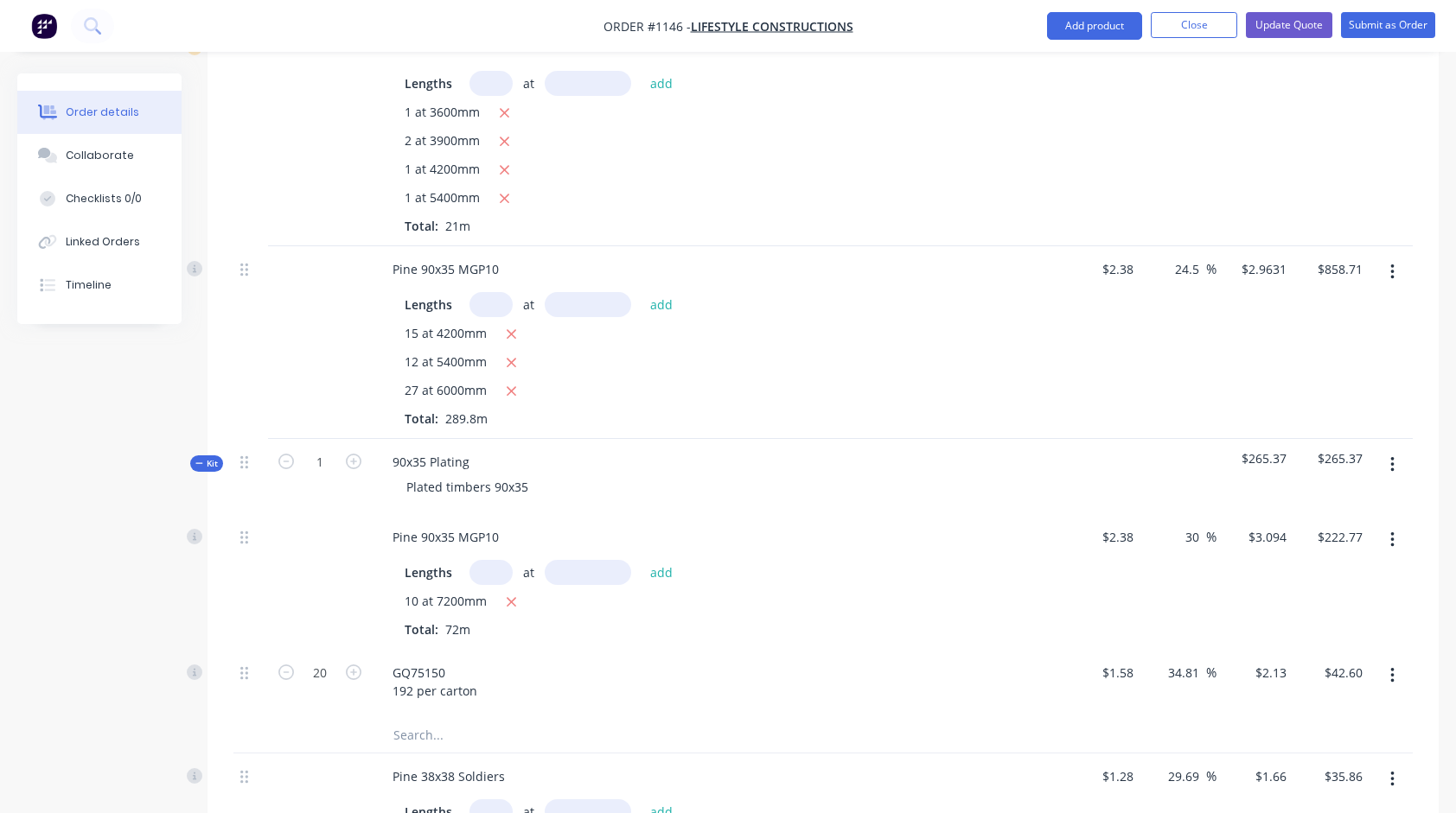
click at [1155, 560] on div "30 30 %" at bounding box center [1180, 581] width 77 height 136
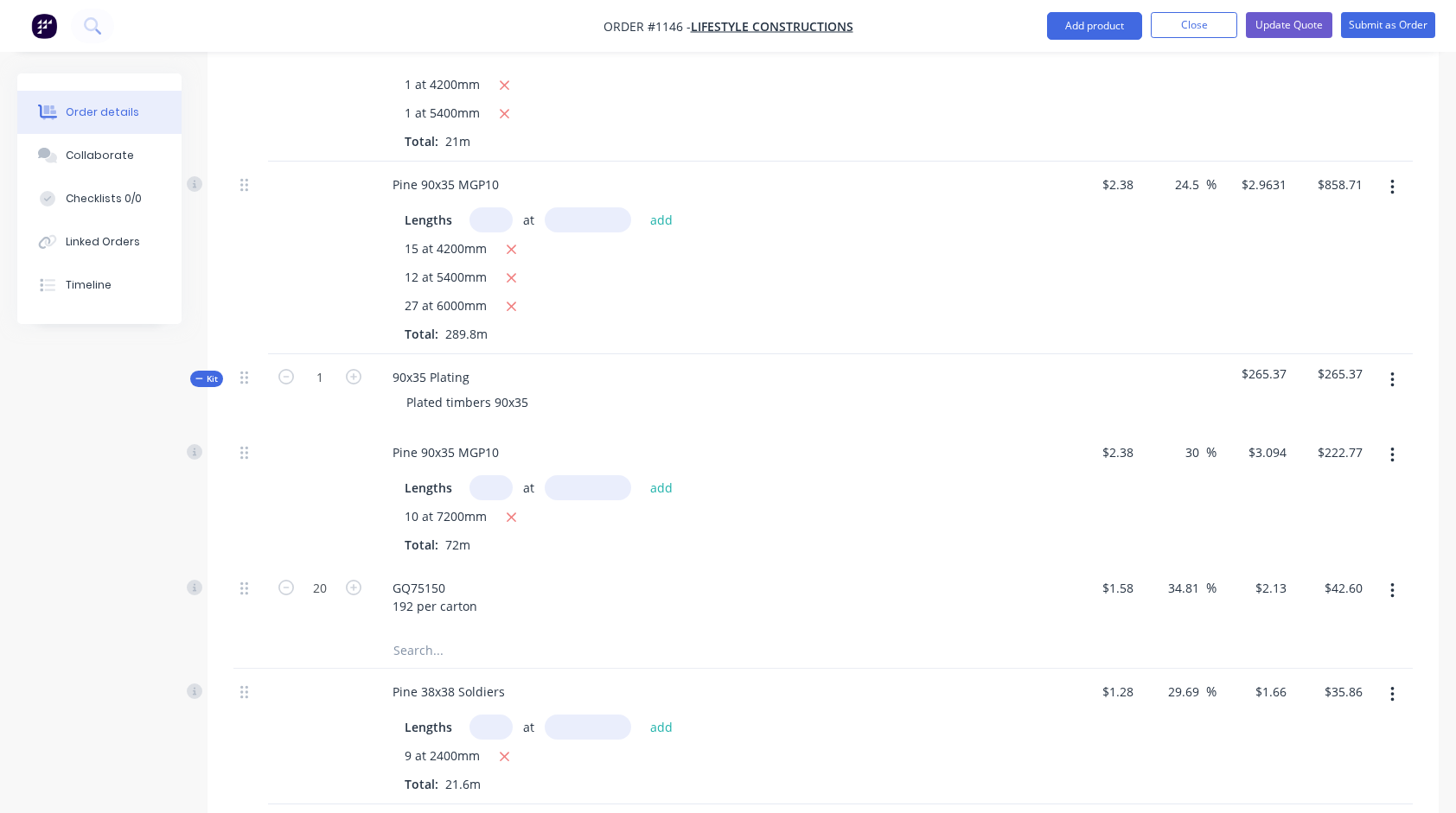
scroll to position [778, 0]
click at [1193, 574] on input "34.81" at bounding box center [1186, 587] width 39 height 25
type input "30"
type input "$2.054"
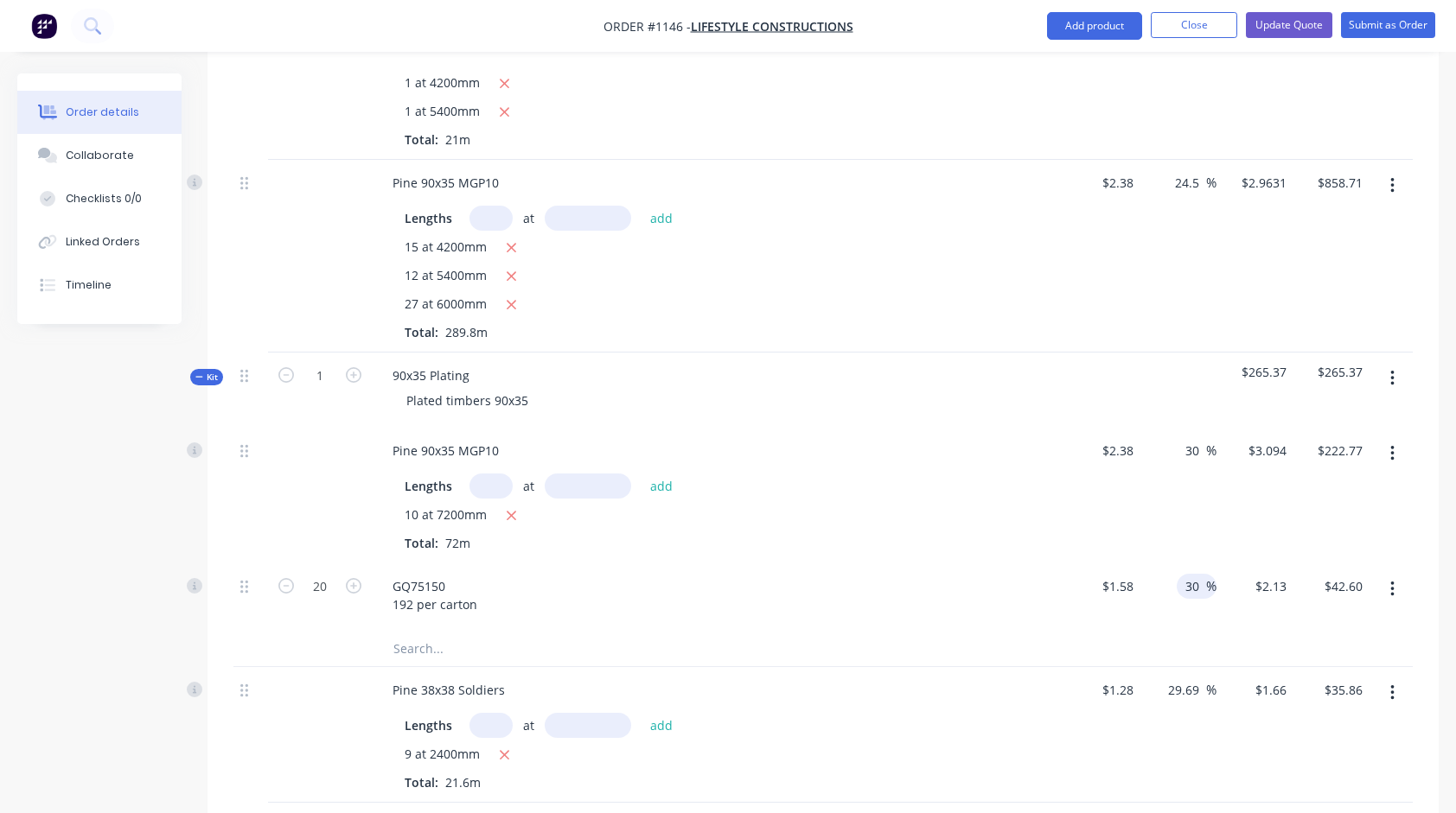
type input "$41.08"
click at [913, 520] on div "10 at 7200mm Total: 72m" at bounding box center [717, 529] width 626 height 47
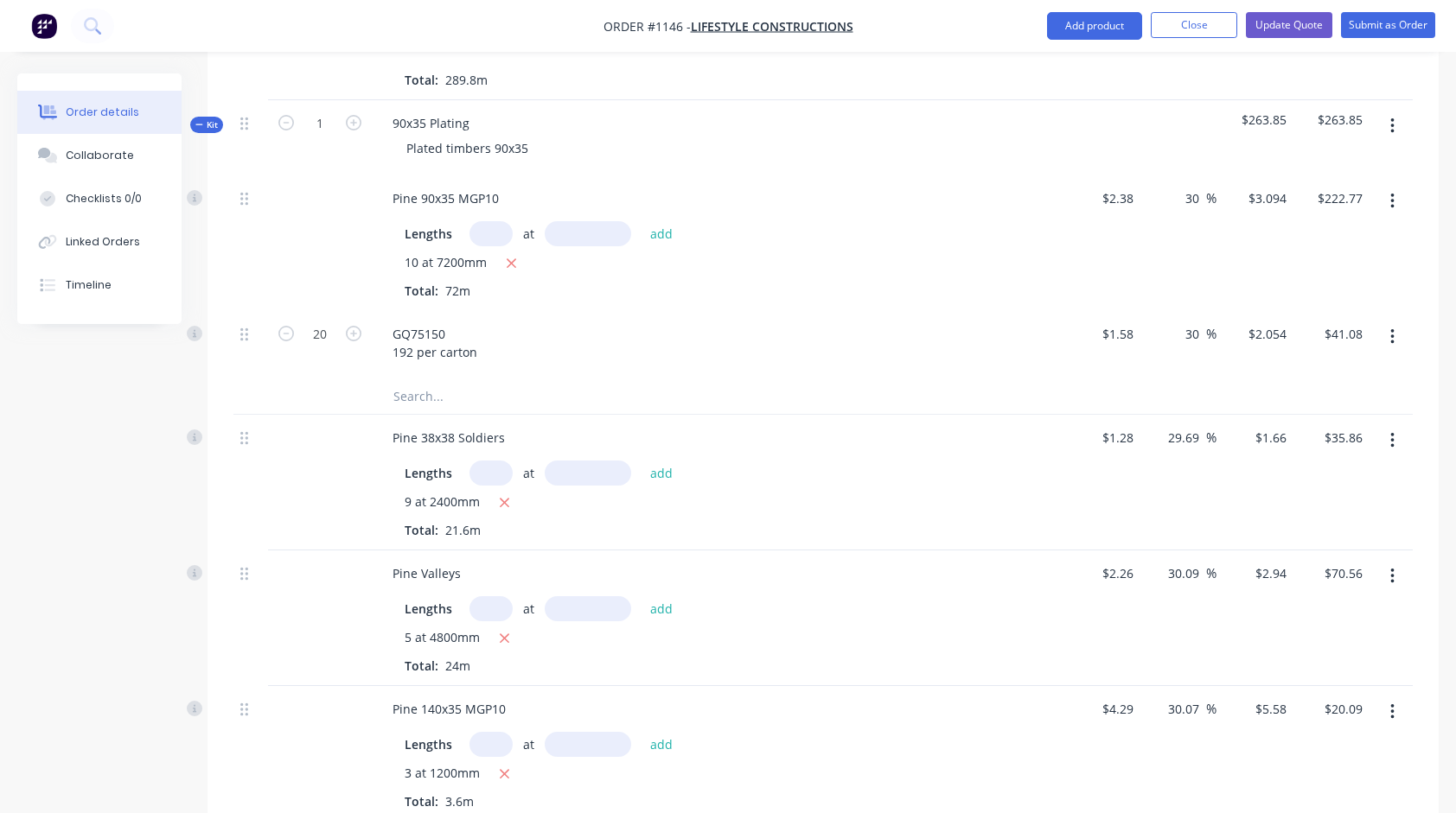
scroll to position [1037, 0]
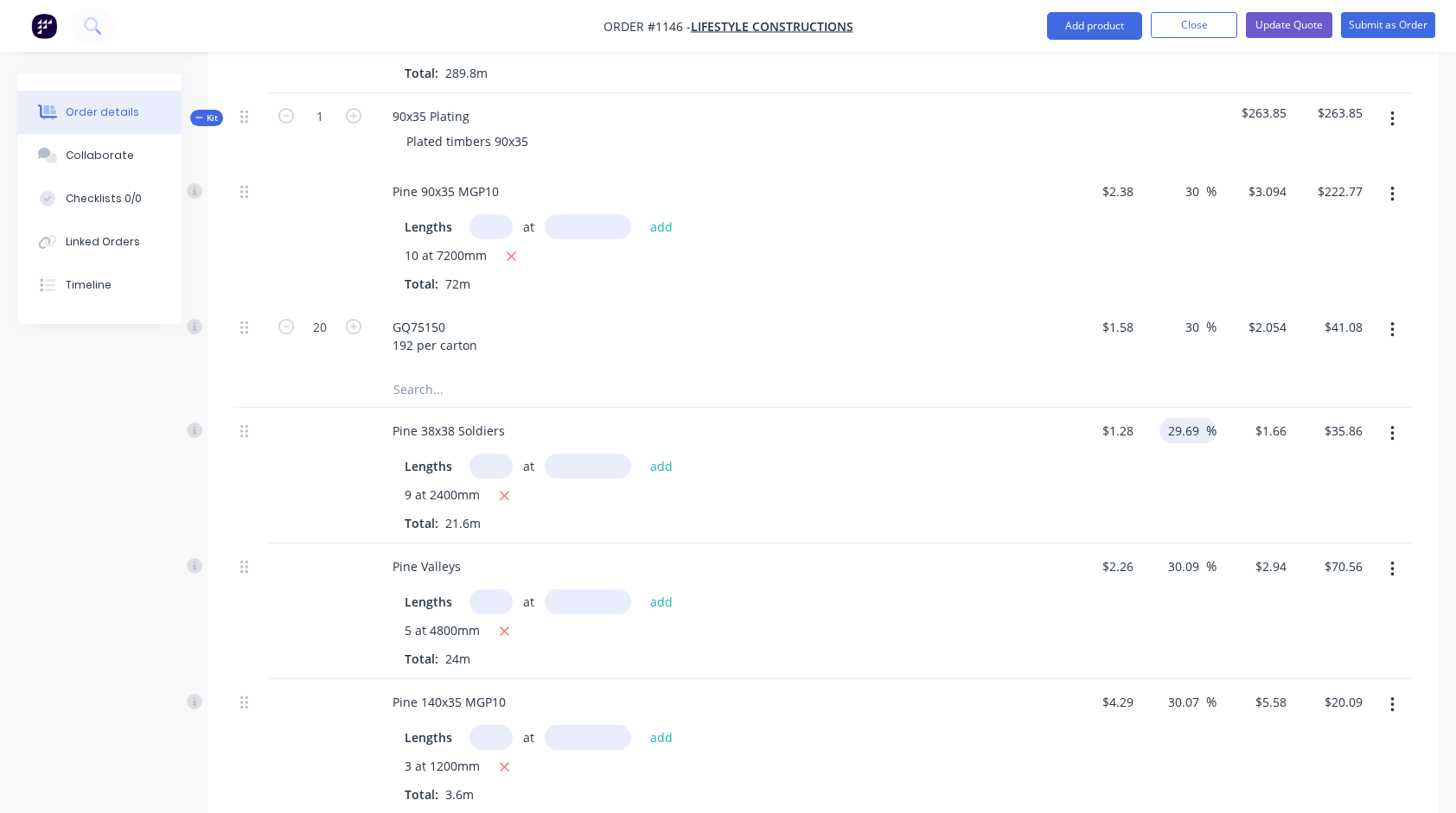
click at [1187, 418] on input "29.69" at bounding box center [1186, 431] width 39 height 25
type input "24.5"
type input "$1.5936"
type input "$34.42"
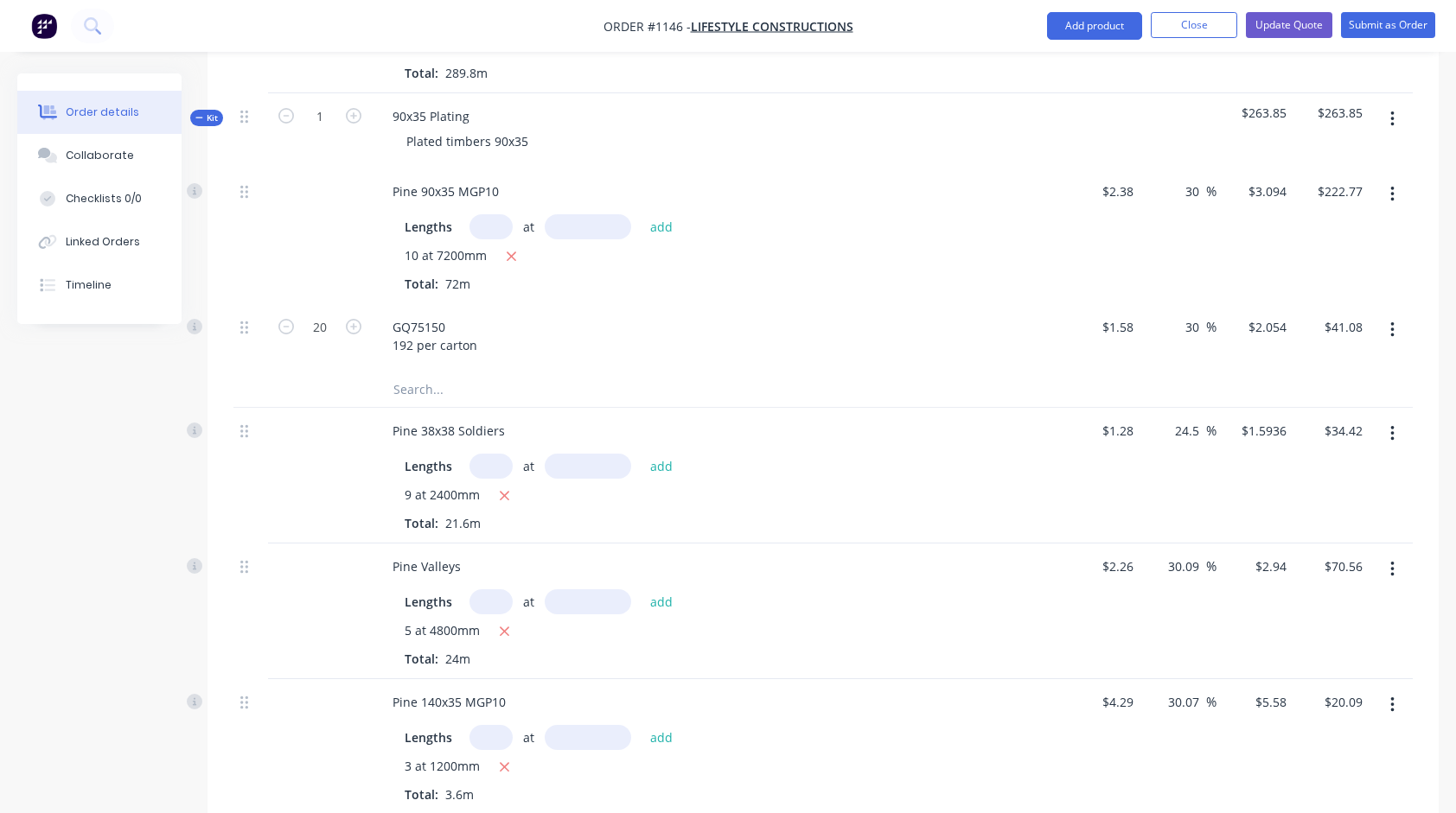
click at [1188, 450] on div "24.5 24.5 %" at bounding box center [1180, 476] width 77 height 136
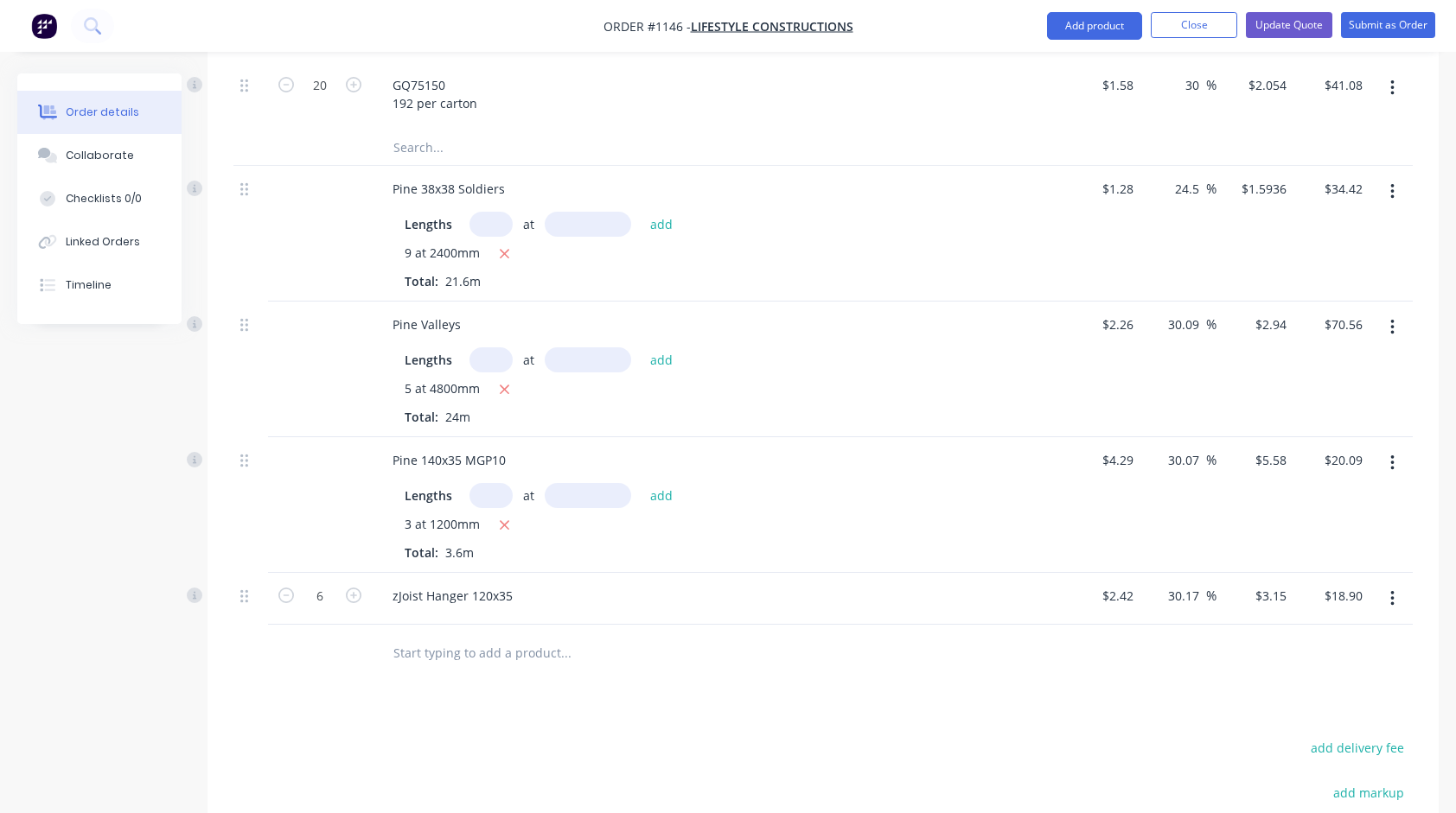
scroll to position [1297, 0]
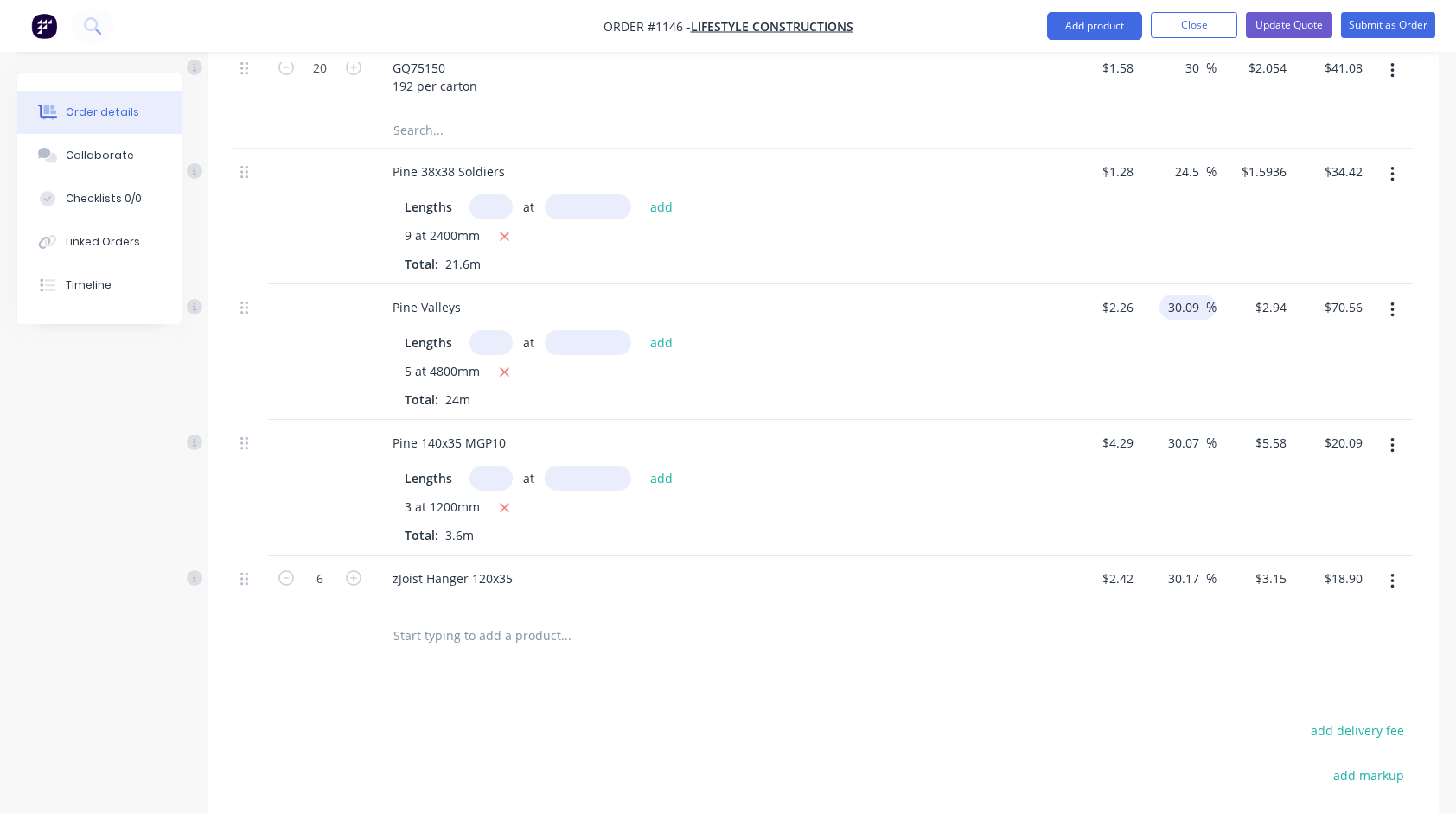
click at [1184, 294] on input "30.09" at bounding box center [1186, 307] width 39 height 25
type input "24.5"
type input "$2.8137"
type input "$67.53"
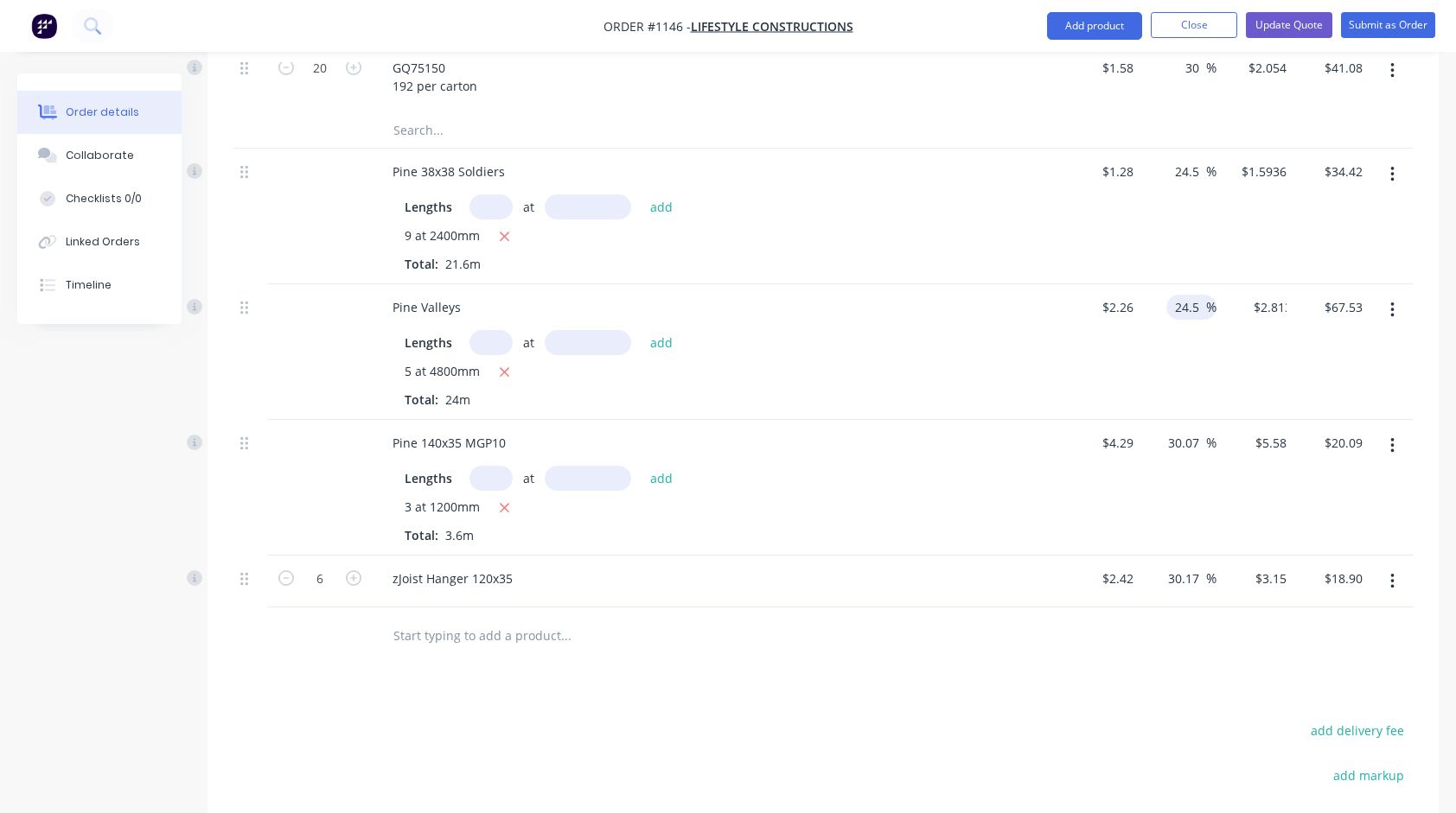
click at [1096, 357] on div "$2.26 $2.26" at bounding box center [1102, 352] width 77 height 136
click at [1188, 431] on input "30.07" at bounding box center [1186, 443] width 39 height 25
type input "24.5"
type input "$5.3411"
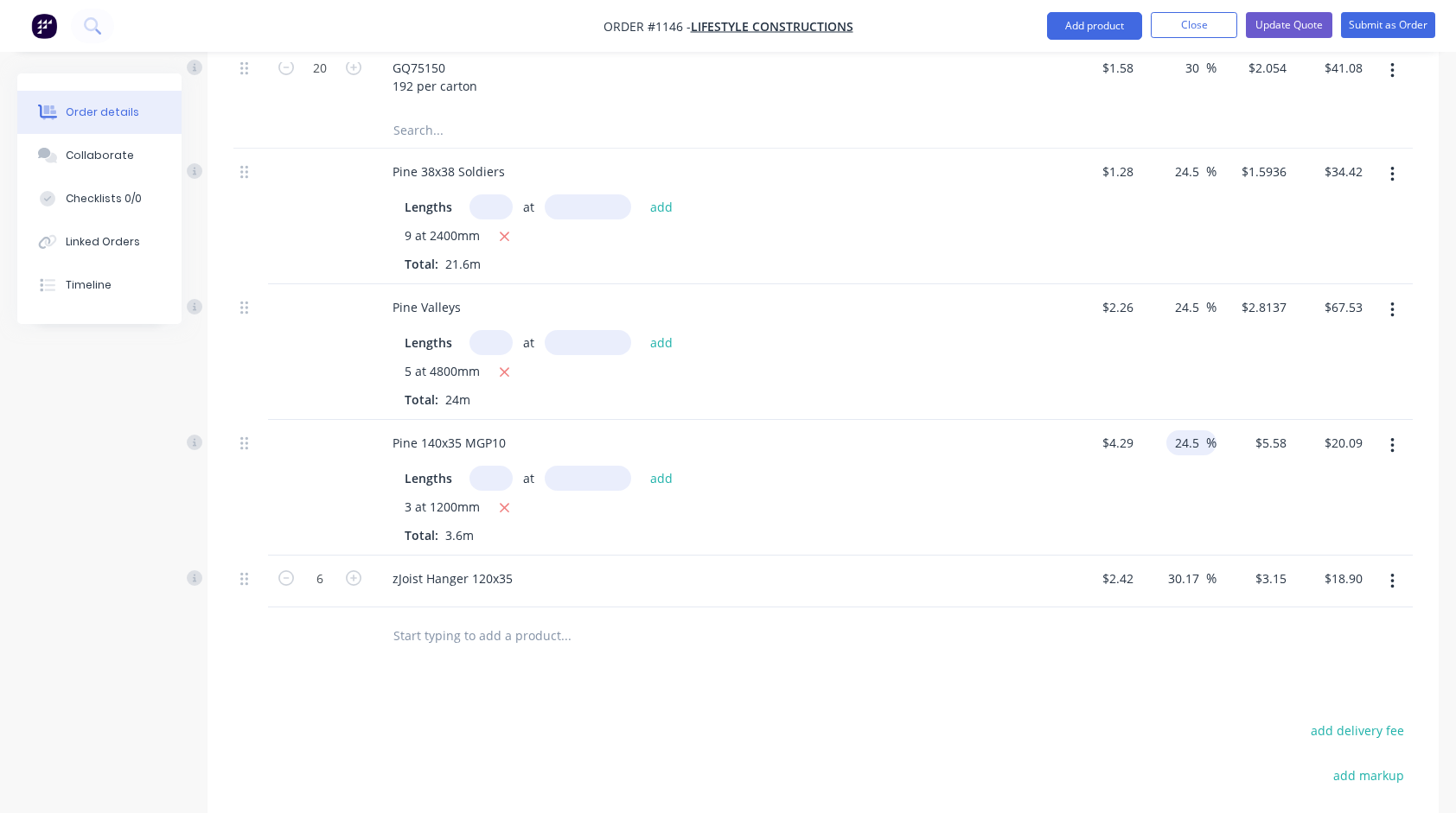
type input "$19.23"
click at [956, 498] on div "3 at 1200mm" at bounding box center [717, 509] width 626 height 22
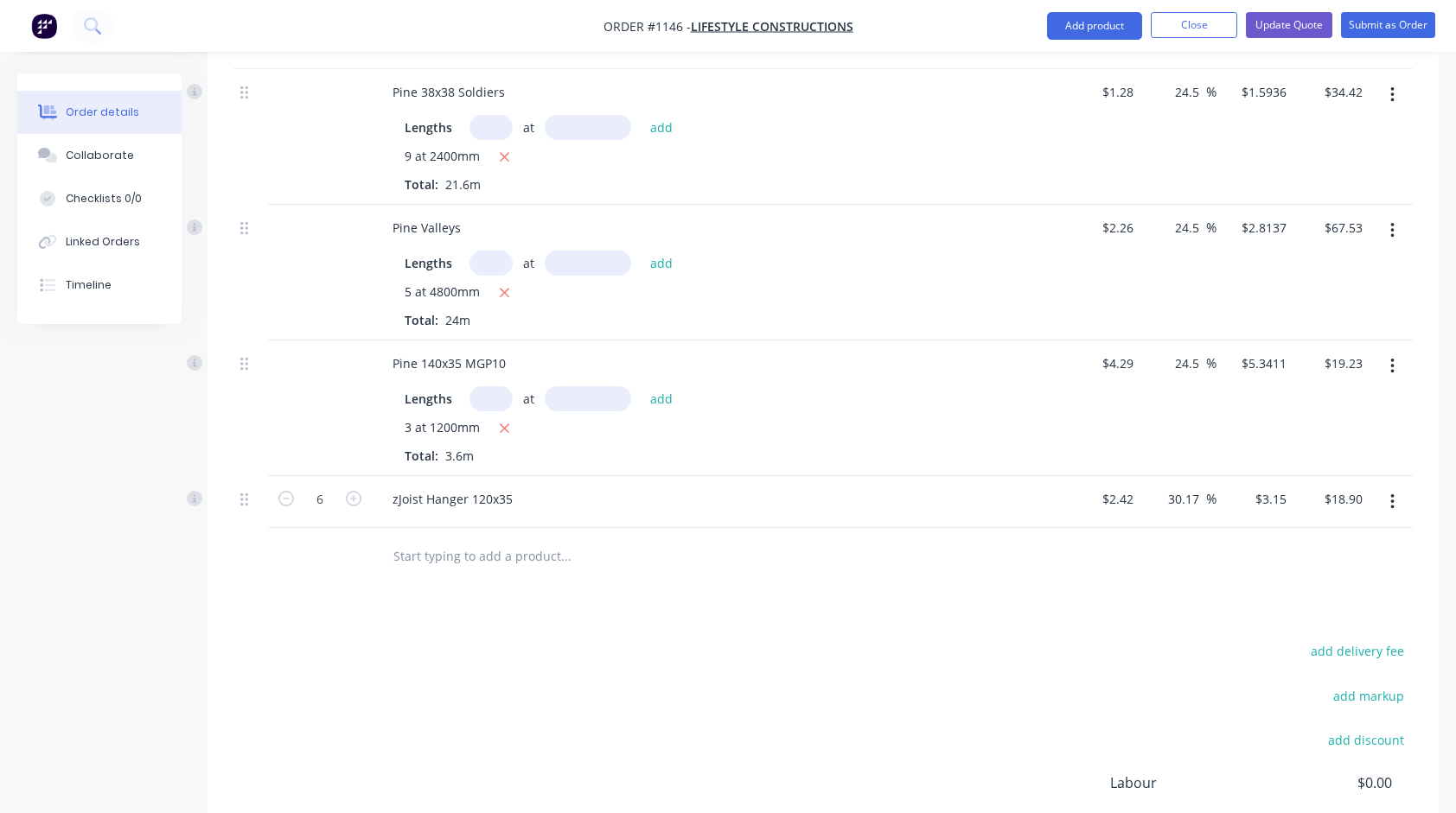
scroll to position [1383, 0]
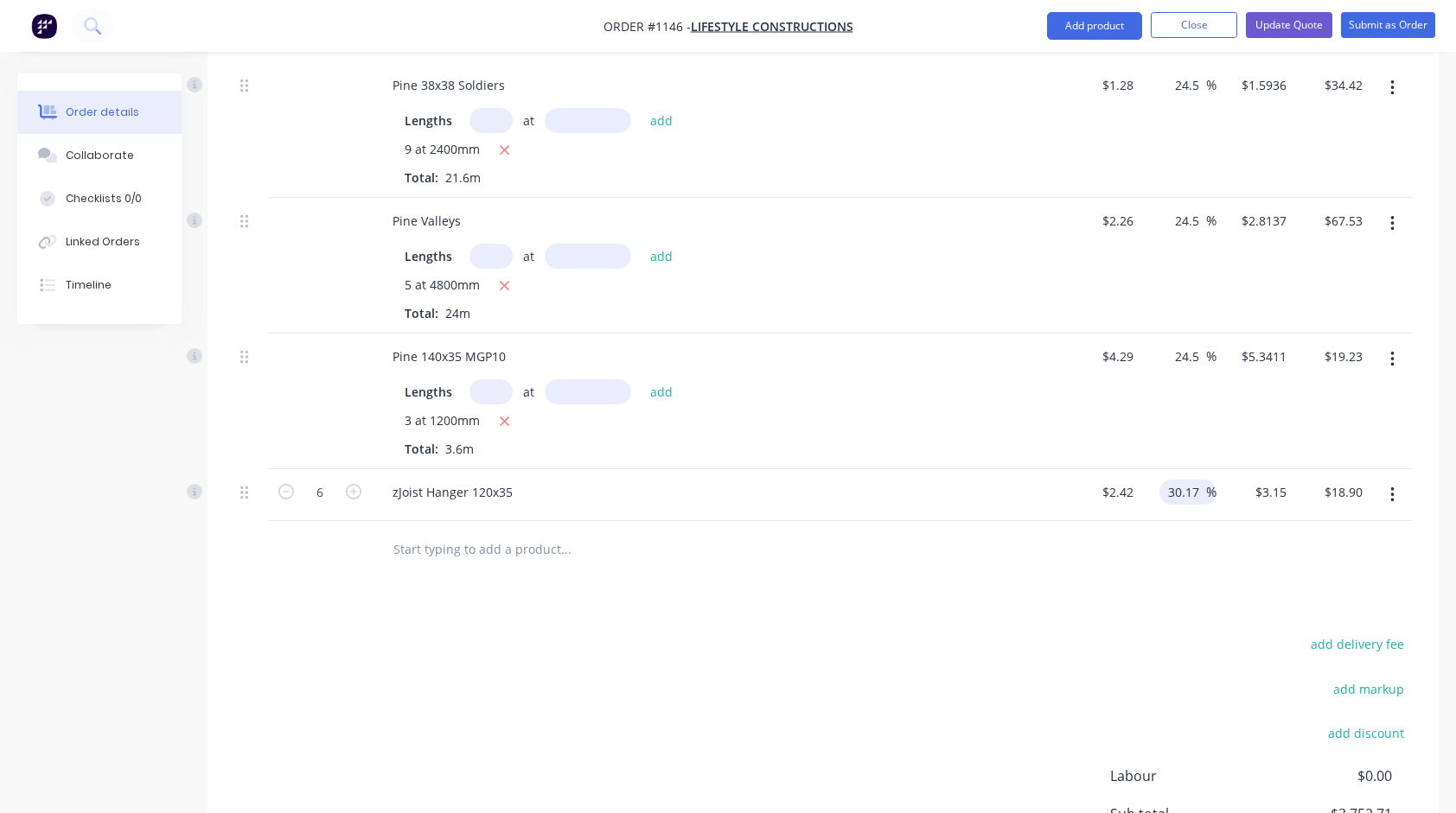
click at [1180, 480] on input "30.17" at bounding box center [1186, 493] width 39 height 25
drag, startPoint x: 1180, startPoint y: 470, endPoint x: 1193, endPoint y: 465, distance: 13.9
click at [1180, 480] on input "30.17" at bounding box center [1186, 493] width 39 height 25
type input "30"
type input "$3.146"
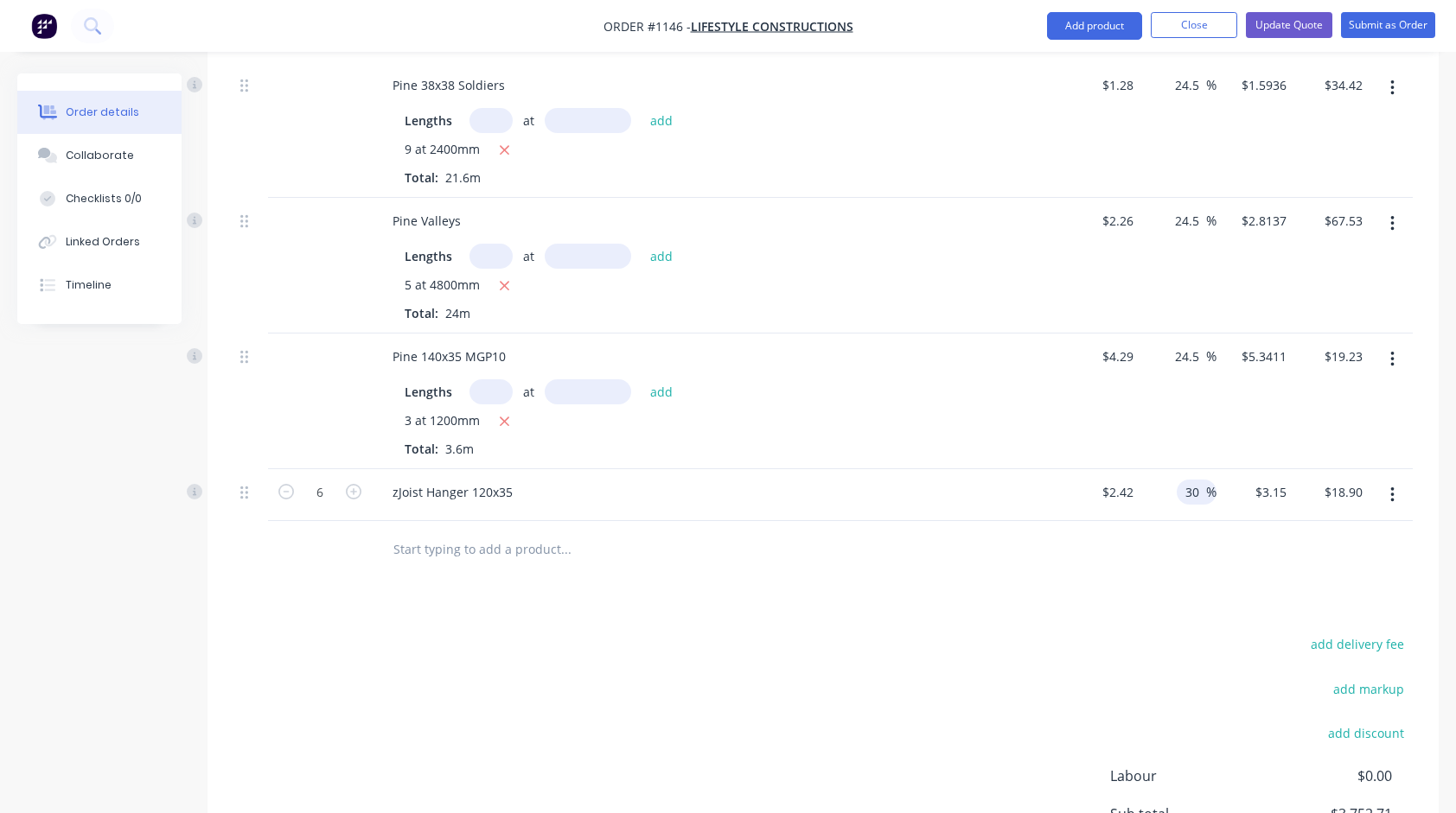
type input "$18.88"
click at [918, 633] on div "add delivery fee add markup add discount Labour $0.00 Sub total $3,752.69 Margi…" at bounding box center [823, 800] width 1180 height 334
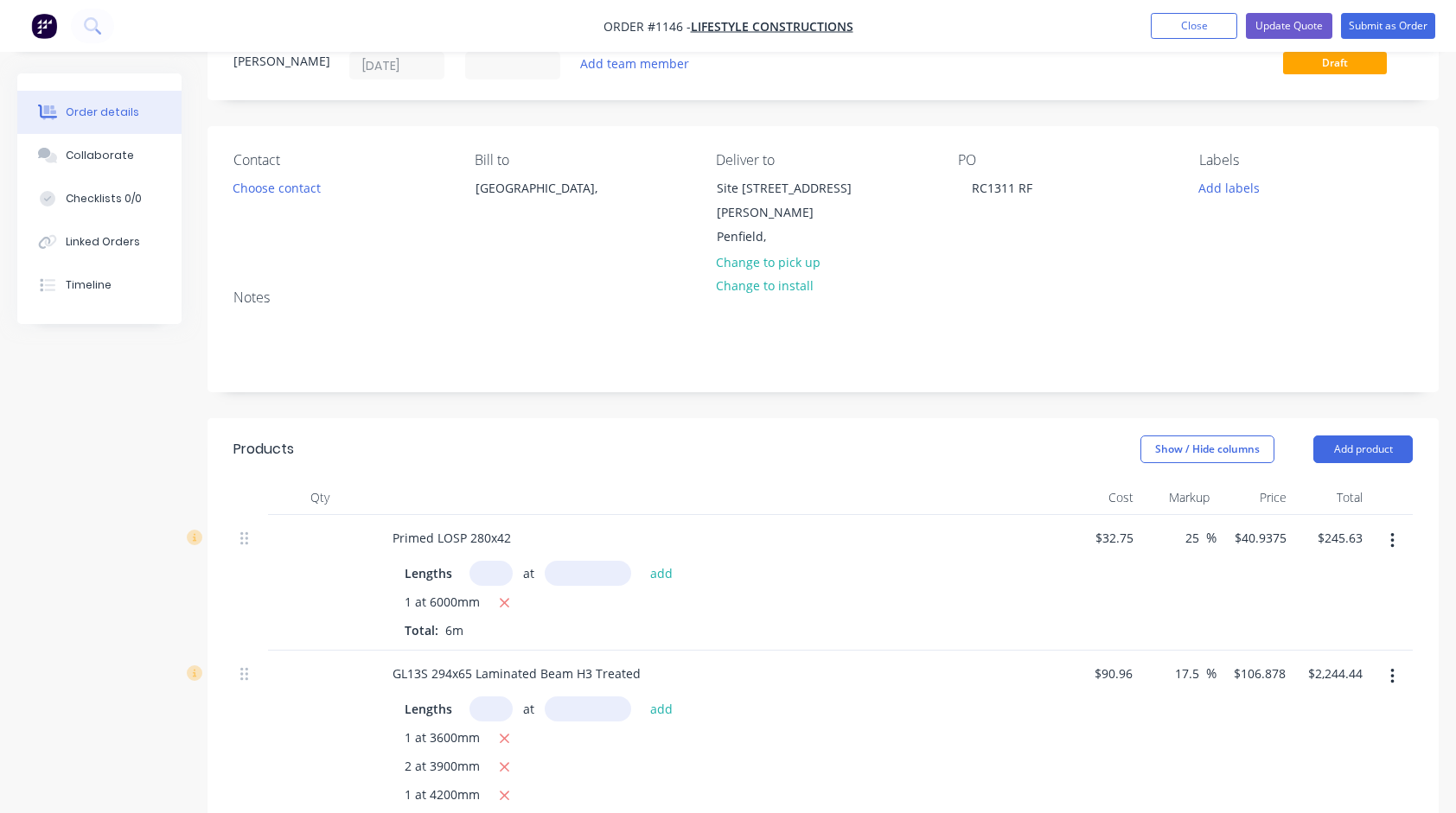
scroll to position [0, 0]
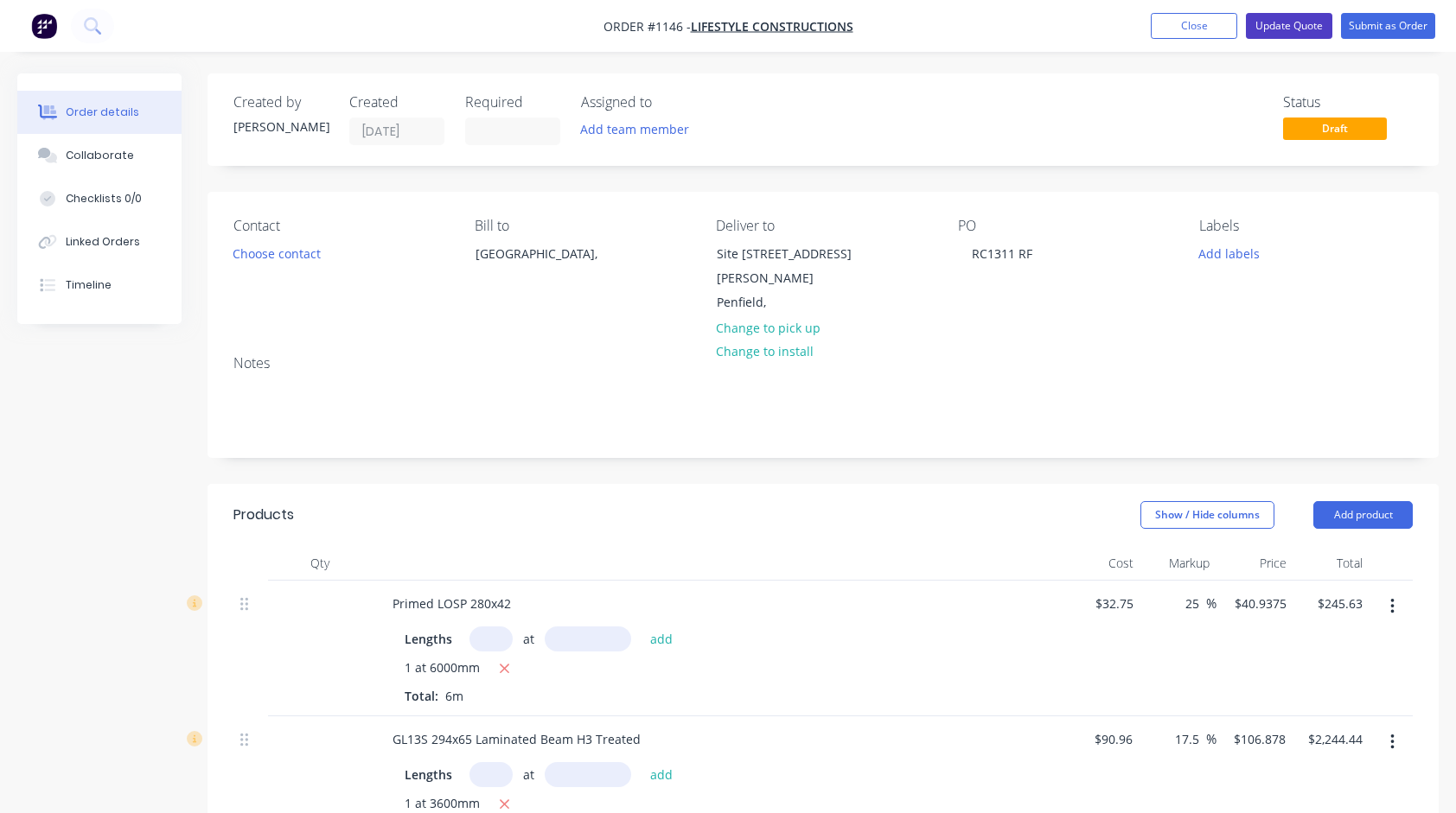
click at [1285, 25] on button "Update Quote" at bounding box center [1289, 25] width 86 height 26
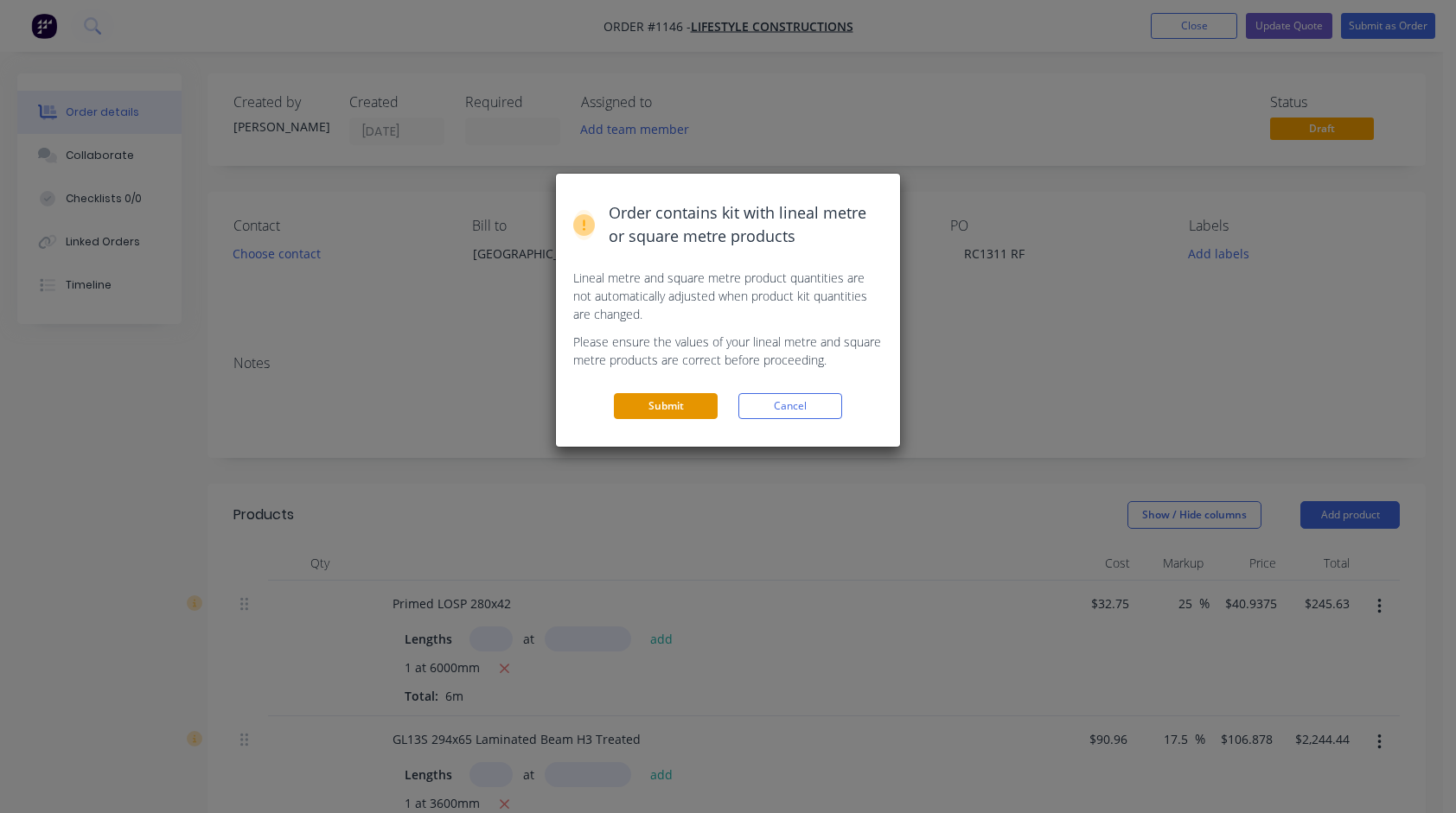
click at [667, 413] on button "Submit" at bounding box center [666, 406] width 104 height 26
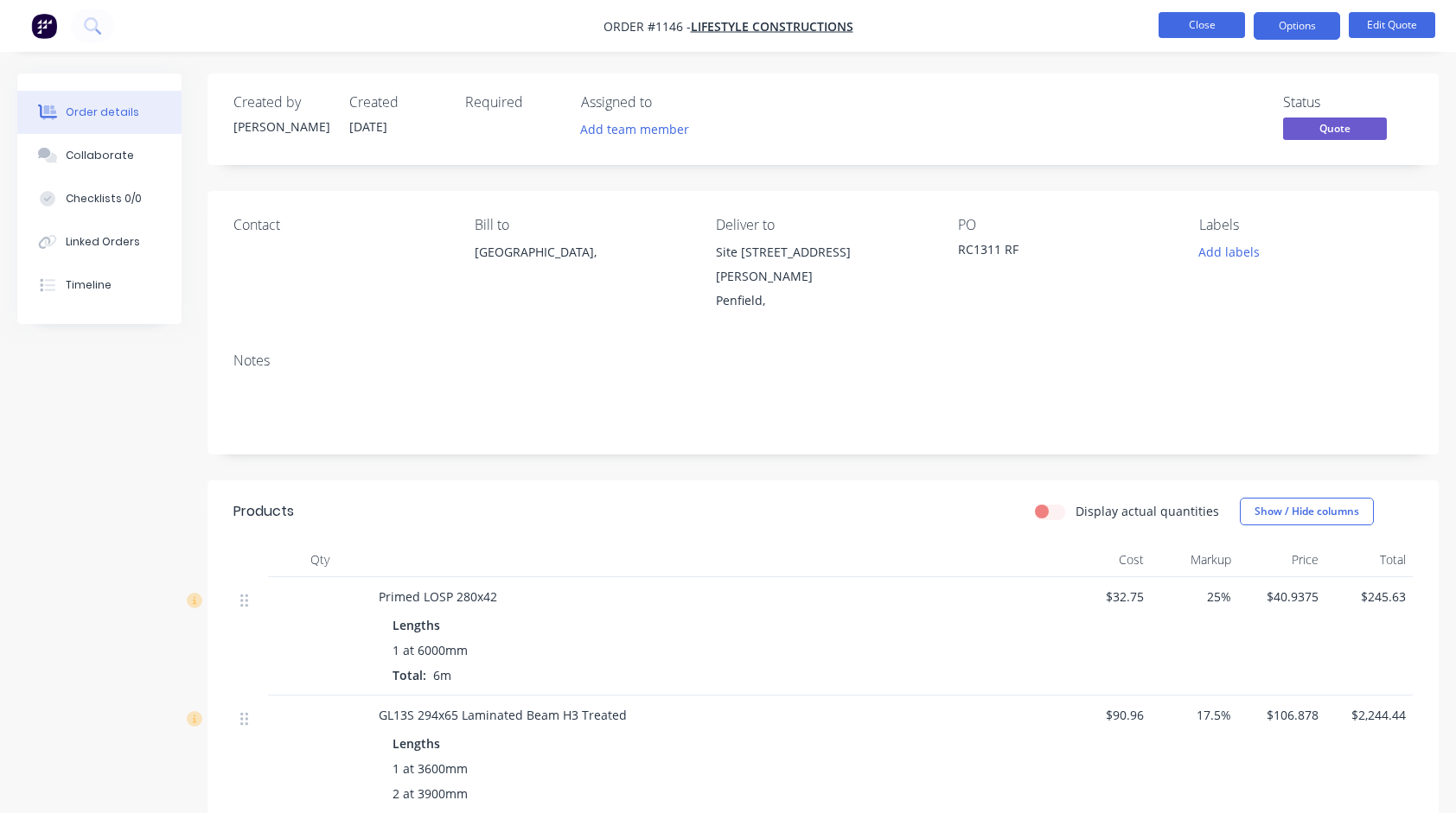
click at [1212, 27] on button "Close" at bounding box center [1202, 24] width 86 height 26
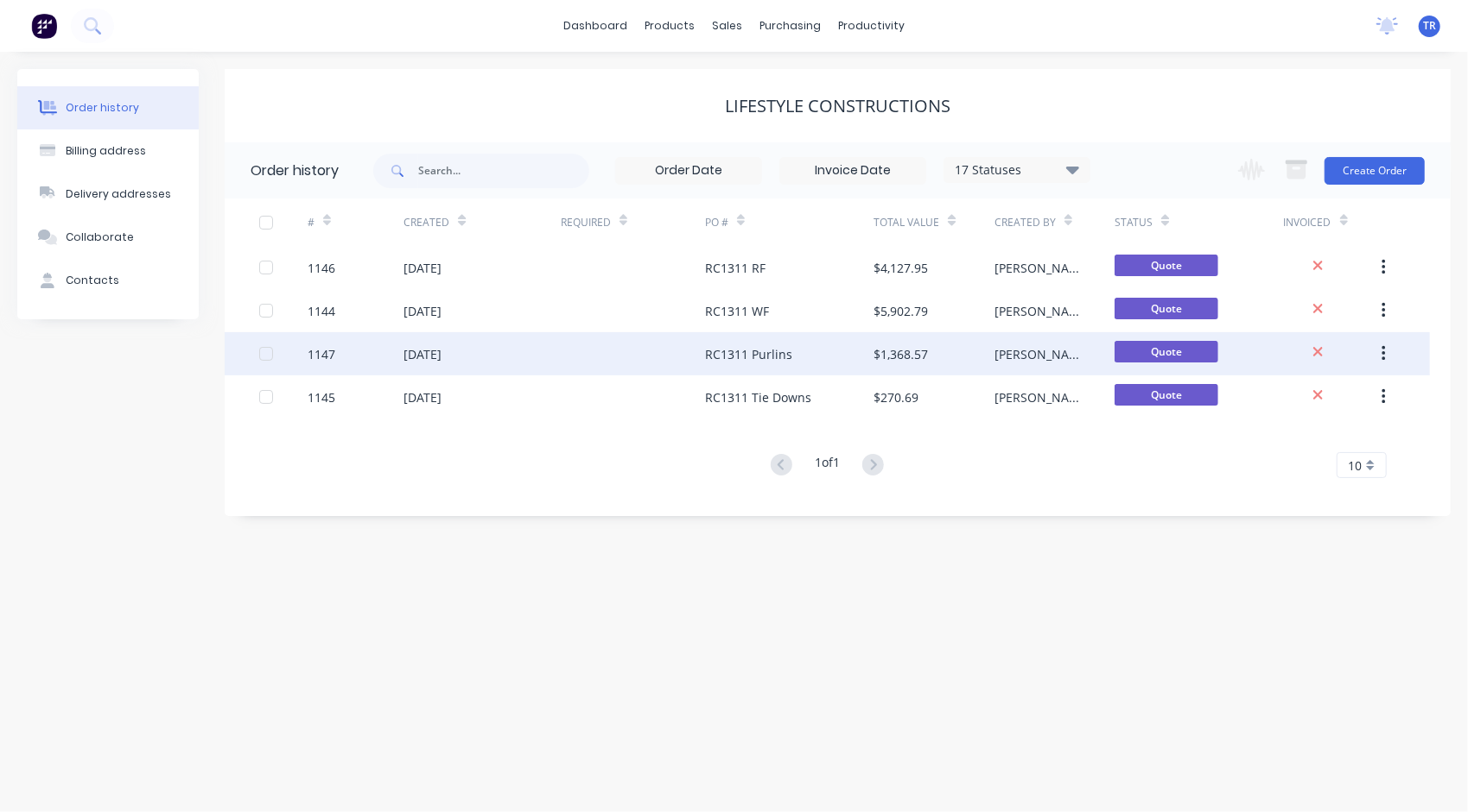
click at [744, 354] on div "RC1311 Purlins" at bounding box center [748, 354] width 87 height 18
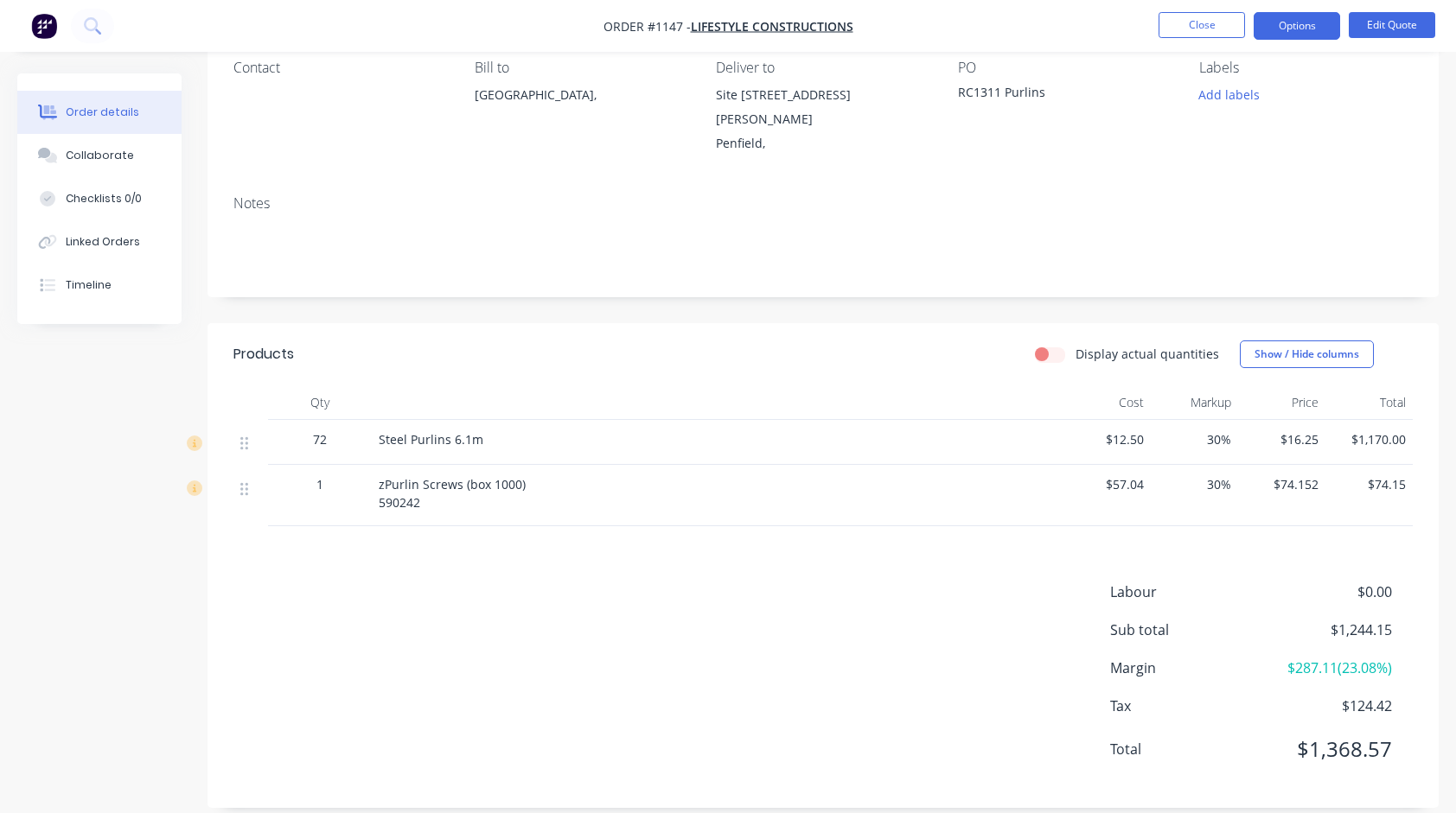
scroll to position [161, 0]
click at [1212, 427] on span "30%" at bounding box center [1195, 436] width 74 height 18
click at [920, 502] on div "zPurlin Screws (box 1000) 590242" at bounding box center [717, 492] width 692 height 61
click at [1381, 28] on button "Edit Quote" at bounding box center [1392, 24] width 86 height 26
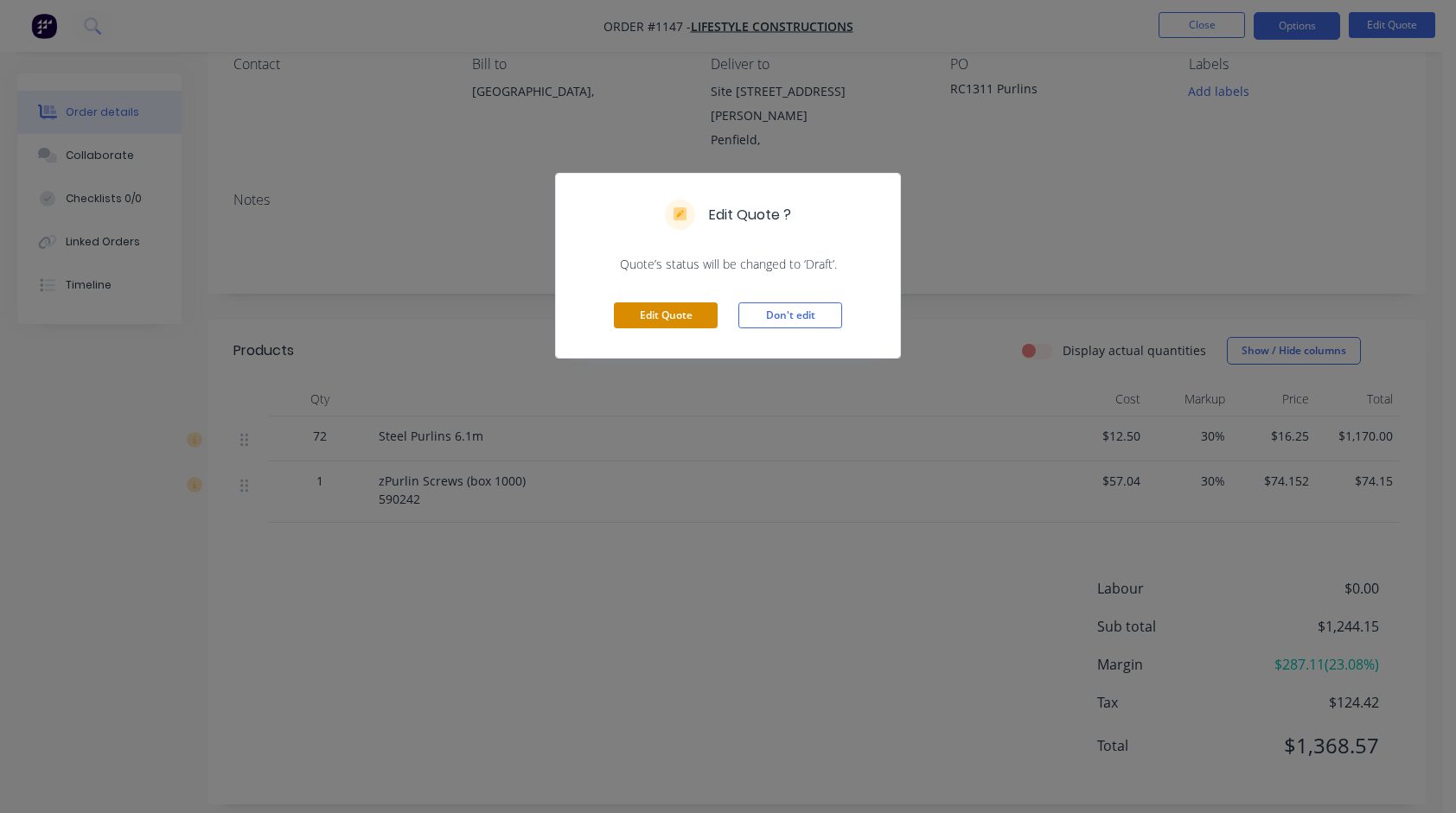
click at [700, 313] on button "Edit Quote" at bounding box center [666, 315] width 104 height 26
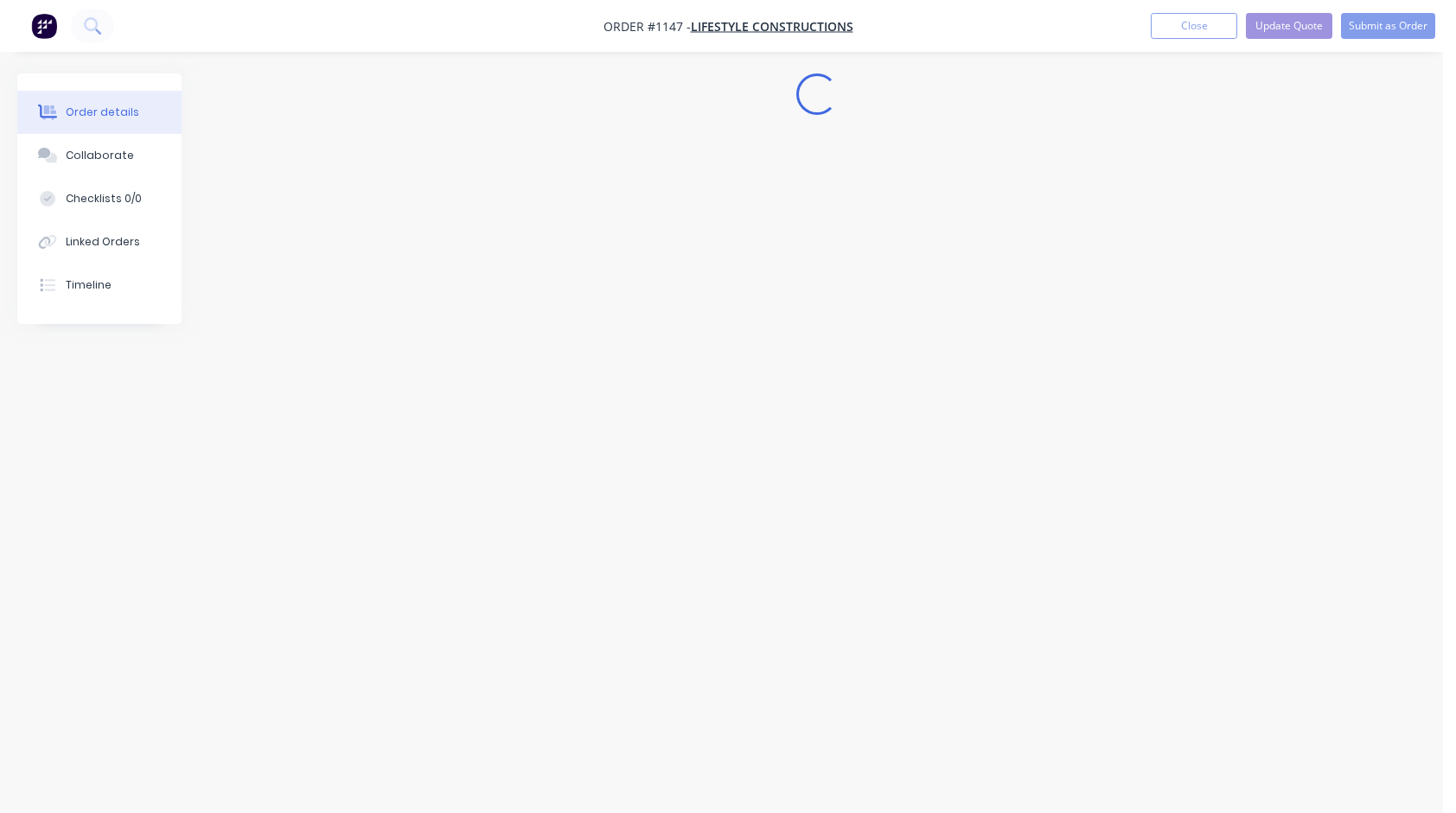
scroll to position [0, 0]
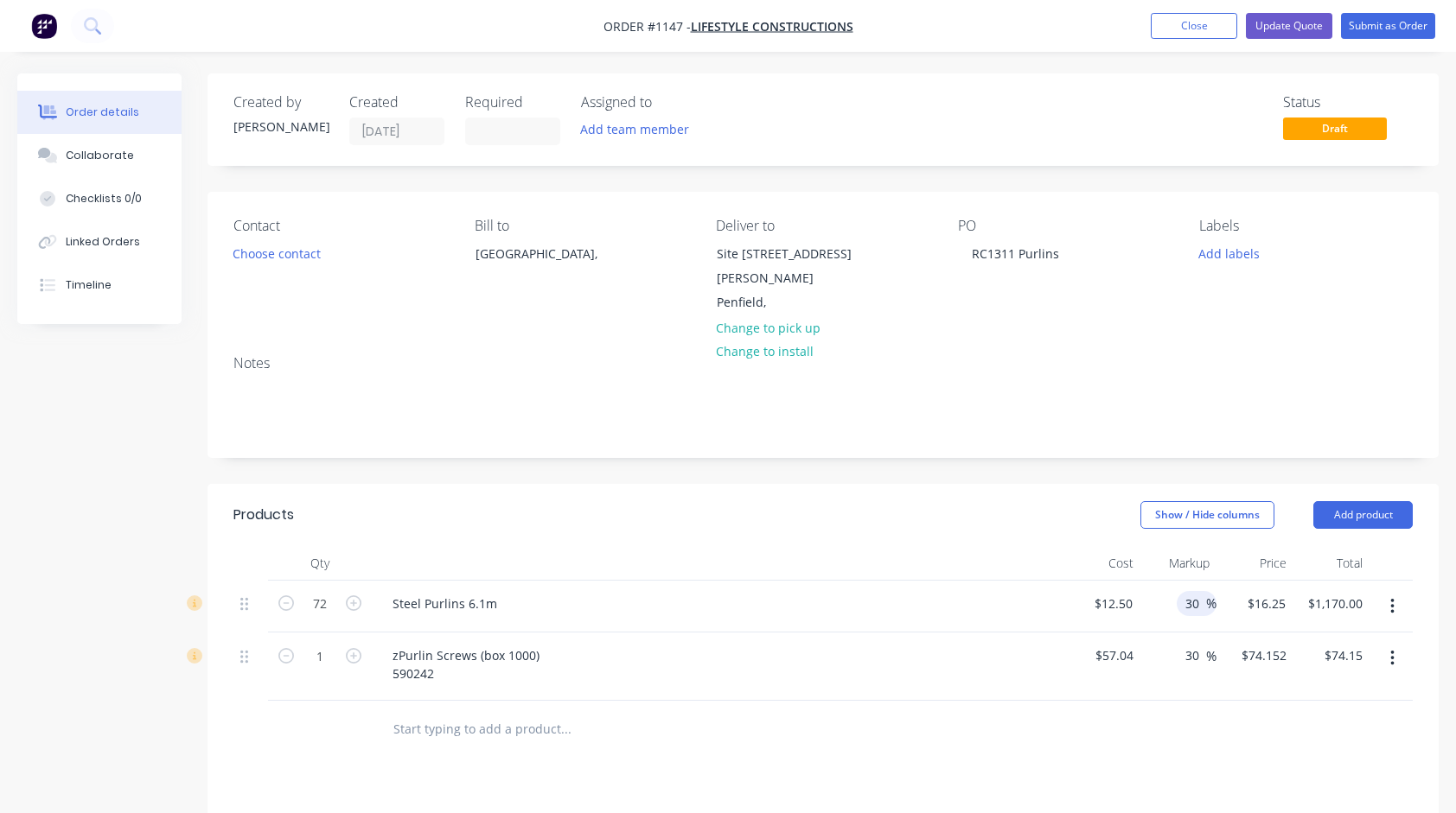
click at [1197, 591] on input "30" at bounding box center [1195, 604] width 22 height 25
type input "25"
type input "$15.625"
type input "$1,125.00"
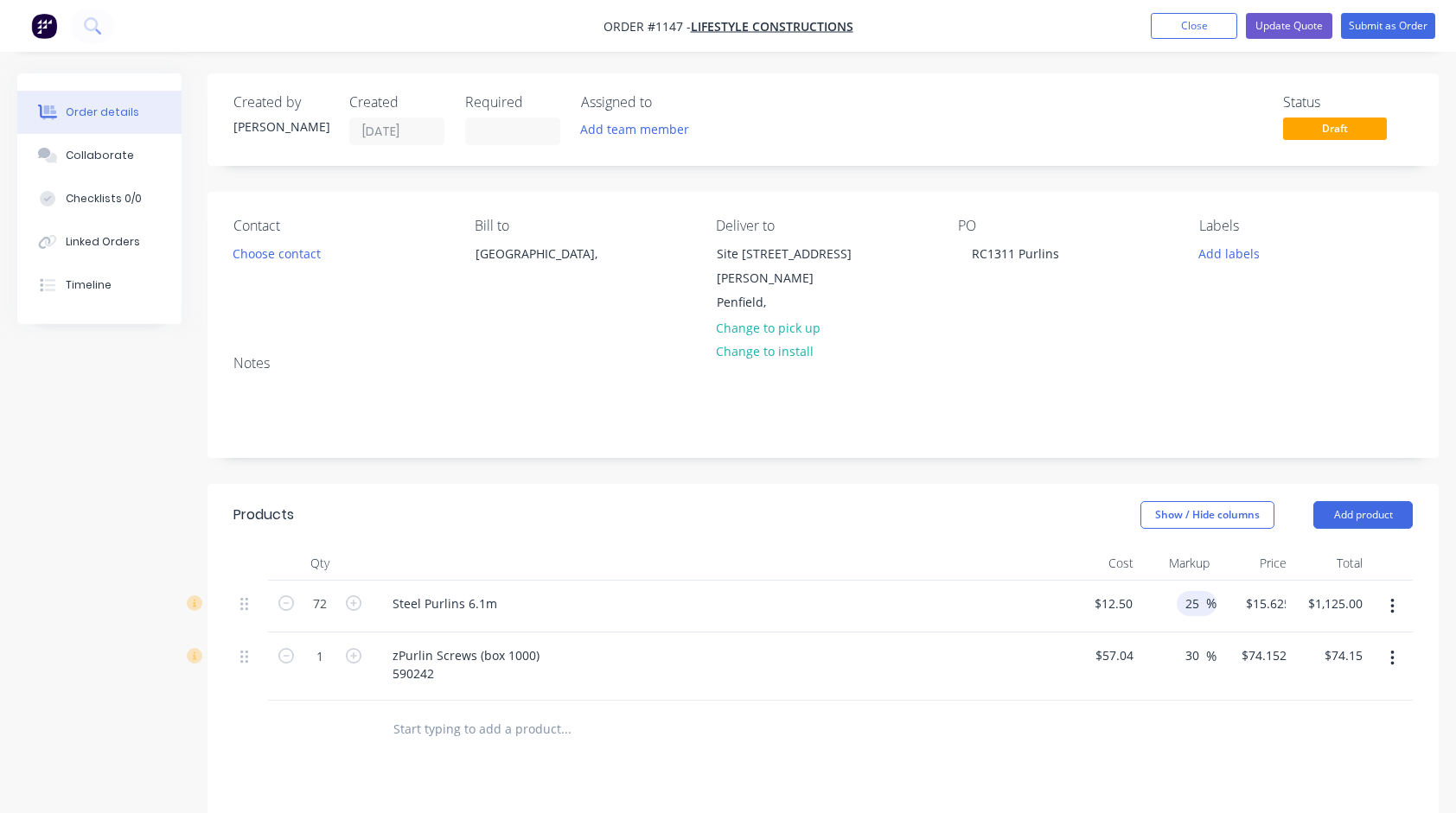
click at [1004, 591] on div "Steel Purlins 6.1m" at bounding box center [717, 604] width 678 height 25
click at [847, 591] on div "Steel Purlins 6.1m" at bounding box center [717, 604] width 678 height 25
click at [1313, 26] on button "Update Quote" at bounding box center [1289, 25] width 86 height 26
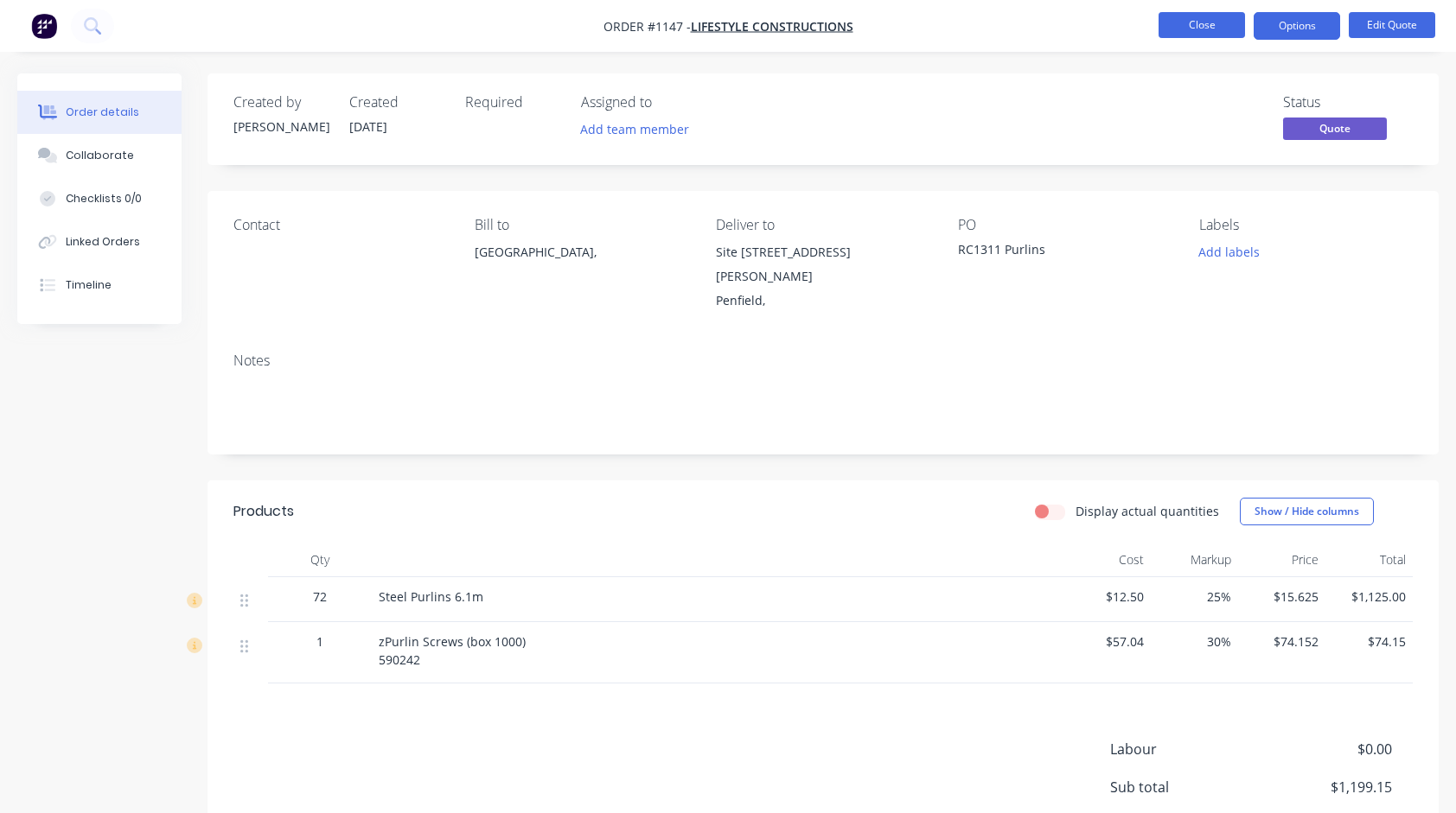
click at [1188, 20] on button "Close" at bounding box center [1202, 24] width 86 height 26
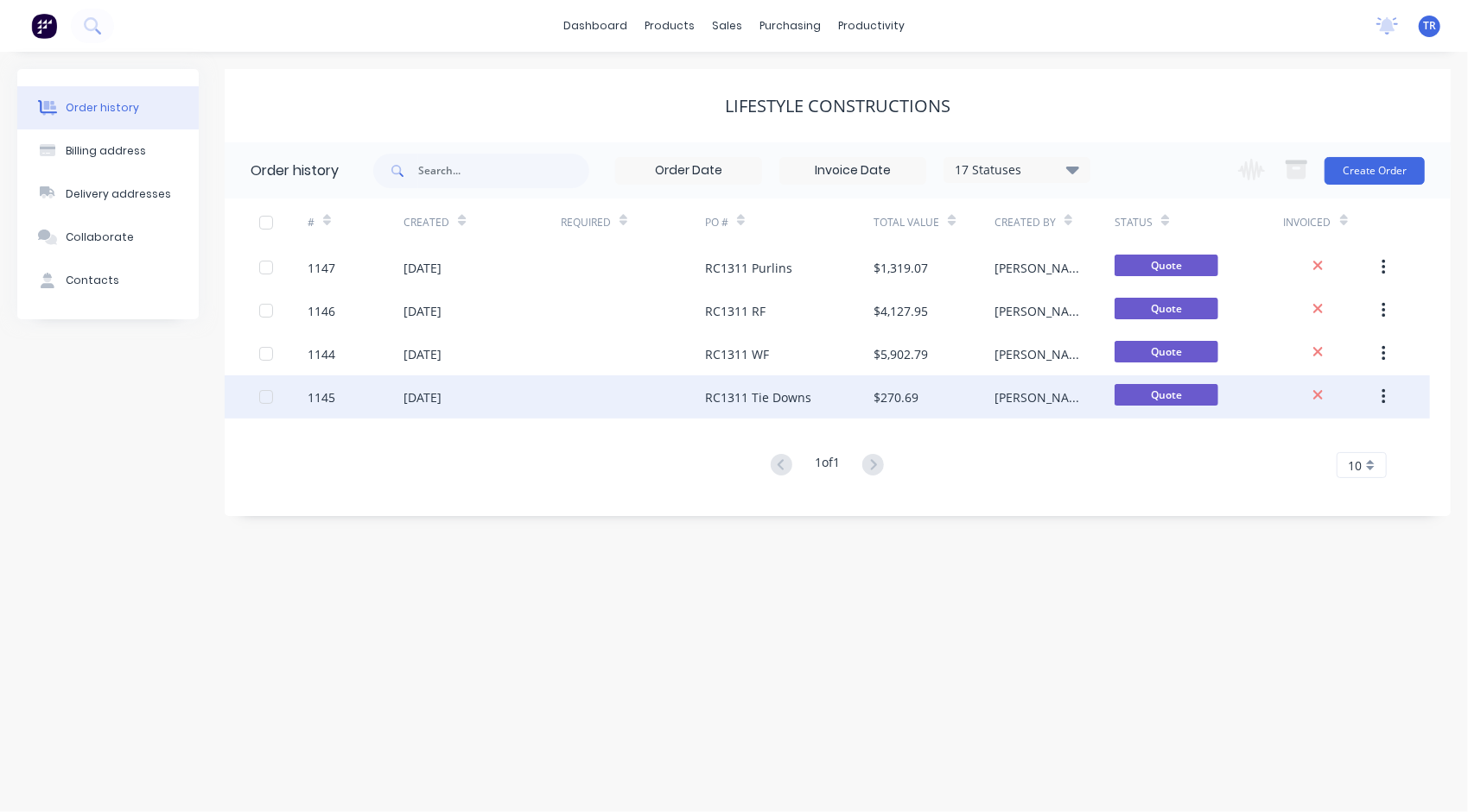
click at [763, 397] on div "RC1311 Tie Downs" at bounding box center [758, 397] width 106 height 18
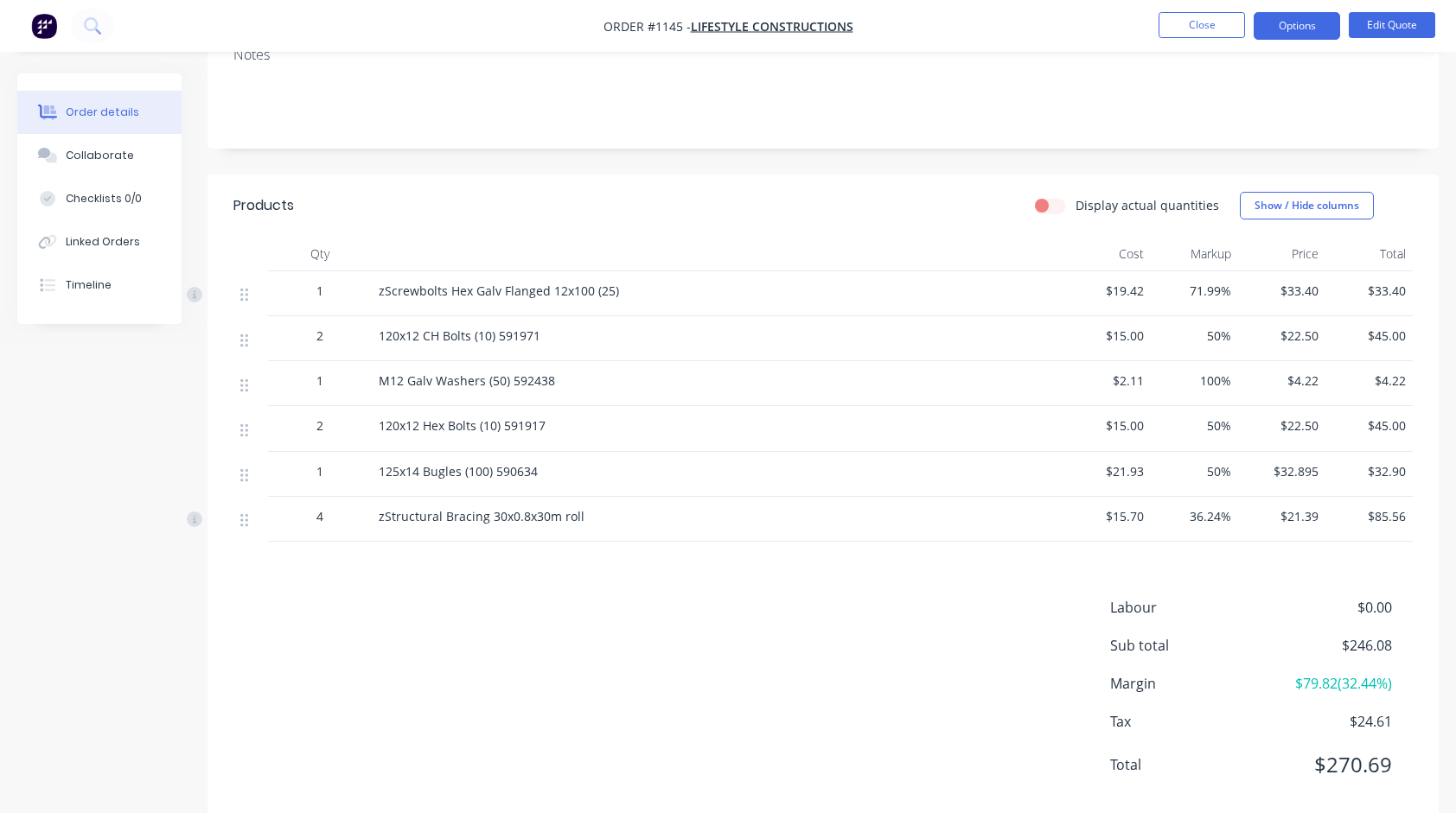
scroll to position [327, 0]
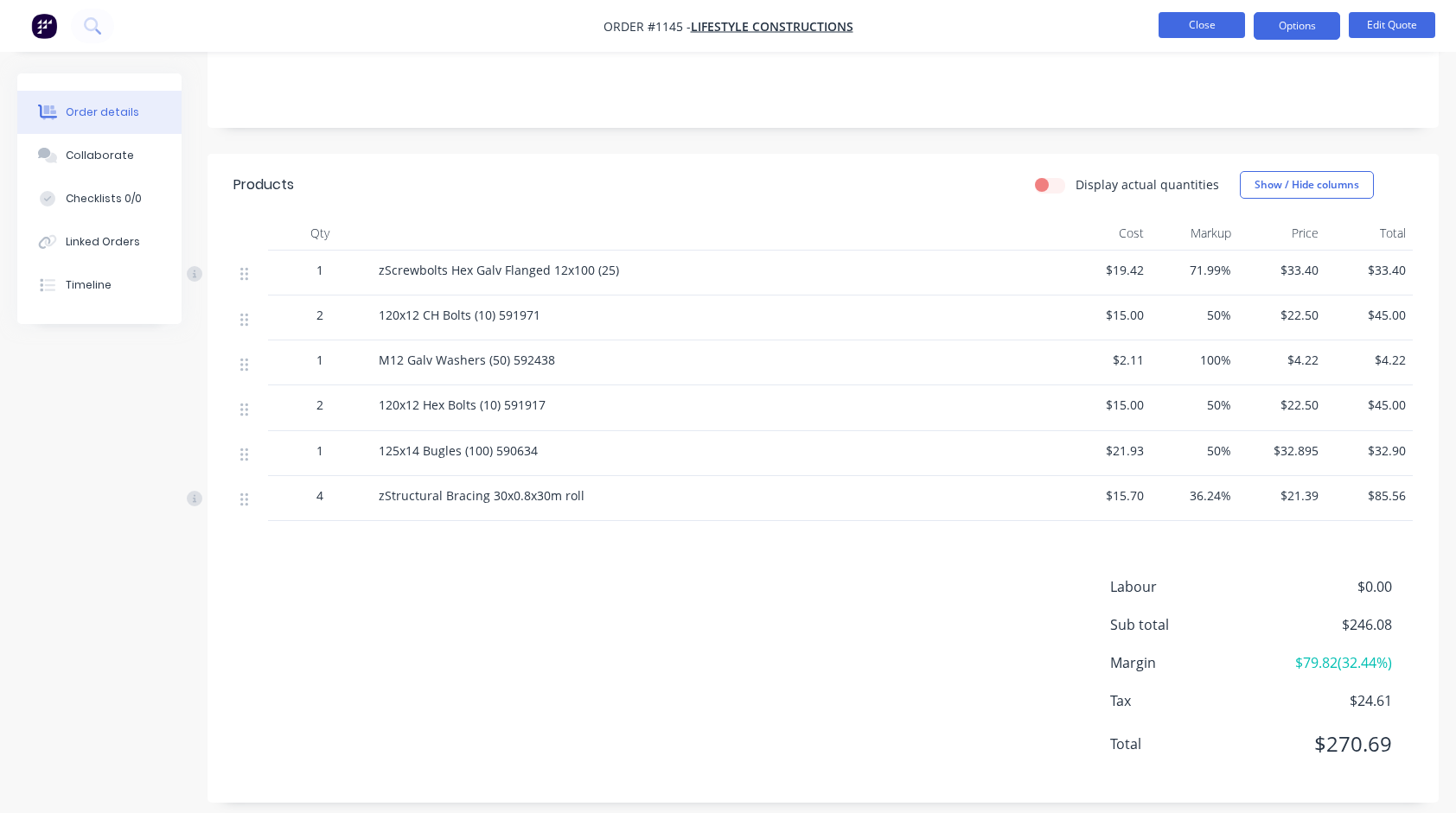
click at [1211, 30] on button "Close" at bounding box center [1202, 24] width 86 height 26
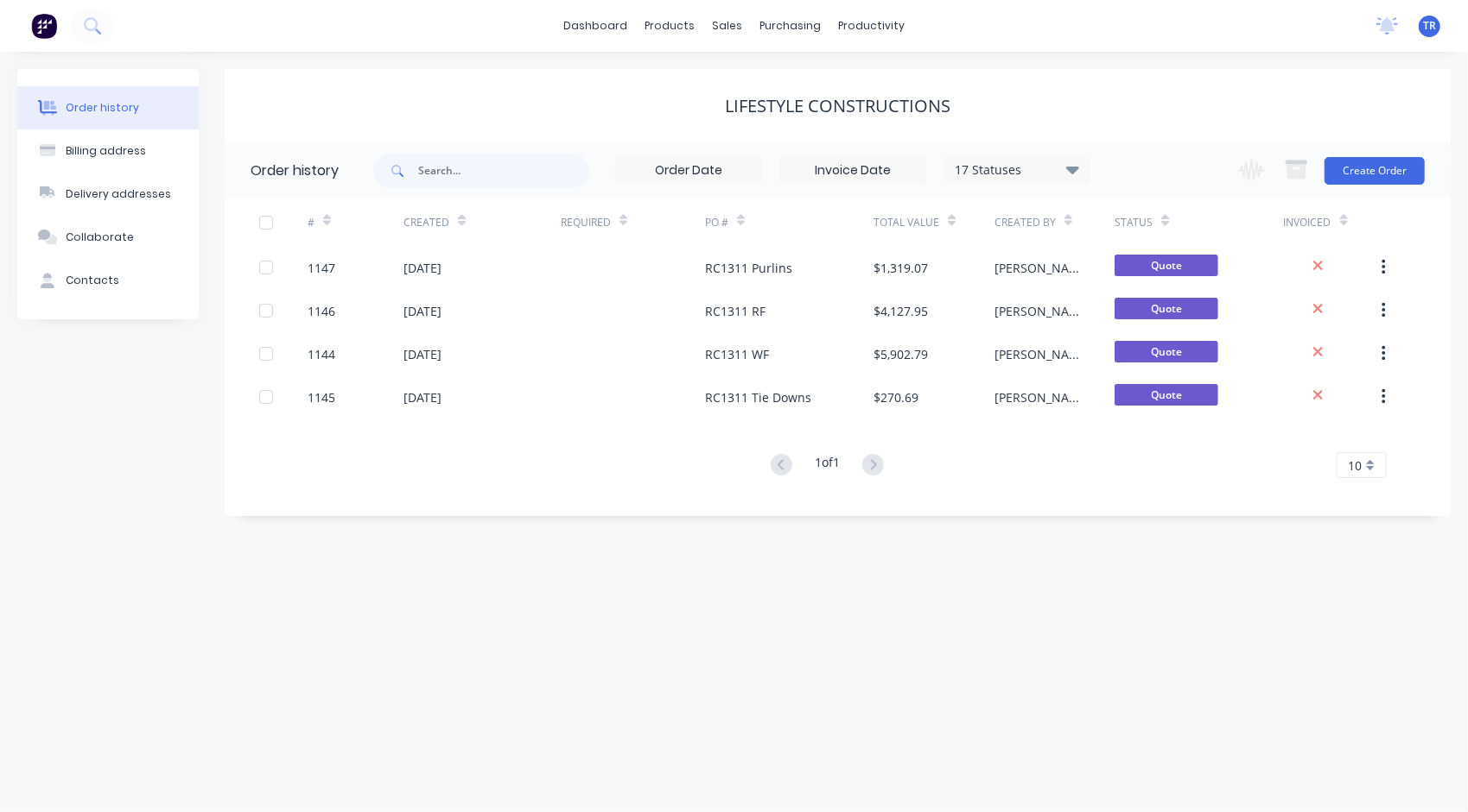
click at [522, 581] on div "Order history Billing address Delivery addresses Collaborate Contacts Lifestyle…" at bounding box center [734, 432] width 1468 height 761
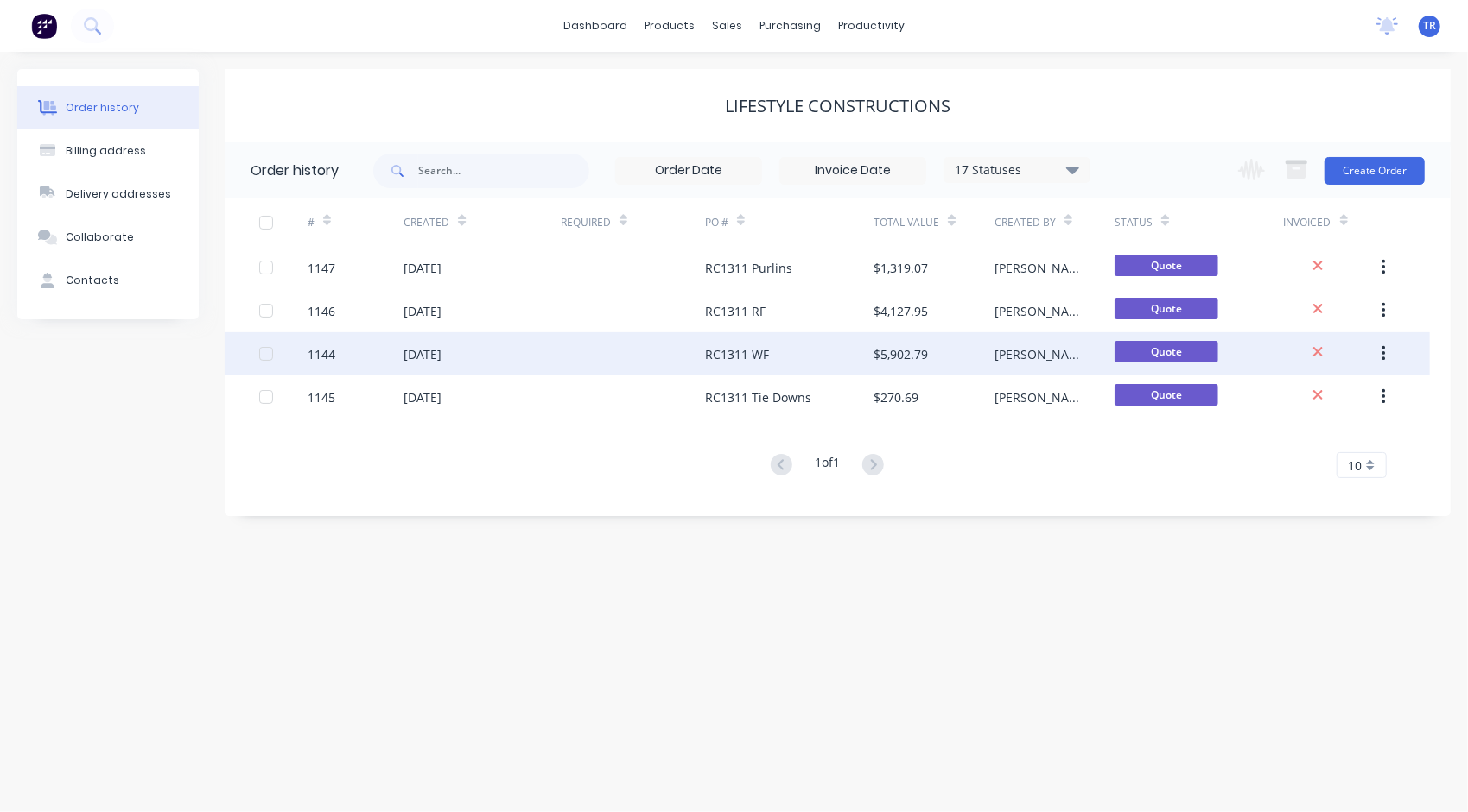
click at [727, 360] on div "RC1311 WF" at bounding box center [736, 354] width 64 height 18
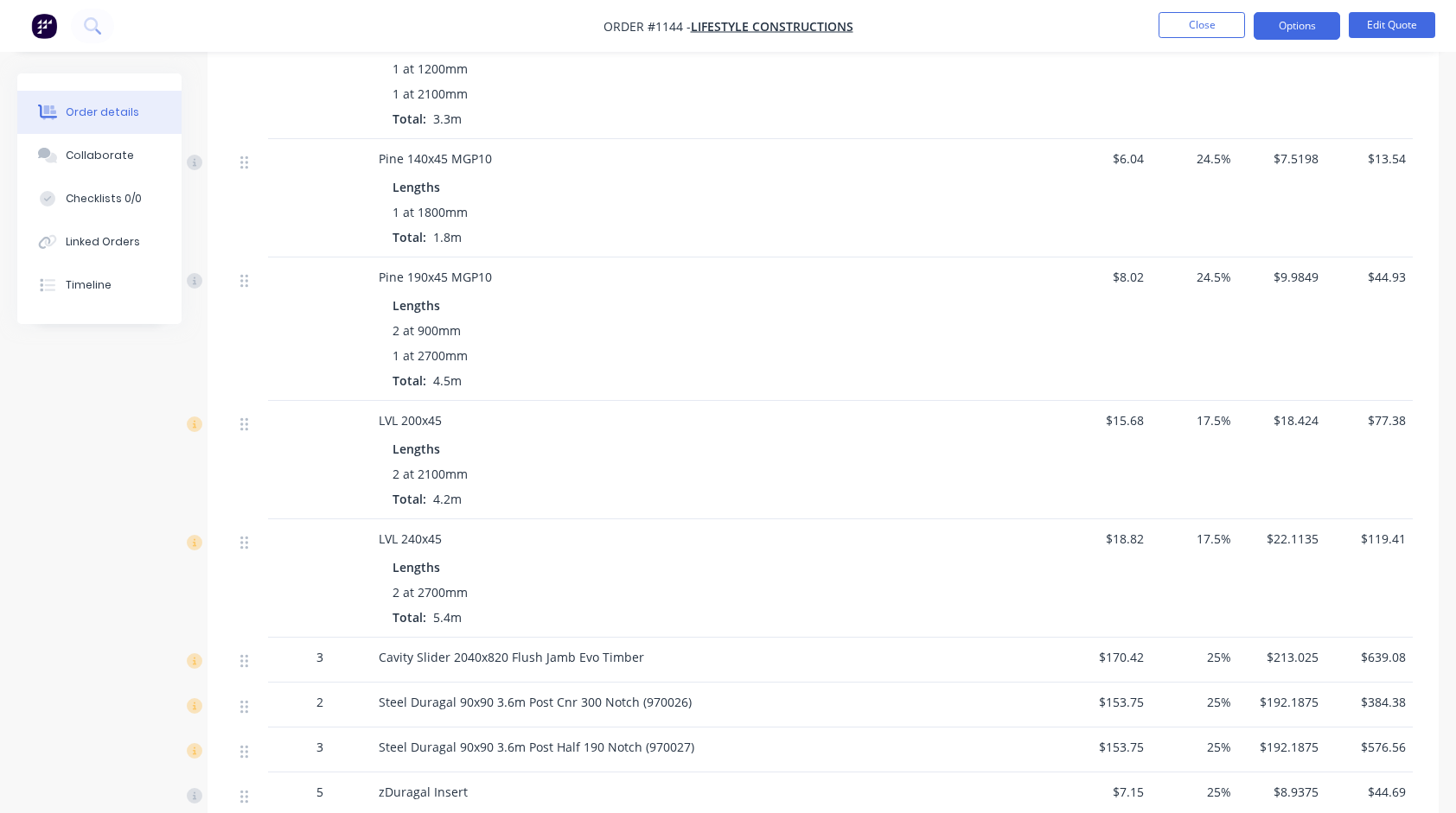
scroll to position [953, 0]
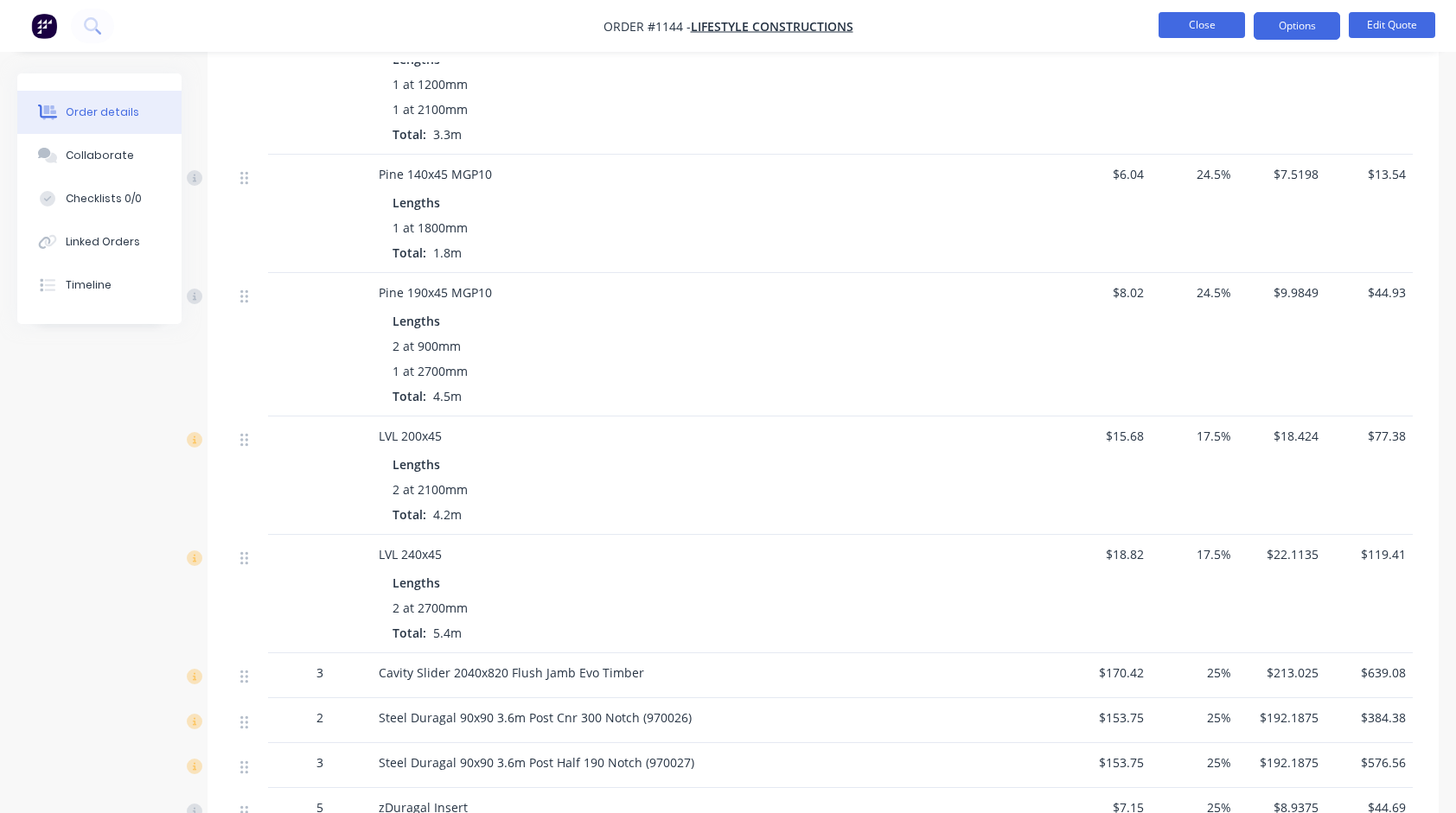
click at [1189, 32] on button "Close" at bounding box center [1202, 24] width 86 height 26
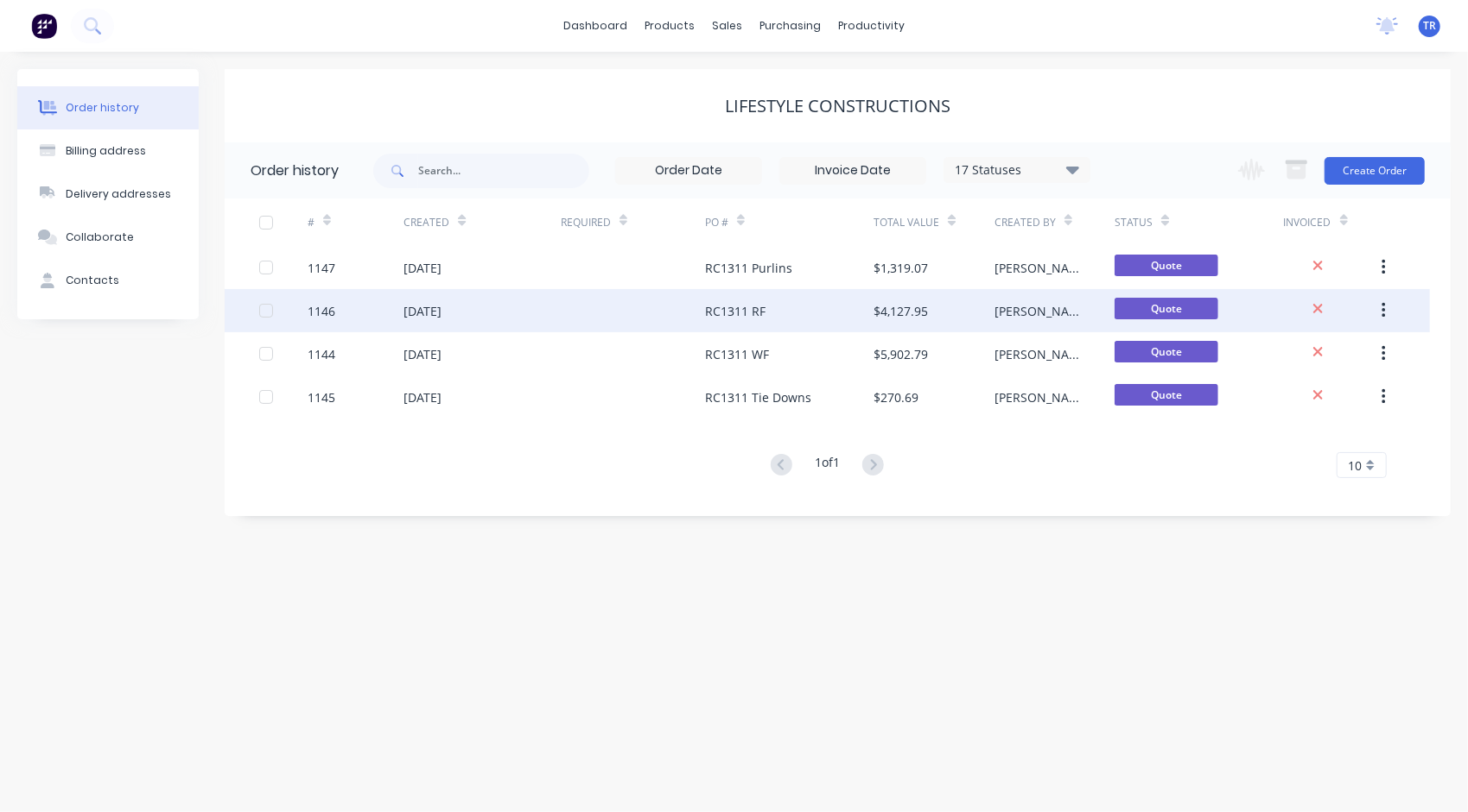
click at [749, 320] on div "RC1311 RF" at bounding box center [789, 311] width 169 height 43
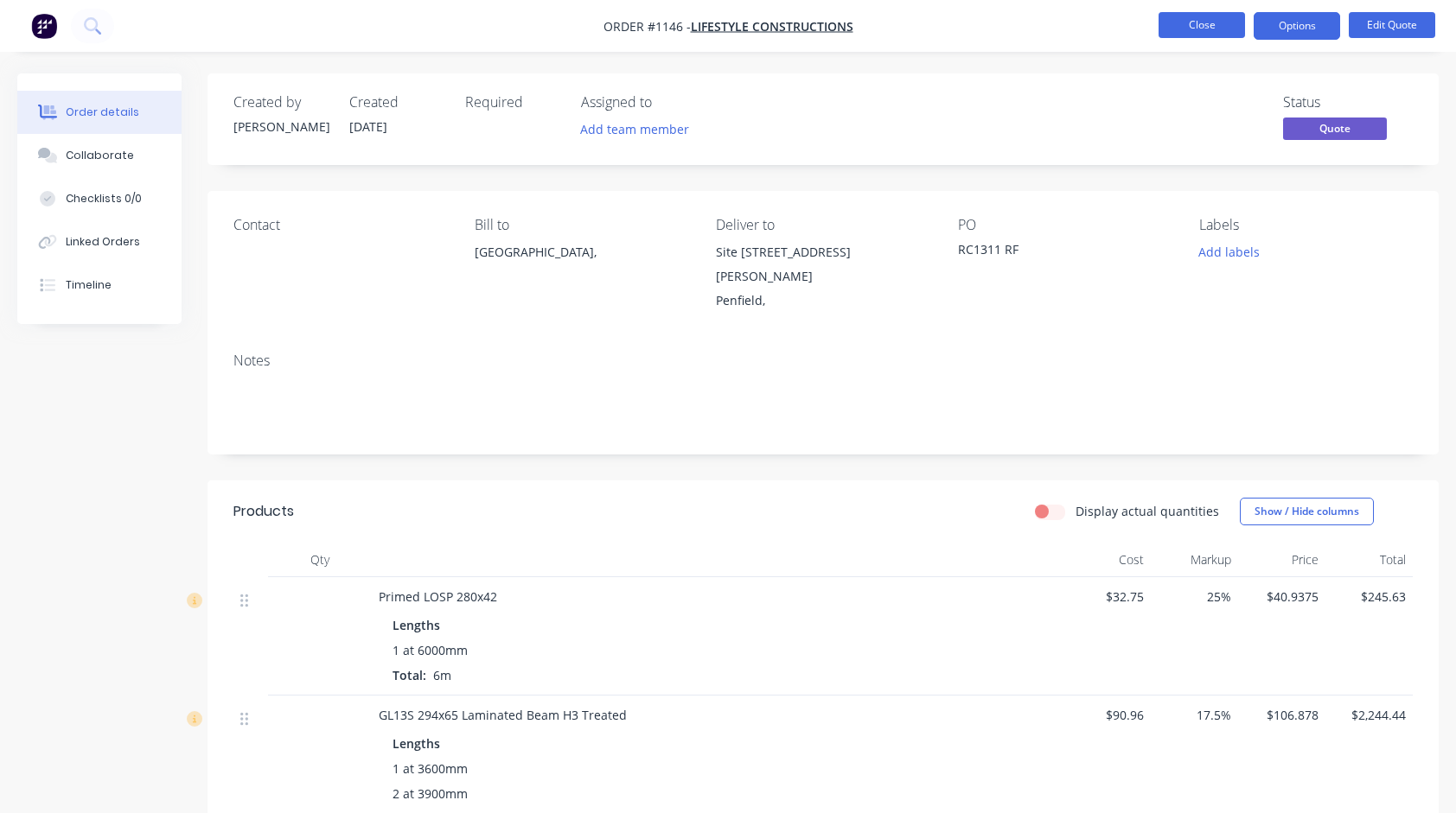
click at [1195, 31] on button "Close" at bounding box center [1202, 24] width 86 height 26
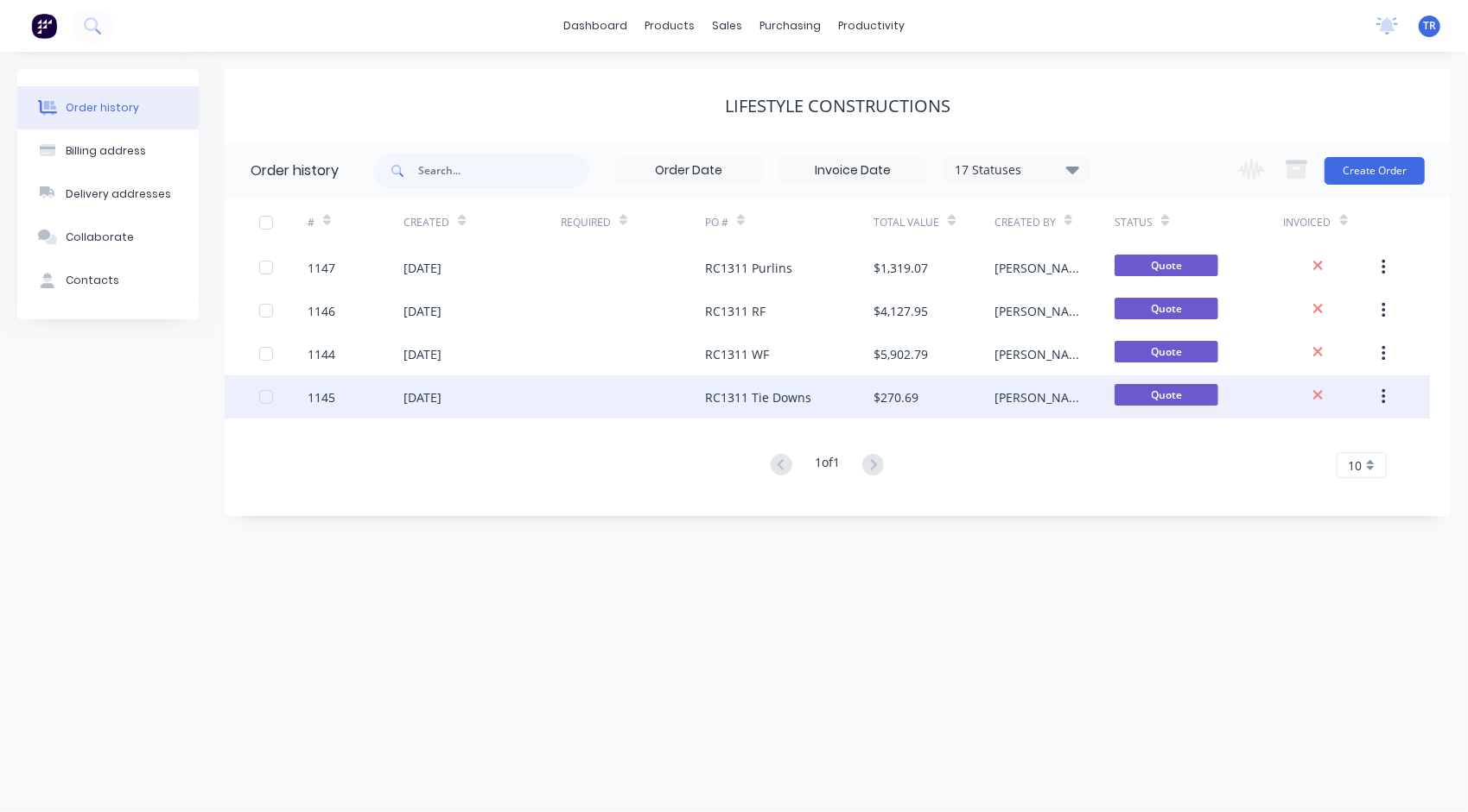
click at [777, 402] on div "RC1311 Tie Downs" at bounding box center [758, 397] width 106 height 18
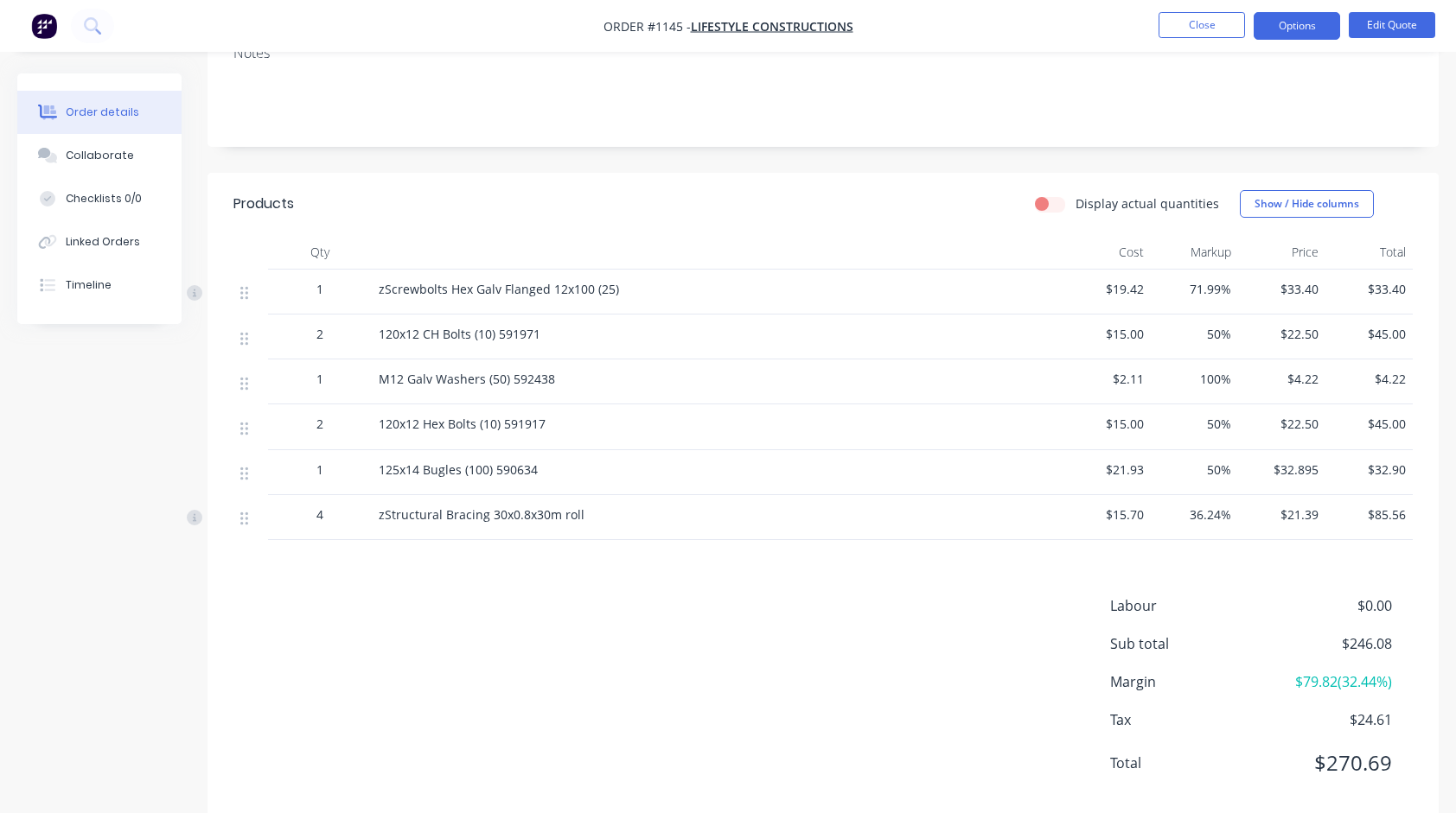
scroll to position [327, 0]
